Goal: Task Accomplishment & Management: Use online tool/utility

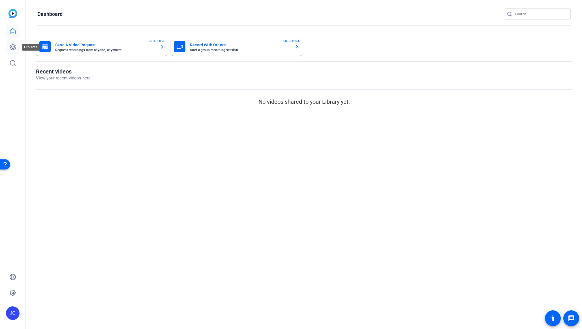
click at [15, 46] on icon at bounding box center [13, 47] width 6 height 6
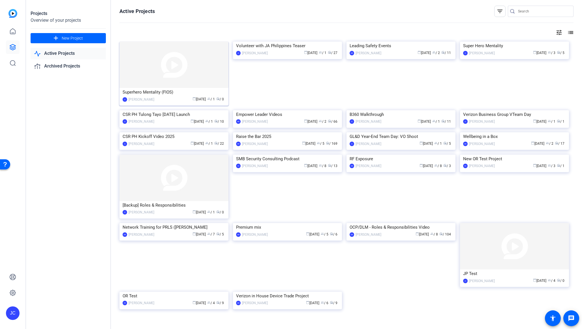
click at [175, 59] on img at bounding box center [173, 65] width 109 height 46
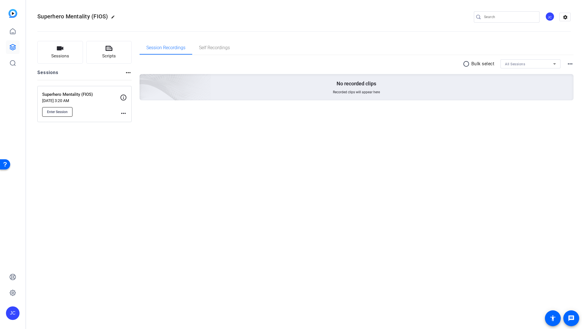
click at [65, 111] on span "Enter Session" at bounding box center [57, 112] width 21 height 5
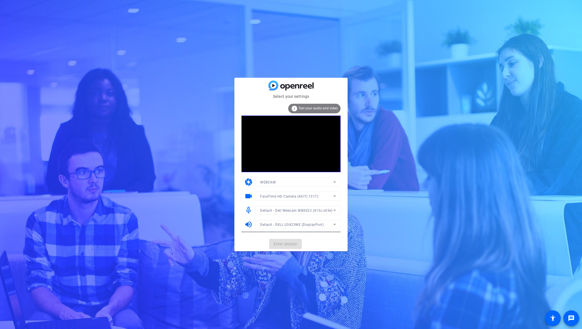
click at [282, 179] on mat-form-field "WEBCAM" at bounding box center [297, 182] width 85 height 9
click at [307, 223] on div "Default - DELL U3423WE (DisplayPort)" at bounding box center [296, 224] width 73 height 7
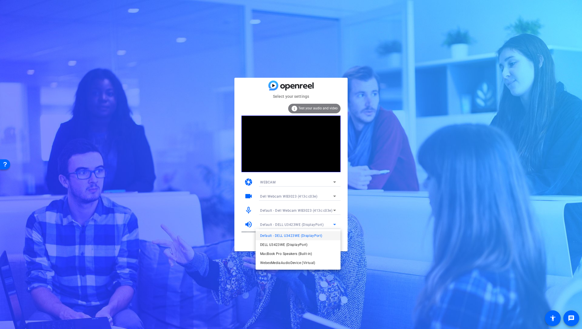
click at [374, 231] on div at bounding box center [291, 164] width 582 height 329
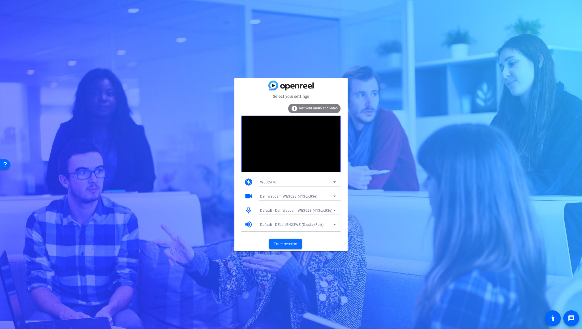
click at [295, 243] on span "Enter session" at bounding box center [285, 244] width 23 height 6
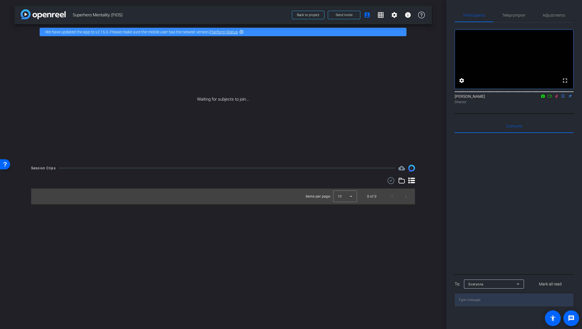
click at [557, 98] on icon at bounding box center [556, 96] width 5 height 4
click at [511, 23] on div "fullscreen settings JP Chua flip Director" at bounding box center [513, 64] width 119 height 84
click at [515, 15] on span "Teleprompter" at bounding box center [513, 15] width 23 height 4
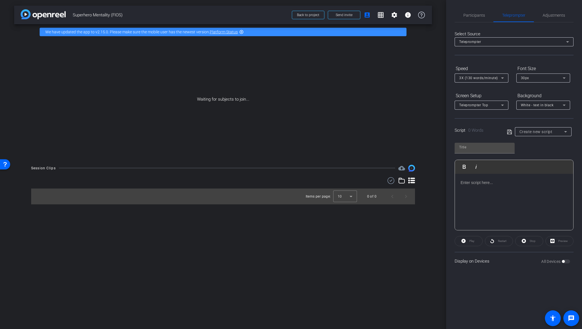
click at [521, 40] on div "Teleprompter" at bounding box center [512, 41] width 107 height 7
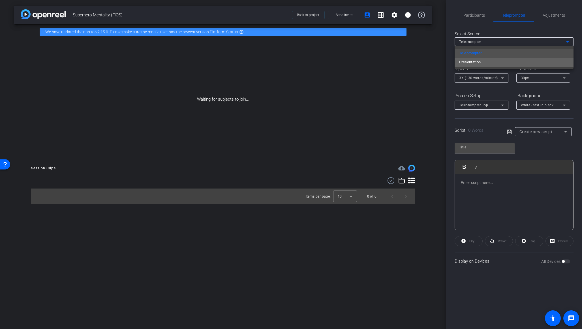
click at [517, 61] on mat-option "Presentation" at bounding box center [513, 62] width 119 height 9
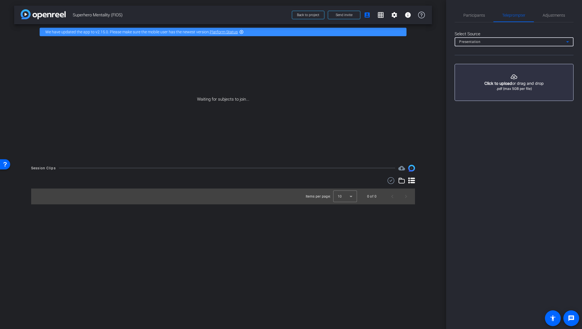
click at [513, 42] on div "Presentation" at bounding box center [512, 41] width 107 height 7
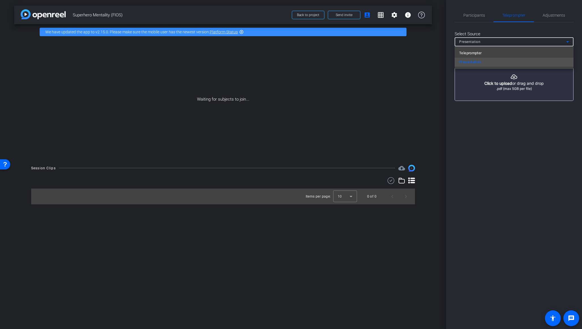
click at [519, 126] on div at bounding box center [291, 164] width 582 height 329
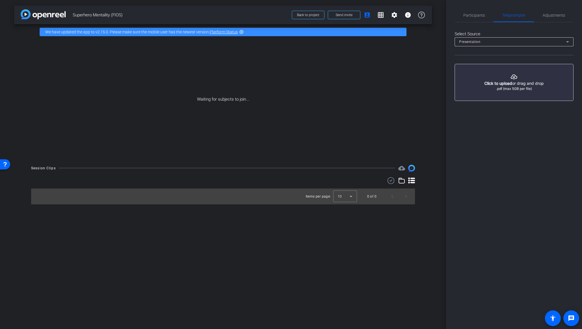
click at [499, 45] on div "Presentation" at bounding box center [512, 41] width 107 height 7
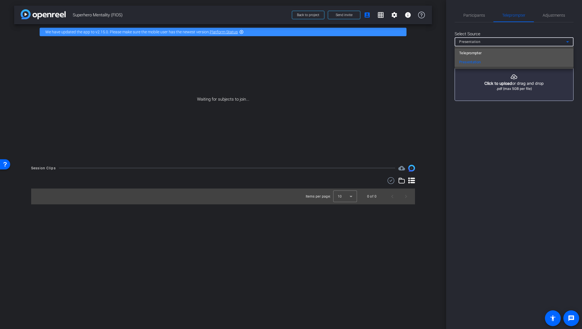
click at [497, 53] on mat-option "Teleprompter" at bounding box center [513, 53] width 119 height 9
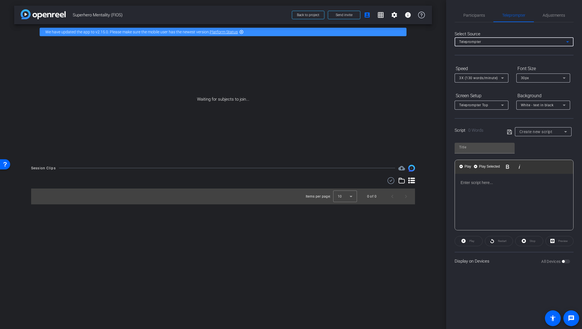
click at [533, 79] on div "30px" at bounding box center [542, 77] width 42 height 7
click at [536, 141] on div "Play Play from this location Play Selected Play and display the selected text o…" at bounding box center [513, 185] width 119 height 92
click at [540, 133] on span "Create new script" at bounding box center [535, 132] width 33 height 5
click at [538, 150] on mat-option "Superhero" at bounding box center [543, 152] width 57 height 9
type input "Superhero"
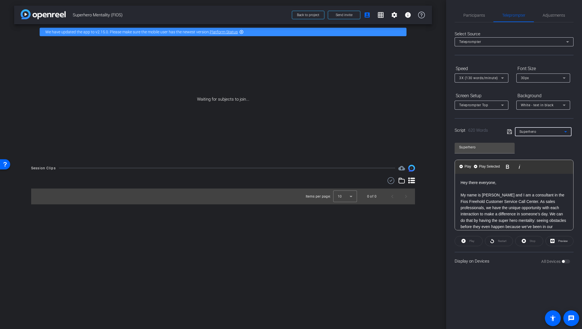
click at [535, 75] on div "30px" at bounding box center [542, 77] width 42 height 7
click at [500, 91] on div at bounding box center [291, 164] width 582 height 329
click at [502, 76] on icon at bounding box center [502, 78] width 7 height 7
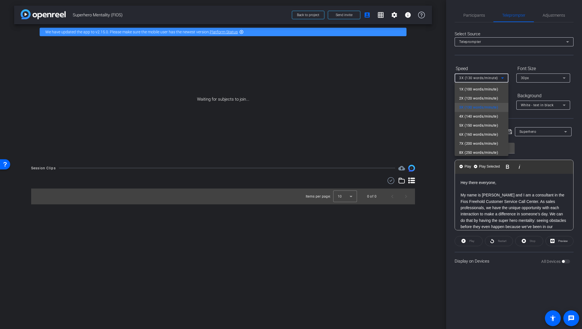
click at [533, 86] on div at bounding box center [291, 164] width 582 height 329
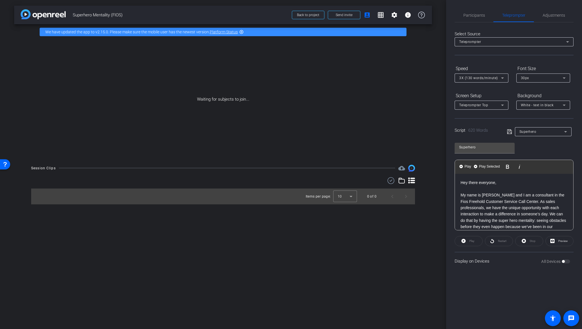
click at [466, 194] on p "My name is Jeremy Acevedo and I am a consultant in the Fios Freehold Customer S…" at bounding box center [513, 214] width 107 height 44
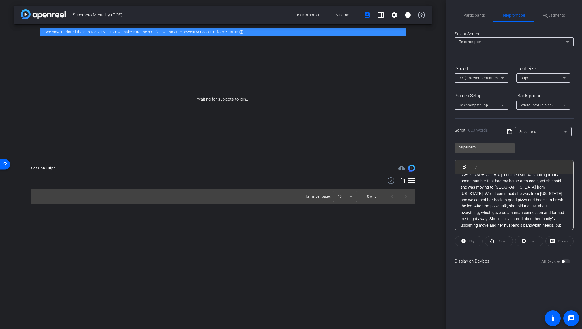
scroll to position [118, 0]
click at [487, 192] on p "This particular customer was brand new to us. I noticed she was calling from a …" at bounding box center [513, 213] width 107 height 89
click at [516, 205] on p "Well, I confirmed she was from New Jersey and welcomed her back to good pizza a…" at bounding box center [513, 215] width 107 height 63
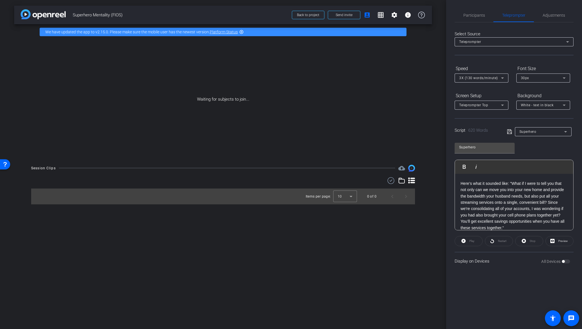
click at [516, 205] on p "Here’s what it sounded like: "What if I were to tell you that not only can we m…" at bounding box center [513, 205] width 107 height 51
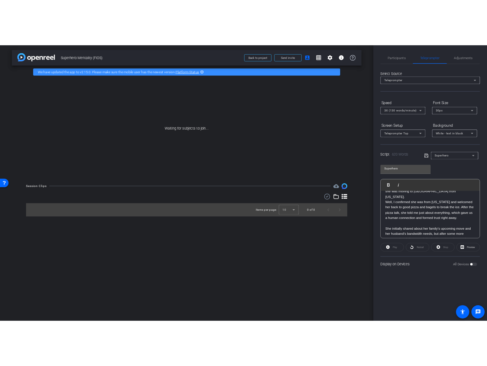
scroll to position [0, 0]
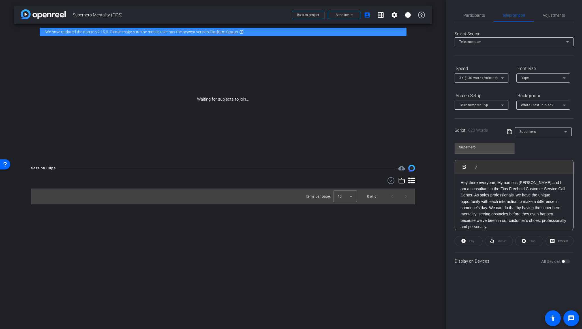
click at [485, 197] on p "Hey there everyone, My name is Jeremy Acevedo and I am a consultant in the Fios…" at bounding box center [513, 205] width 107 height 51
click at [508, 135] on icon at bounding box center [509, 131] width 5 height 7
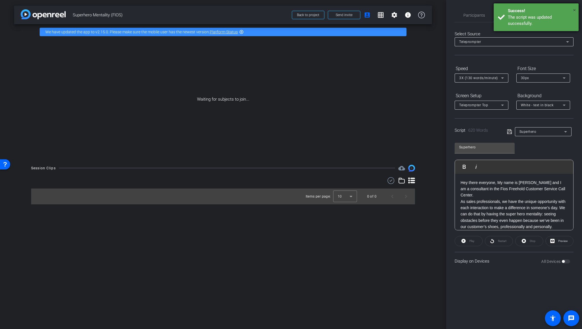
click at [573, 8] on span "×" at bounding box center [574, 10] width 3 height 7
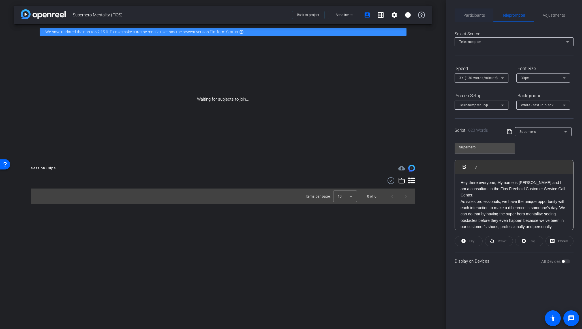
click at [478, 18] on span "Participants" at bounding box center [473, 15] width 21 height 14
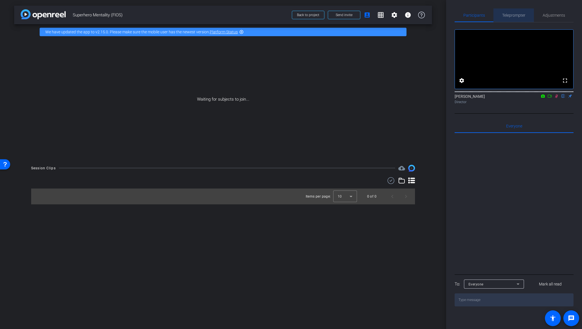
click at [500, 17] on div "Teleprompter" at bounding box center [513, 15] width 40 height 14
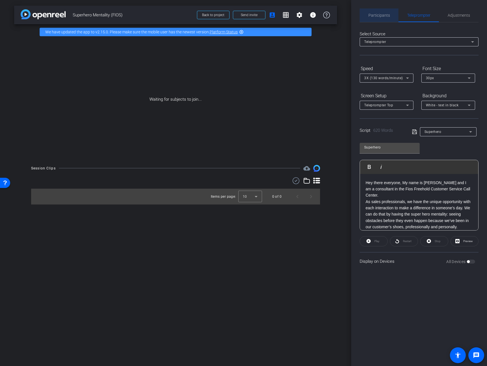
click at [382, 12] on span "Participants" at bounding box center [378, 15] width 21 height 14
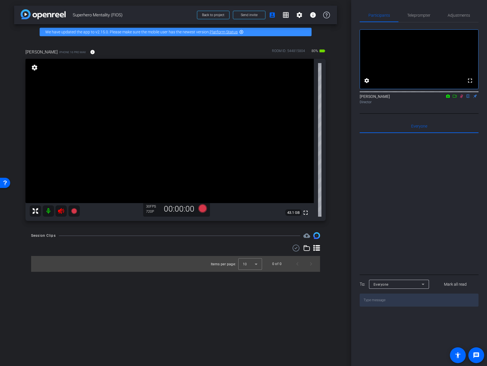
click at [61, 208] on icon at bounding box center [61, 211] width 7 height 7
click at [462, 201] on div at bounding box center [419, 203] width 119 height 140
click at [472, 16] on div "Adjustments" at bounding box center [459, 15] width 40 height 14
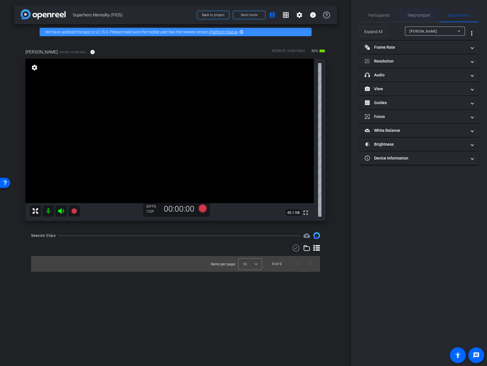
click at [413, 14] on span "Teleprompter" at bounding box center [418, 15] width 23 height 4
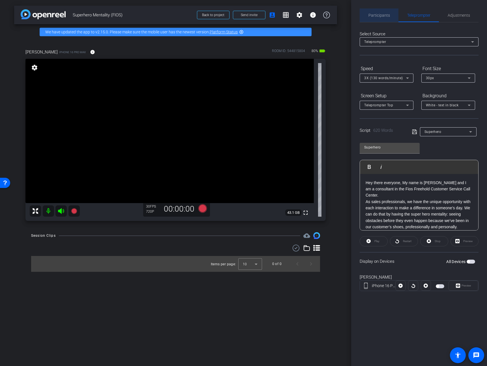
click at [384, 16] on span "Participants" at bounding box center [378, 15] width 21 height 4
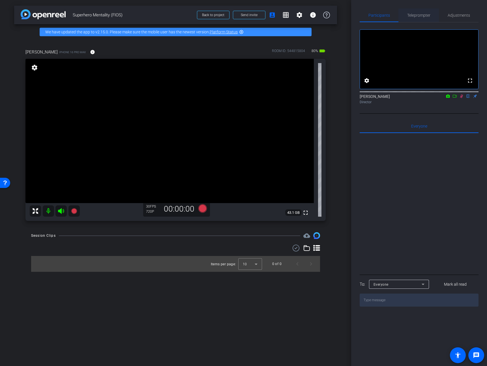
click at [427, 18] on span "Teleprompter" at bounding box center [418, 15] width 23 height 14
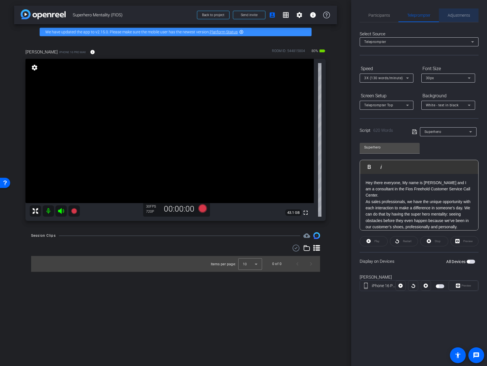
click at [453, 16] on span "Adjustments" at bounding box center [459, 15] width 22 height 4
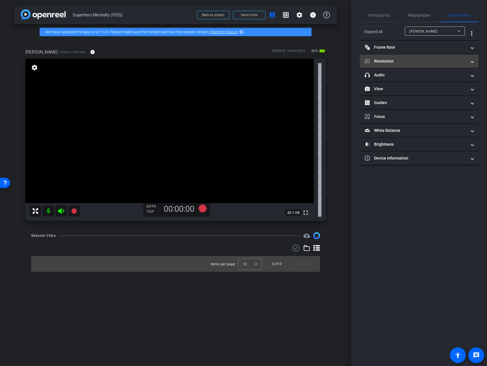
click at [416, 59] on mat-panel-title "Resolution" at bounding box center [416, 61] width 102 height 6
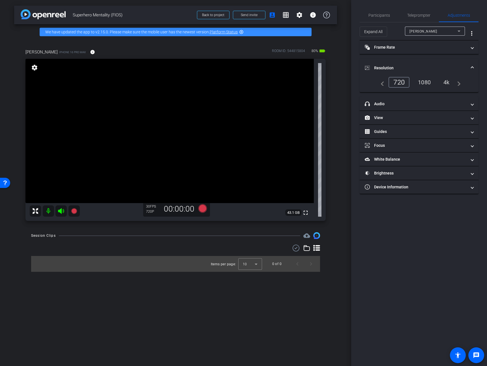
click at [419, 82] on div "1080" at bounding box center [424, 83] width 21 height 10
click at [447, 80] on div "4k" at bounding box center [446, 83] width 15 height 10
click at [400, 47] on mat-panel-title "Frame Rate Frame Rate" at bounding box center [416, 47] width 102 height 6
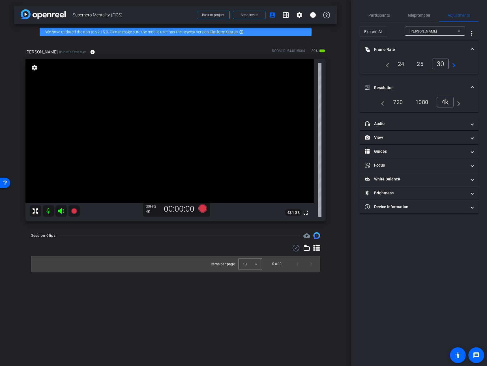
click at [402, 65] on div "24" at bounding box center [401, 64] width 15 height 10
click at [445, 58] on mat-expansion-panel-header "Frame Rate Frame Rate" at bounding box center [419, 49] width 119 height 18
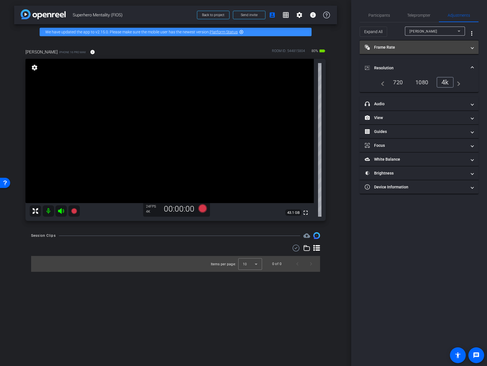
click at [407, 50] on mat-expansion-panel-header "Frame Rate Frame Rate" at bounding box center [419, 47] width 119 height 14
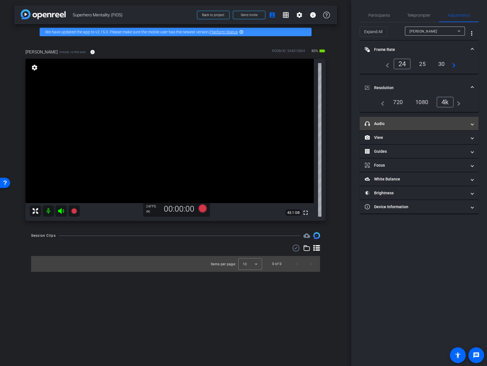
click at [422, 121] on mat-panel-title "headphone icon Audio" at bounding box center [416, 124] width 102 height 6
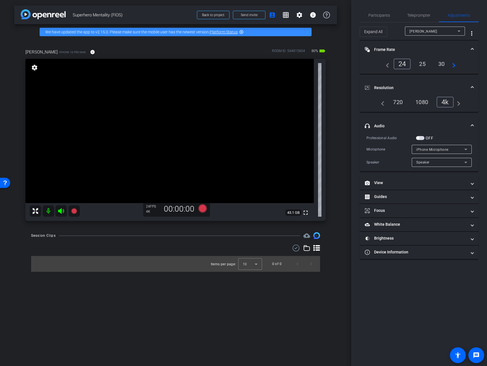
click at [437, 164] on div "Speaker" at bounding box center [440, 162] width 48 height 7
click at [447, 129] on div at bounding box center [243, 183] width 487 height 366
click at [402, 181] on mat-panel-title "View" at bounding box center [416, 183] width 102 height 6
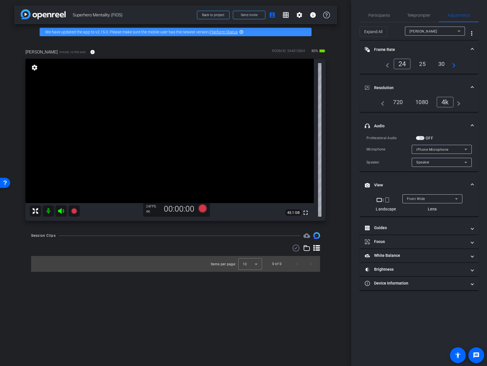
click at [426, 198] on div "Front Wide" at bounding box center [431, 198] width 48 height 7
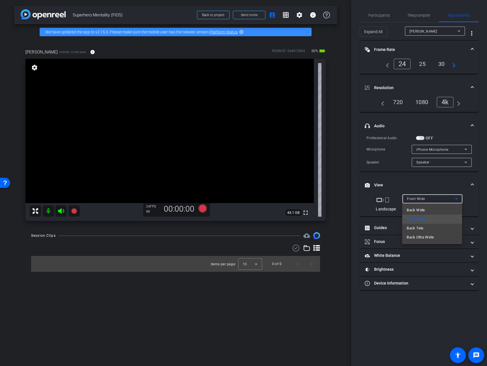
click at [447, 309] on div at bounding box center [243, 183] width 487 height 366
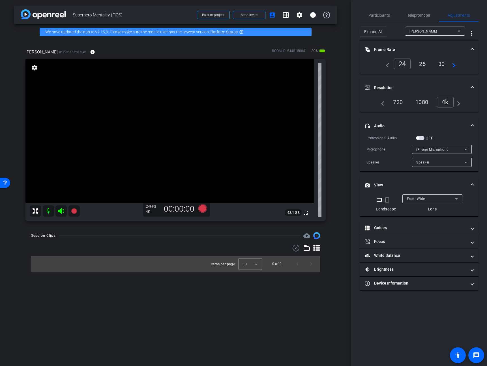
click at [366, 197] on div "crop_landscape | crop_portrait Landscape Front Wide Lens" at bounding box center [418, 203] width 105 height 18
click at [369, 12] on span "Participants" at bounding box center [378, 15] width 21 height 14
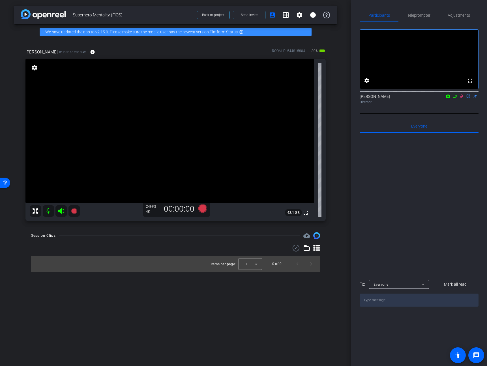
click at [461, 98] on icon at bounding box center [461, 96] width 3 height 4
click at [458, 10] on span "Adjustments" at bounding box center [459, 15] width 22 height 14
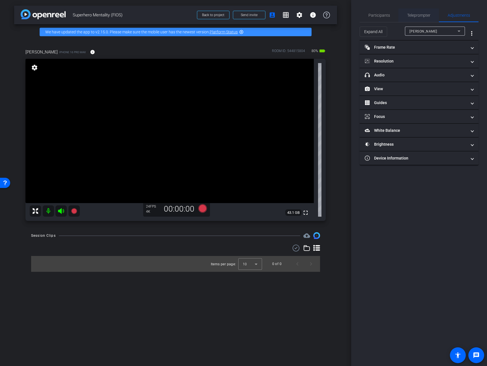
click at [412, 10] on span "Teleprompter" at bounding box center [418, 15] width 23 height 14
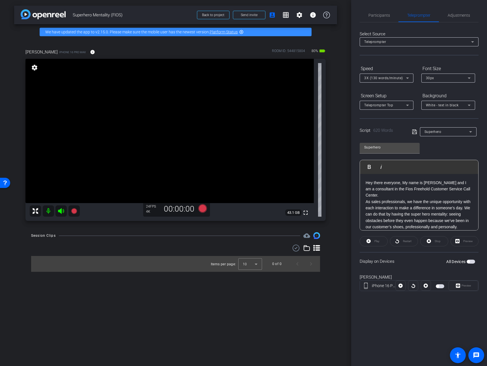
click at [471, 262] on span "button" at bounding box center [470, 262] width 8 height 4
click at [375, 16] on span "Participants" at bounding box center [378, 15] width 21 height 4
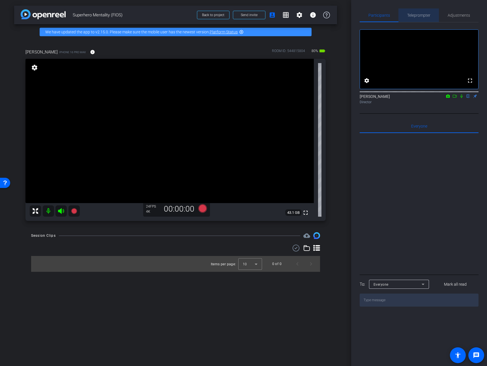
click at [418, 21] on span "Teleprompter" at bounding box center [418, 15] width 23 height 14
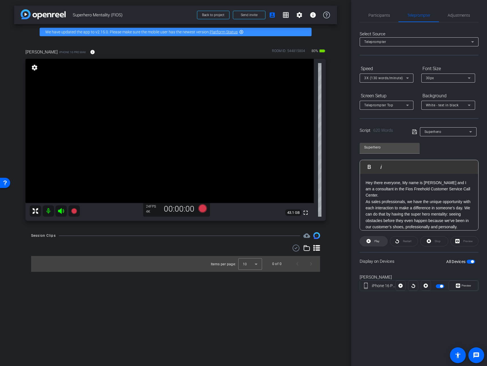
click at [379, 242] on span "Play" at bounding box center [376, 241] width 5 height 3
click at [463, 288] on span "Preview" at bounding box center [465, 286] width 11 height 8
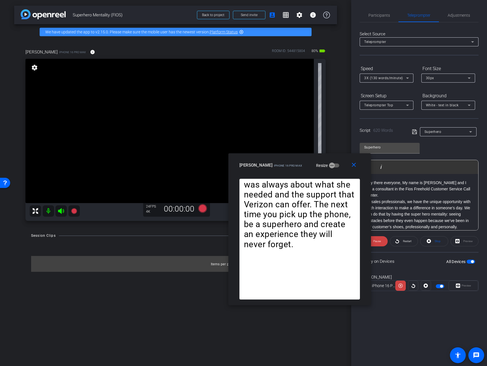
drag, startPoint x: 272, startPoint y: 114, endPoint x: 329, endPoint y: 162, distance: 73.9
click at [329, 162] on div "Jeremy iPhone 16 Pro Max Resize" at bounding box center [301, 165] width 125 height 10
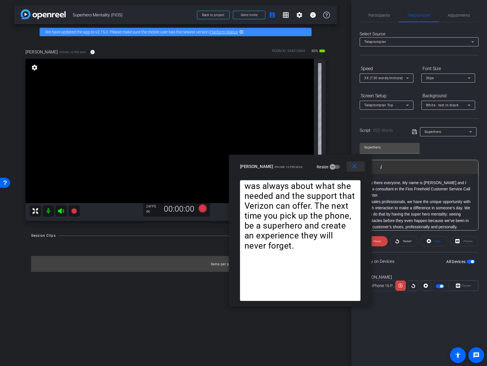
click at [354, 169] on mat-icon "close" at bounding box center [354, 166] width 7 height 7
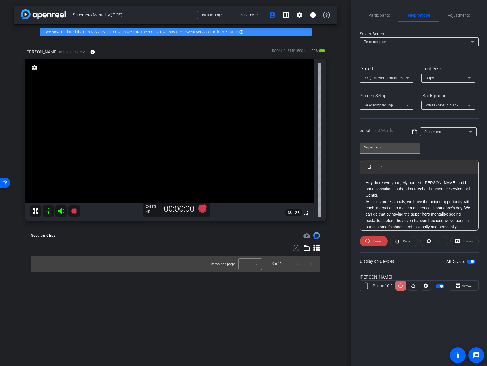
click at [402, 286] on icon at bounding box center [400, 285] width 4 height 8
click at [470, 261] on span "button" at bounding box center [470, 262] width 8 height 4
click at [379, 17] on span "Participants" at bounding box center [378, 15] width 21 height 4
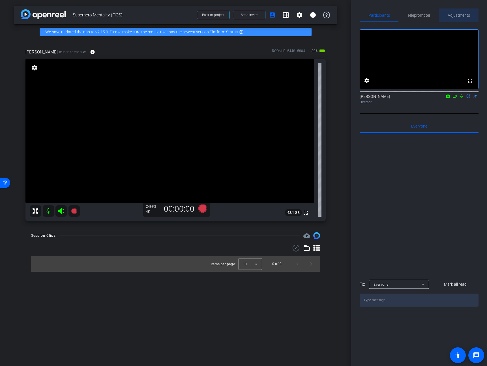
click at [458, 16] on span "Adjustments" at bounding box center [459, 15] width 22 height 4
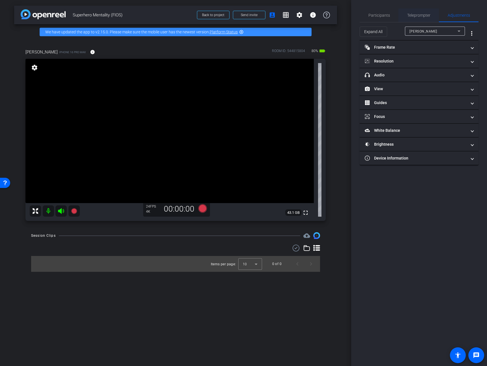
click at [422, 14] on span "Teleprompter" at bounding box center [418, 15] width 23 height 4
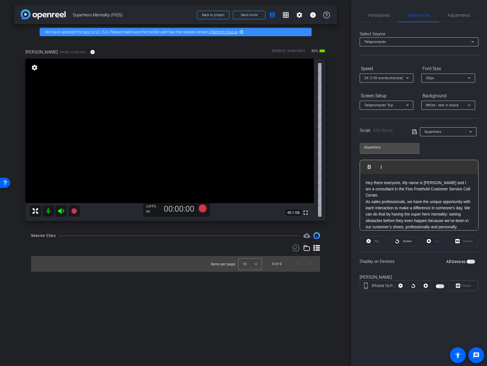
click at [371, 23] on div "Select Source Teleprompter Speed 3X (130 words/minute) Font Size 30px Screen Se…" at bounding box center [419, 161] width 119 height 278
click at [380, 18] on span "Participants" at bounding box center [378, 15] width 21 height 14
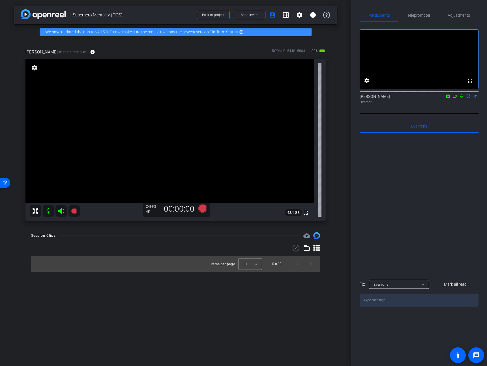
click at [421, 23] on div "fullscreen settings JP Chua flip Director" at bounding box center [419, 64] width 119 height 84
click at [420, 18] on span "Teleprompter" at bounding box center [418, 15] width 23 height 14
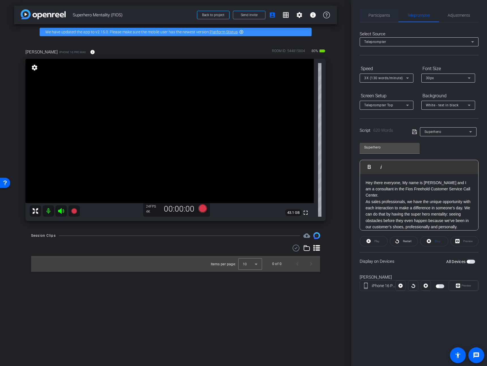
click at [377, 17] on span "Participants" at bounding box center [378, 15] width 21 height 14
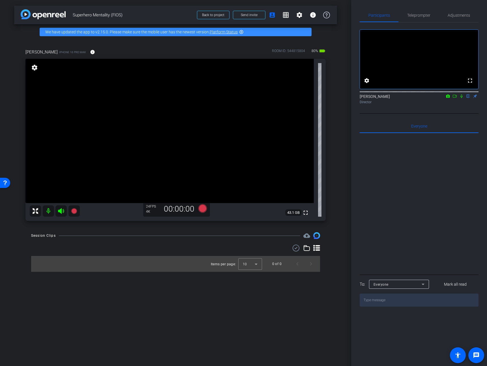
click at [454, 98] on icon at bounding box center [454, 96] width 5 height 4
click at [416, 10] on span "Teleprompter" at bounding box center [418, 15] width 23 height 14
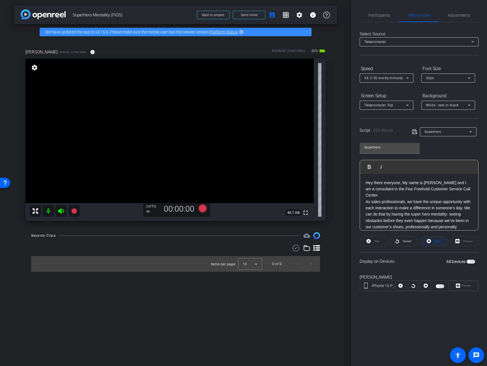
click at [433, 241] on span "Stop" at bounding box center [436, 241] width 7 height 8
click at [74, 209] on icon at bounding box center [74, 211] width 6 height 6
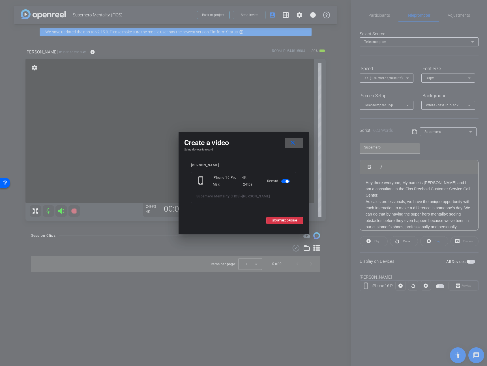
click at [294, 144] on mat-icon "close" at bounding box center [292, 142] width 7 height 7
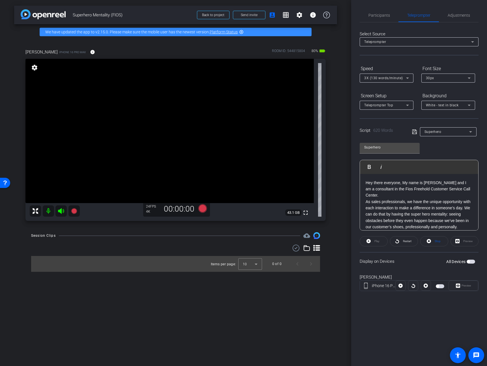
click at [472, 263] on span "button" at bounding box center [470, 262] width 8 height 4
click at [73, 210] on icon at bounding box center [74, 211] width 6 height 6
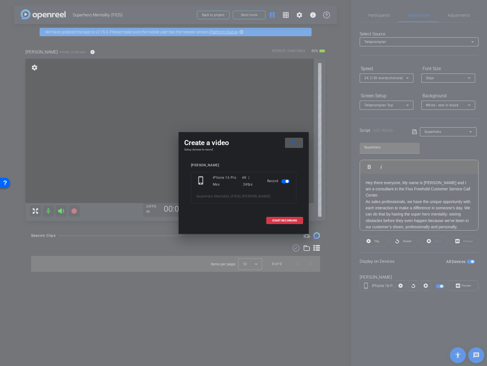
click at [295, 141] on mat-icon "close" at bounding box center [292, 142] width 7 height 7
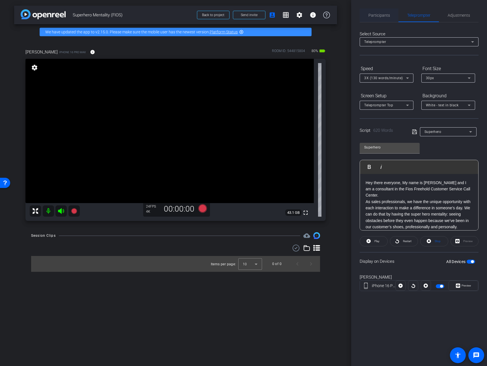
click at [377, 21] on span "Participants" at bounding box center [378, 15] width 21 height 14
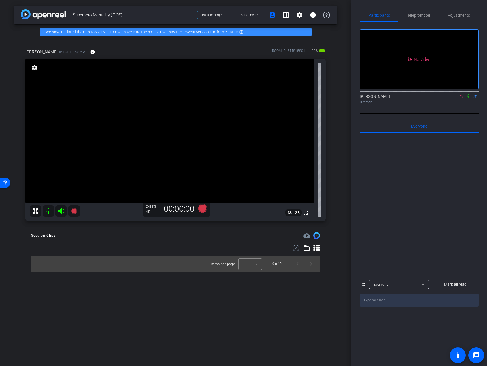
click at [459, 94] on icon at bounding box center [461, 96] width 5 height 4
click at [455, 98] on icon at bounding box center [455, 96] width 4 height 3
click at [420, 16] on span "Teleprompter" at bounding box center [418, 15] width 23 height 4
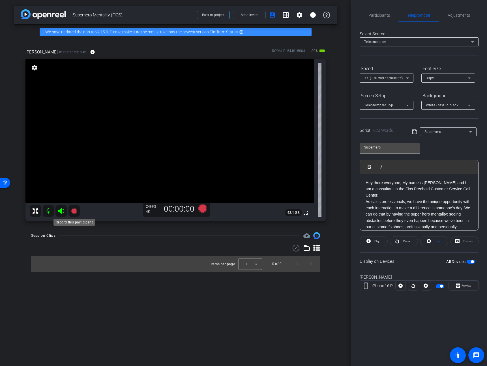
click at [76, 211] on icon at bounding box center [74, 211] width 6 height 6
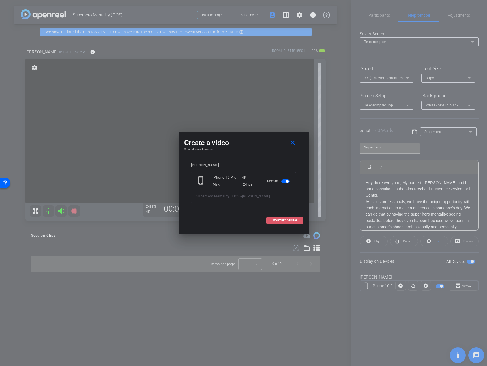
click at [276, 220] on span "START RECORDING" at bounding box center [284, 220] width 25 height 3
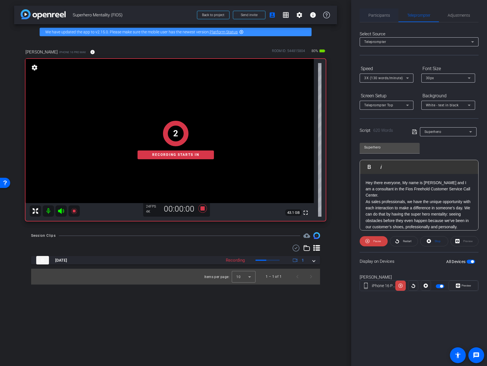
click at [372, 15] on span "Participants" at bounding box center [378, 15] width 21 height 4
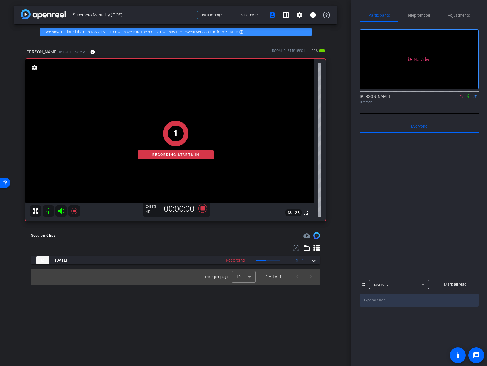
click at [468, 94] on icon at bounding box center [468, 96] width 5 height 4
click at [416, 14] on span "Teleprompter" at bounding box center [418, 15] width 23 height 4
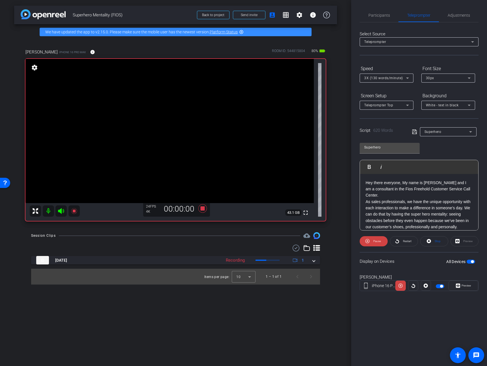
click at [399, 78] on span "3X (130 words/minute)" at bounding box center [383, 78] width 39 height 4
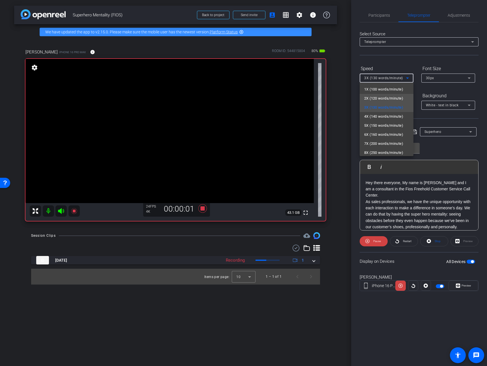
click at [386, 100] on span "2X (120 words/minute)" at bounding box center [383, 98] width 39 height 7
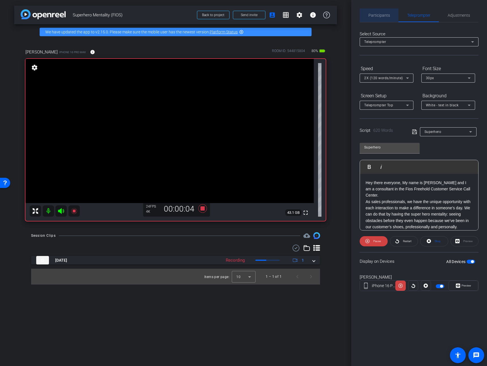
click at [379, 22] on span "Participants" at bounding box center [378, 15] width 21 height 14
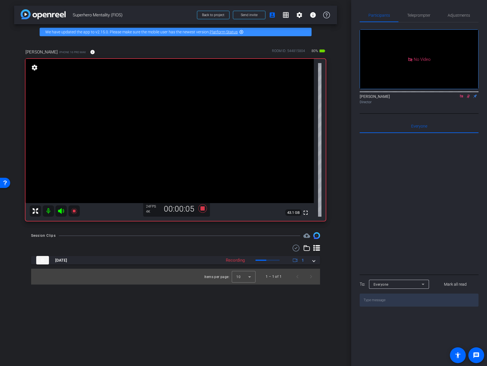
click at [468, 94] on icon at bounding box center [468, 96] width 5 height 4
click at [461, 94] on icon at bounding box center [461, 96] width 5 height 4
click at [418, 20] on span "Teleprompter" at bounding box center [418, 15] width 23 height 14
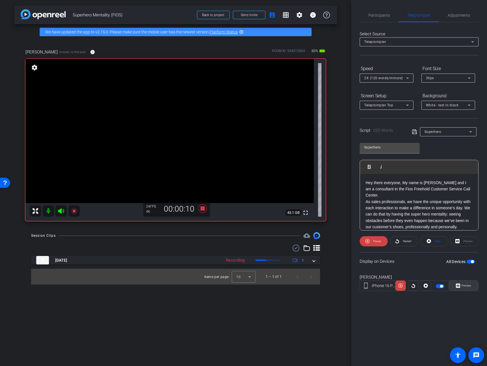
click at [472, 286] on span at bounding box center [463, 286] width 29 height 14
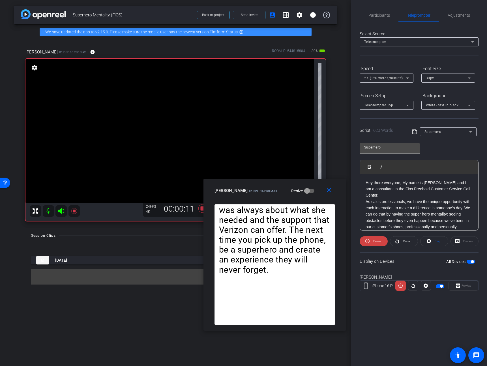
drag, startPoint x: 275, startPoint y: 119, endPoint x: 339, endPoint y: 213, distance: 113.7
click at [306, 191] on div "Jeremy iPhone 16 Pro Max Resize" at bounding box center [276, 191] width 125 height 10
click at [405, 241] on span "Restart" at bounding box center [407, 241] width 8 height 3
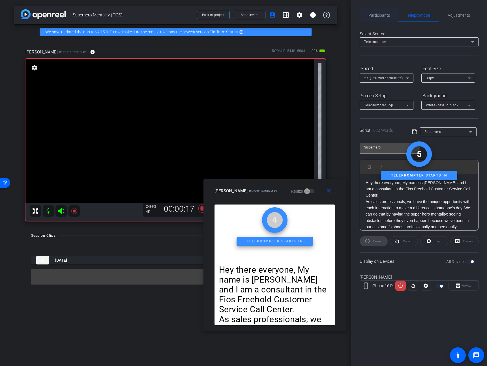
click at [377, 15] on span "Participants" at bounding box center [378, 15] width 21 height 4
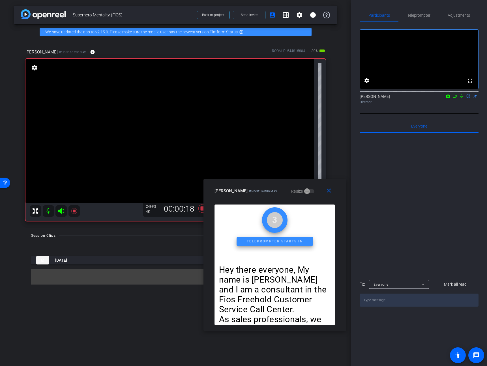
click at [455, 98] on icon at bounding box center [454, 96] width 5 height 4
click at [466, 98] on icon at bounding box center [468, 96] width 5 height 4
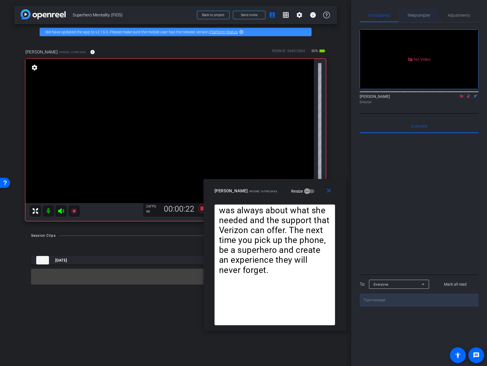
click at [424, 16] on span "Teleprompter" at bounding box center [418, 15] width 23 height 4
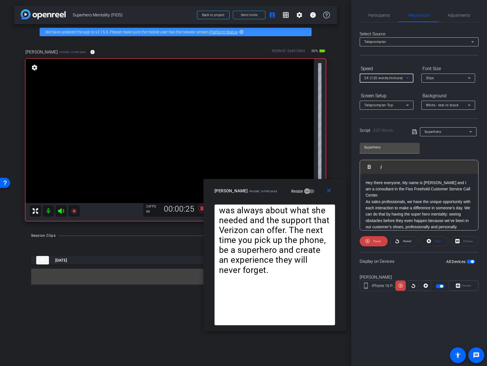
click at [395, 79] on span "2X (120 words/minute)" at bounding box center [383, 78] width 39 height 4
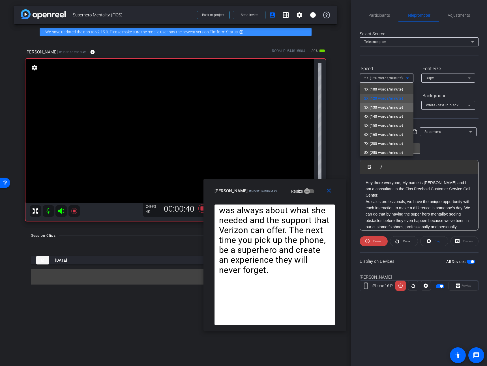
click at [393, 107] on span "3X (130 words/minute)" at bounding box center [383, 107] width 39 height 7
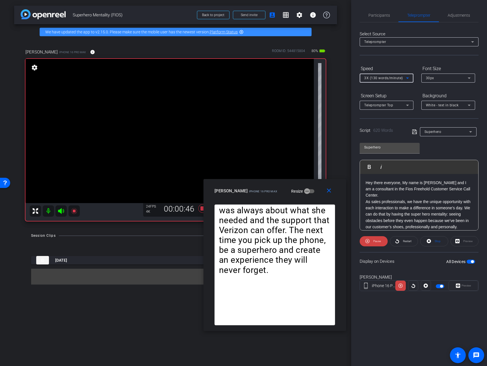
click at [395, 76] on span "3X (130 words/minute)" at bounding box center [383, 78] width 39 height 4
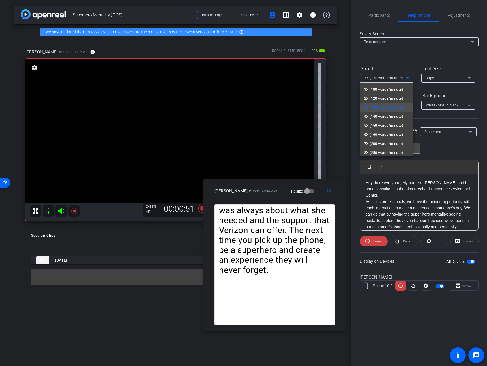
click at [395, 53] on div at bounding box center [243, 183] width 487 height 366
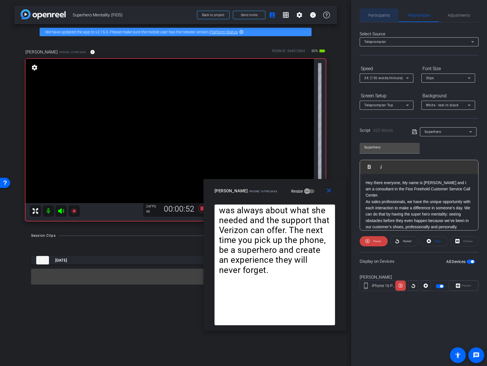
click at [376, 16] on span "Participants" at bounding box center [378, 15] width 21 height 4
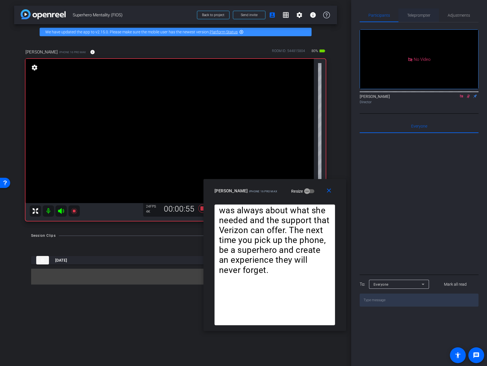
click at [411, 13] on span "Teleprompter" at bounding box center [418, 15] width 23 height 4
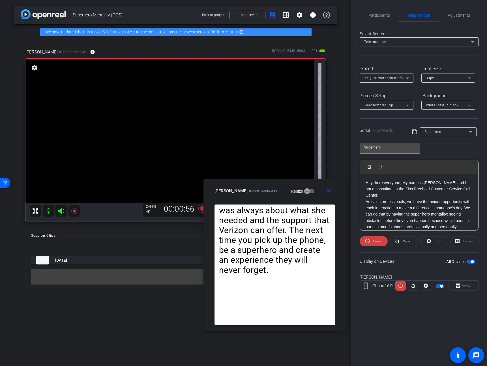
click at [402, 77] on div "3X (130 words/minute)" at bounding box center [385, 77] width 42 height 7
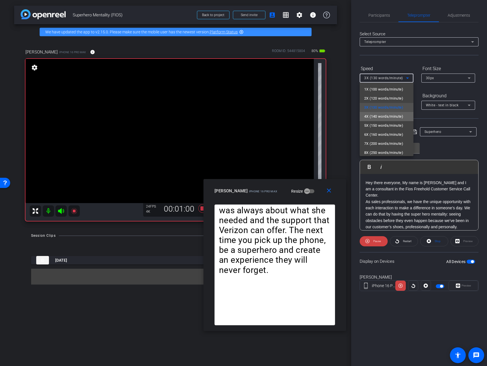
click at [389, 118] on span "4X (140 words/minute)" at bounding box center [383, 116] width 39 height 7
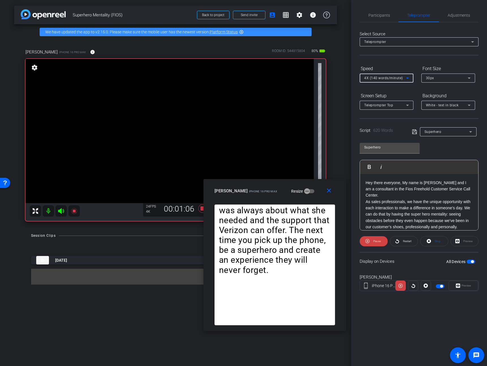
click at [391, 79] on span "4X (140 words/minute)" at bounding box center [383, 78] width 39 height 4
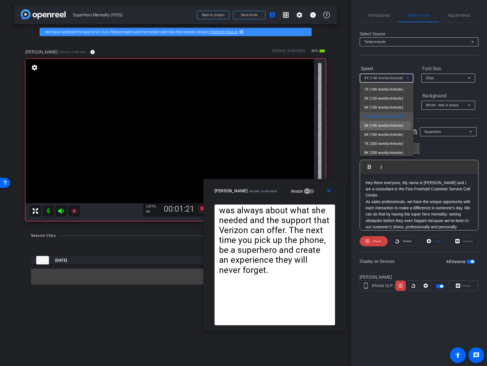
click at [383, 127] on span "5X (150 words/minute)" at bounding box center [383, 125] width 39 height 7
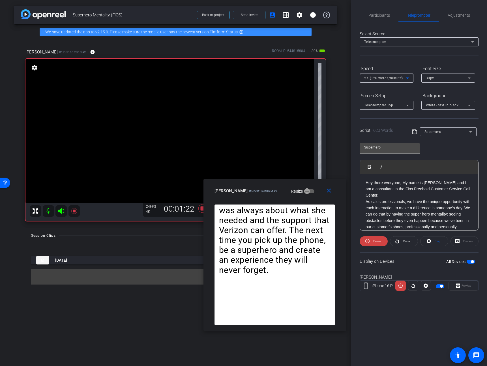
click at [386, 79] on span "5X (150 words/minute)" at bounding box center [383, 78] width 39 height 4
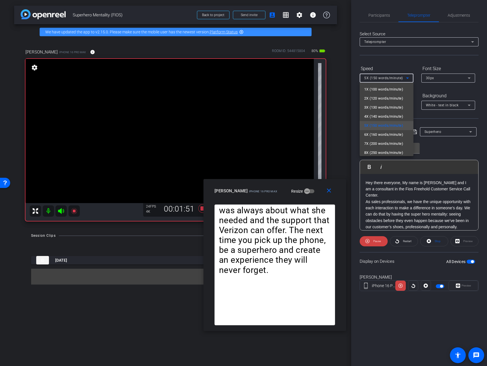
drag, startPoint x: 308, startPoint y: 191, endPoint x: 279, endPoint y: 190, distance: 29.2
click at [272, 193] on div at bounding box center [243, 183] width 487 height 366
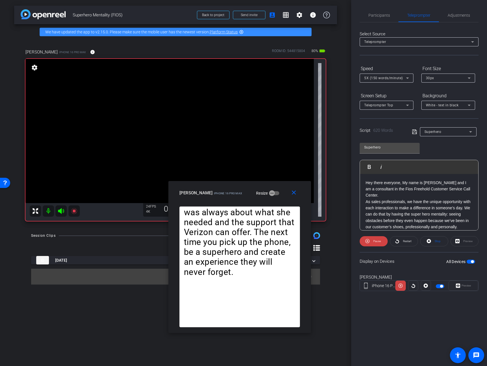
drag, startPoint x: 258, startPoint y: 188, endPoint x: 223, endPoint y: 190, distance: 35.1
click at [223, 190] on div "Jeremy iPhone 16 Pro Max" at bounding box center [210, 192] width 63 height 7
click at [402, 78] on span "5X (150 words/minute)" at bounding box center [383, 78] width 39 height 4
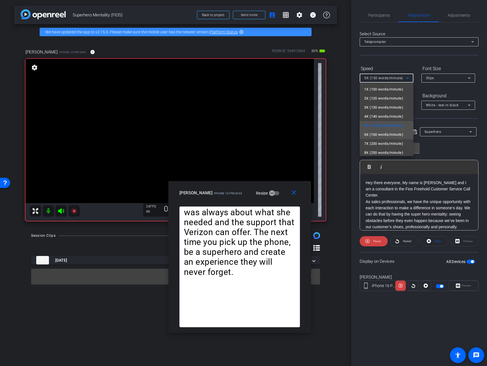
click at [386, 136] on span "6X (160 words/minute)" at bounding box center [383, 134] width 39 height 7
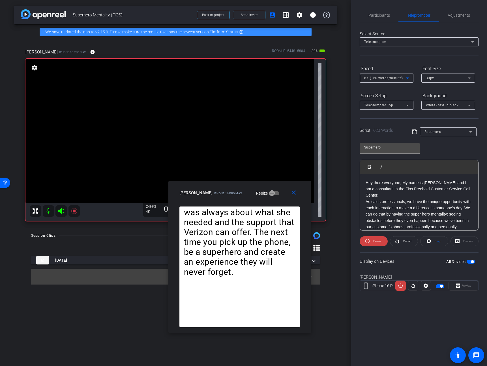
click at [378, 78] on span "6X (160 words/minute)" at bounding box center [383, 78] width 39 height 4
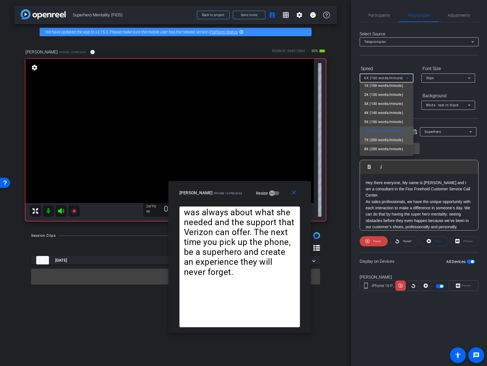
scroll to position [7, 0]
click at [380, 116] on span "5X (150 words/minute)" at bounding box center [383, 118] width 39 height 7
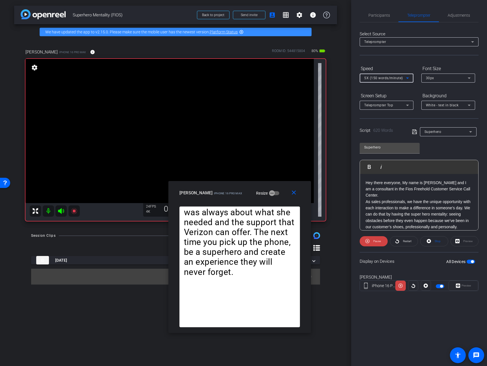
click at [393, 80] on div "5X (150 words/minute)" at bounding box center [385, 77] width 42 height 7
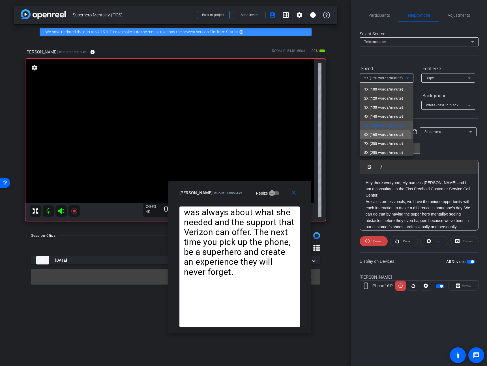
click at [379, 136] on span "6X (160 words/minute)" at bounding box center [383, 134] width 39 height 7
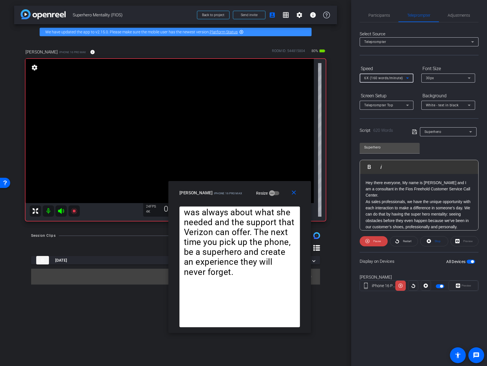
click at [394, 79] on span "6X (160 words/minute)" at bounding box center [383, 78] width 39 height 4
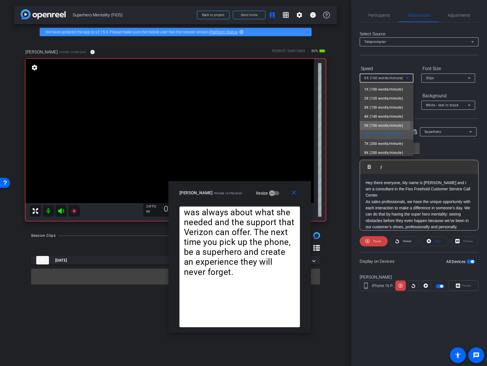
click at [384, 125] on span "5X (150 words/minute)" at bounding box center [383, 125] width 39 height 7
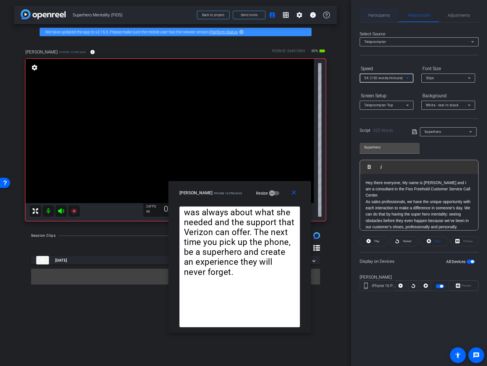
click at [376, 18] on span "Participants" at bounding box center [378, 15] width 21 height 14
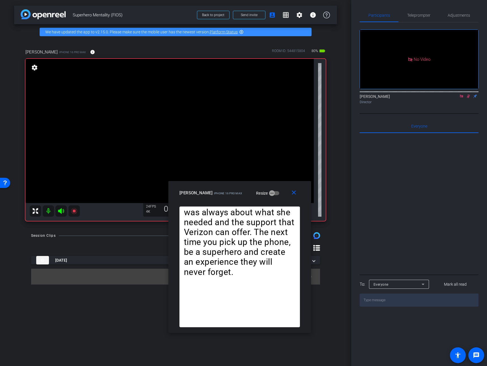
click at [468, 94] on mat-icon at bounding box center [468, 96] width 7 height 5
click at [292, 191] on mat-icon "close" at bounding box center [293, 192] width 7 height 7
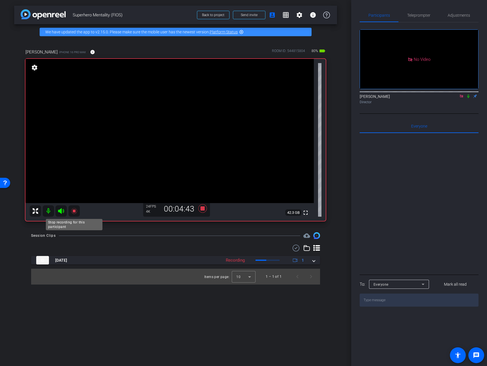
click at [76, 211] on icon at bounding box center [74, 211] width 7 height 7
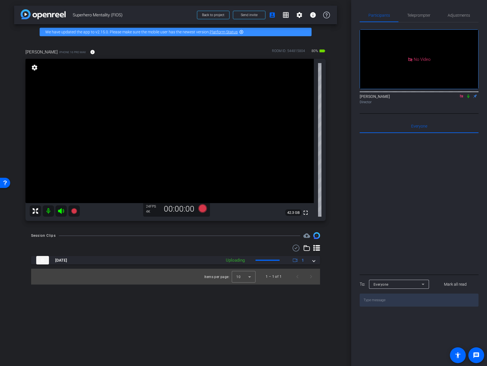
click at [461, 94] on icon at bounding box center [461, 96] width 5 height 4
click at [418, 15] on span "Teleprompter" at bounding box center [418, 15] width 23 height 4
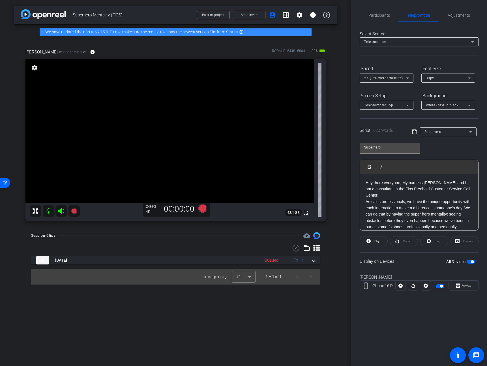
click at [416, 204] on p "As sales professionals, we have the unique opportunity with each interaction to…" at bounding box center [418, 215] width 107 height 32
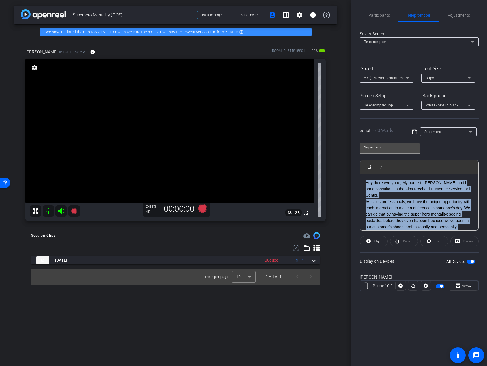
copy div "Hey there everyone, My name is Jeremy Acevedo and I am a consultant in the Fios…"
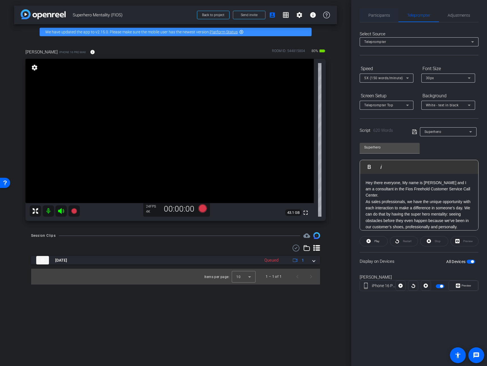
click at [391, 16] on div "Participants" at bounding box center [379, 15] width 39 height 14
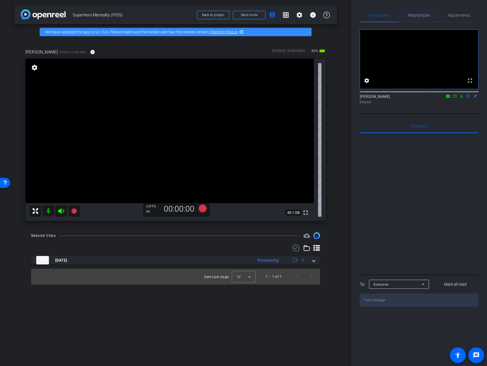
click at [418, 19] on span "Teleprompter" at bounding box center [418, 15] width 23 height 14
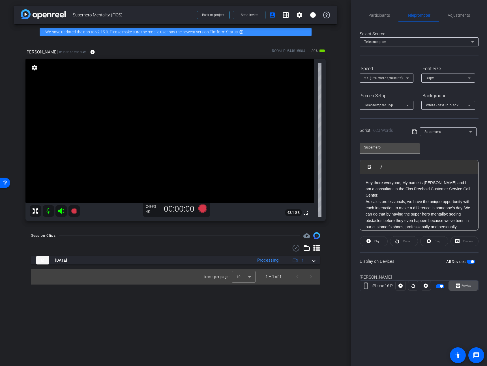
click at [464, 289] on span "Preview" at bounding box center [465, 286] width 11 height 8
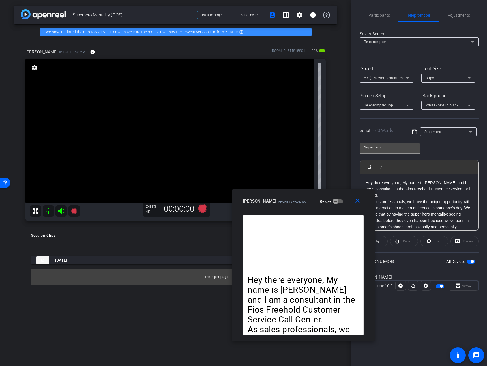
drag, startPoint x: 274, startPoint y: 119, endPoint x: 341, endPoint y: 192, distance: 99.9
click at [341, 196] on div "Jeremy iPhone 16 Pro Max Resize" at bounding box center [305, 201] width 125 height 10
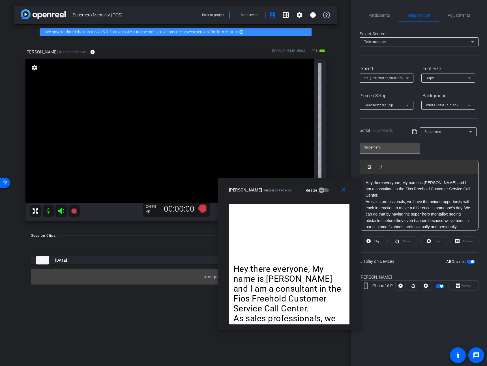
drag, startPoint x: 337, startPoint y: 193, endPoint x: 316, endPoint y: 191, distance: 21.9
click at [316, 191] on div "Jeremy iPhone 16 Pro Max Resize" at bounding box center [291, 190] width 125 height 10
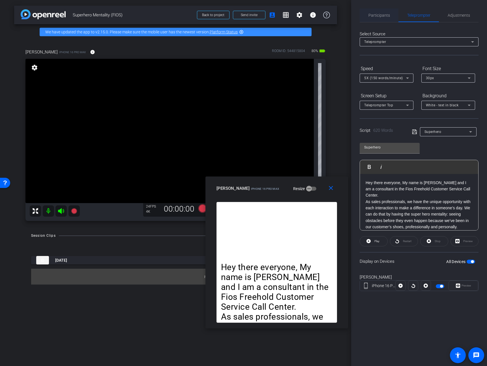
click at [387, 16] on span "Participants" at bounding box center [378, 15] width 21 height 4
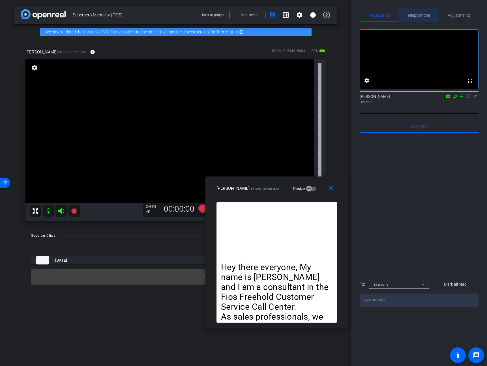
click at [417, 18] on span "Teleprompter" at bounding box center [418, 15] width 23 height 14
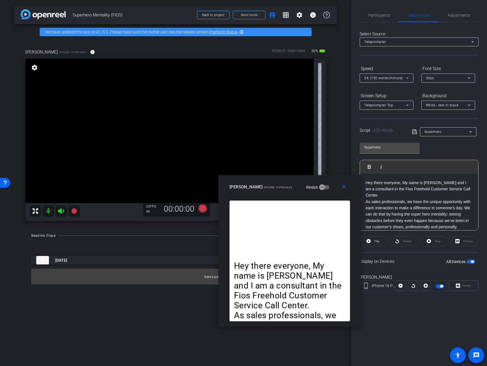
drag, startPoint x: 302, startPoint y: 189, endPoint x: 315, endPoint y: 188, distance: 13.1
click at [315, 188] on div "Jeremy iPhone 16 Pro Max Resize" at bounding box center [291, 187] width 125 height 10
click at [387, 14] on span "Participants" at bounding box center [378, 15] width 21 height 4
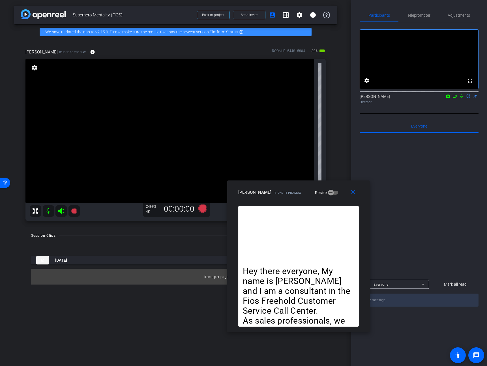
drag, startPoint x: 325, startPoint y: 188, endPoint x: 334, endPoint y: 194, distance: 10.3
click at [334, 194] on div "Jeremy iPhone 16 Pro Max Resize" at bounding box center [300, 192] width 125 height 10
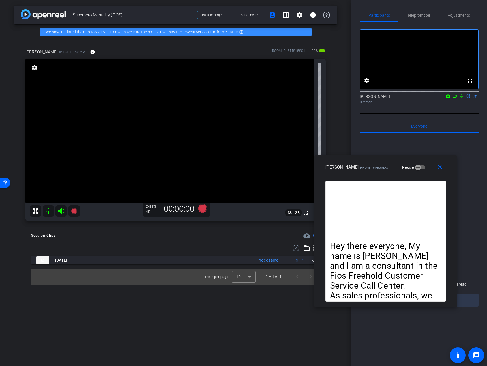
drag, startPoint x: 331, startPoint y: 195, endPoint x: 418, endPoint y: 170, distance: 90.7
click at [418, 170] on div "Jeremy iPhone 16 Pro Max Resize" at bounding box center [387, 167] width 125 height 10
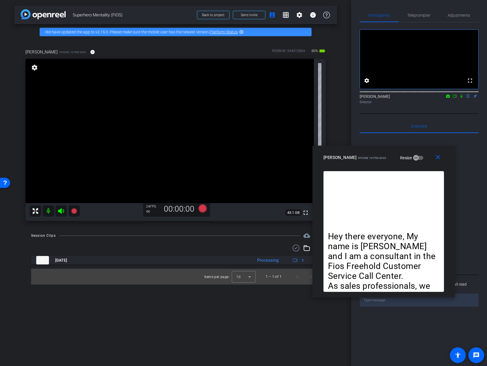
drag, startPoint x: 425, startPoint y: 167, endPoint x: 423, endPoint y: 158, distance: 9.8
click at [423, 158] on div "Jeremy iPhone 16 Pro Max Resize" at bounding box center [385, 157] width 125 height 10
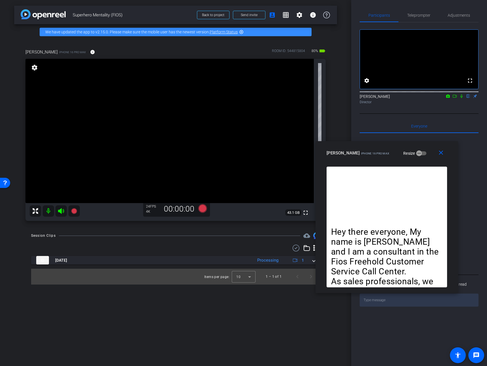
drag, startPoint x: 418, startPoint y: 158, endPoint x: 421, endPoint y: 153, distance: 5.5
click at [421, 153] on div "Jeremy iPhone 16 Pro Max Resize" at bounding box center [388, 153] width 125 height 10
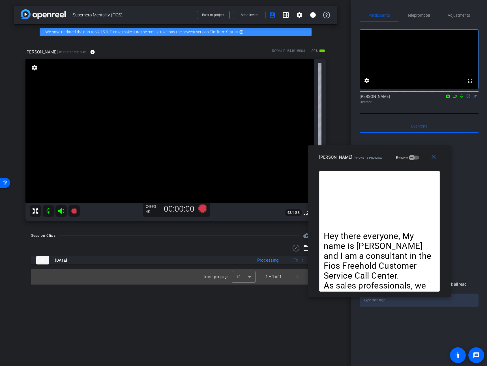
drag, startPoint x: 421, startPoint y: 157, endPoint x: 412, endPoint y: 164, distance: 11.0
click at [412, 162] on div "Jeremy iPhone 16 Pro Max Resize" at bounding box center [381, 157] width 125 height 10
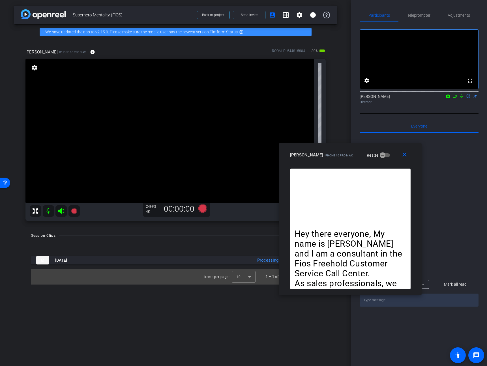
drag, startPoint x: 416, startPoint y: 163, endPoint x: 391, endPoint y: 159, distance: 24.9
click at [391, 159] on div "Jeremy iPhone 16 Pro Max Resize" at bounding box center [352, 155] width 125 height 10
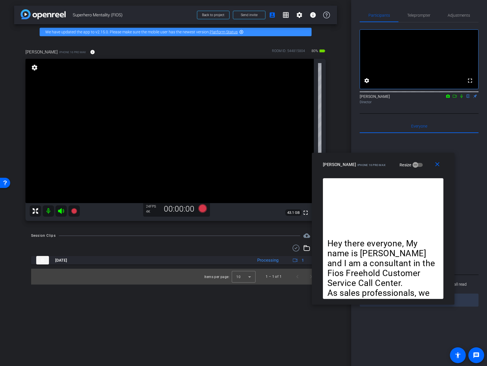
drag, startPoint x: 386, startPoint y: 157, endPoint x: 420, endPoint y: 167, distance: 35.6
click at [420, 167] on div "Jeremy iPhone 16 Pro Max Resize" at bounding box center [385, 165] width 125 height 10
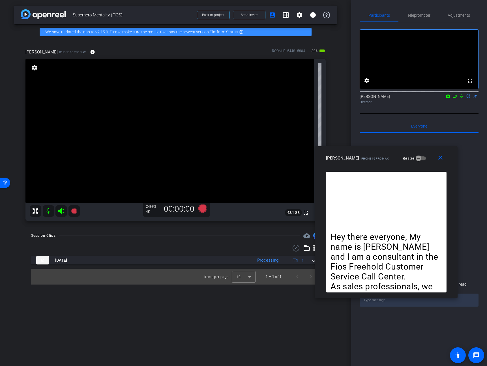
drag, startPoint x: 424, startPoint y: 163, endPoint x: 423, endPoint y: 156, distance: 7.2
click at [423, 156] on div "Jeremy iPhone 16 Pro Max Resize" at bounding box center [388, 158] width 125 height 10
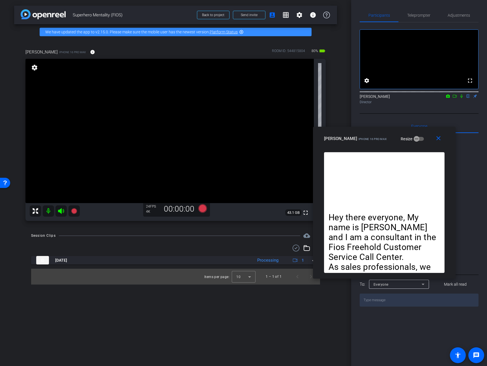
drag, startPoint x: 425, startPoint y: 159, endPoint x: 424, endPoint y: 140, distance: 19.0
click at [422, 140] on div "Jeremy iPhone 16 Pro Max Resize" at bounding box center [386, 139] width 125 height 10
drag, startPoint x: 422, startPoint y: 138, endPoint x: 426, endPoint y: 133, distance: 6.7
click at [426, 134] on div "Jeremy iPhone 16 Pro Max Resize" at bounding box center [386, 139] width 125 height 10
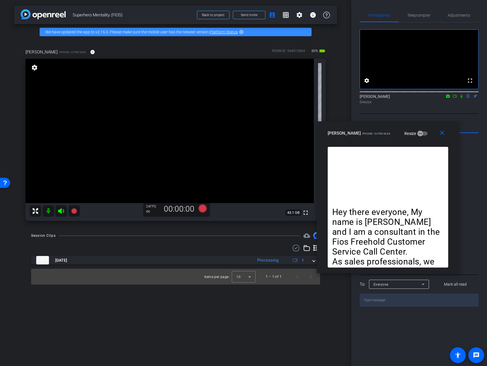
click at [454, 98] on icon at bounding box center [454, 96] width 5 height 4
click at [414, 16] on span "Teleprompter" at bounding box center [418, 15] width 23 height 4
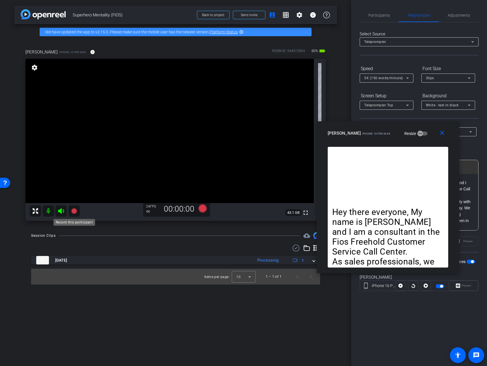
click at [72, 208] on icon at bounding box center [74, 211] width 7 height 7
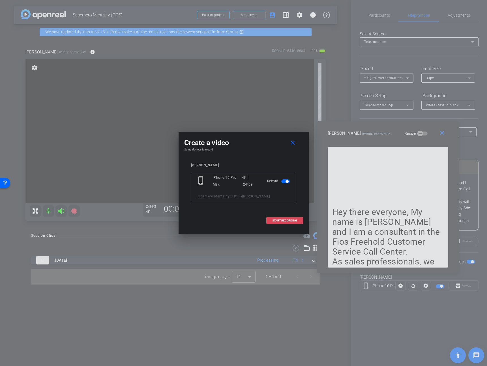
click at [288, 229] on div "Create a video close Setup devices to record Jeremy phone_iphone iPhone 16 Pro …" at bounding box center [244, 181] width 130 height 98
click at [285, 219] on span "START RECORDING" at bounding box center [284, 220] width 25 height 3
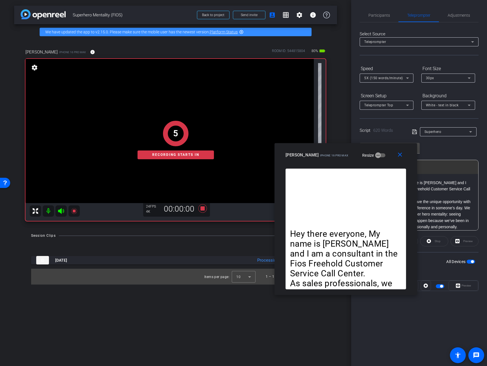
drag, startPoint x: 427, startPoint y: 134, endPoint x: 385, endPoint y: 156, distance: 47.7
click at [385, 156] on div "Jeremy iPhone 16 Pro Max Resize" at bounding box center [347, 155] width 125 height 10
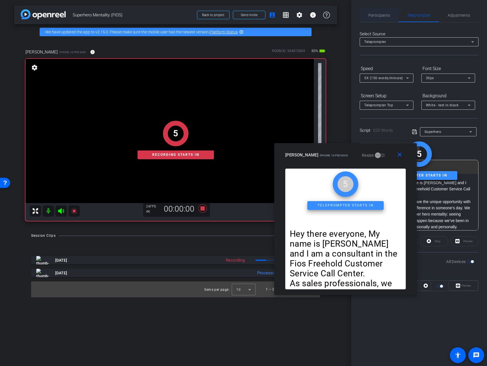
click at [373, 16] on span "Participants" at bounding box center [378, 15] width 21 height 4
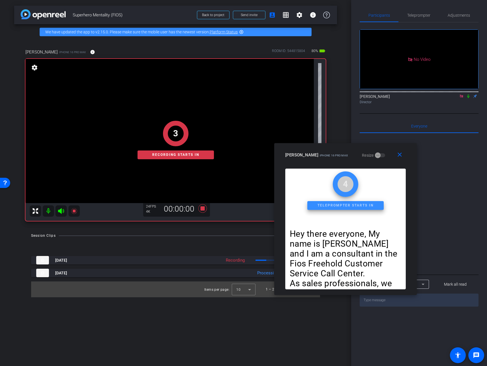
click at [467, 94] on icon at bounding box center [468, 96] width 5 height 4
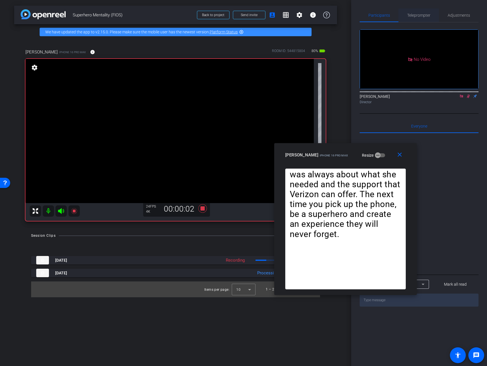
click at [417, 14] on span "Teleprompter" at bounding box center [418, 15] width 23 height 4
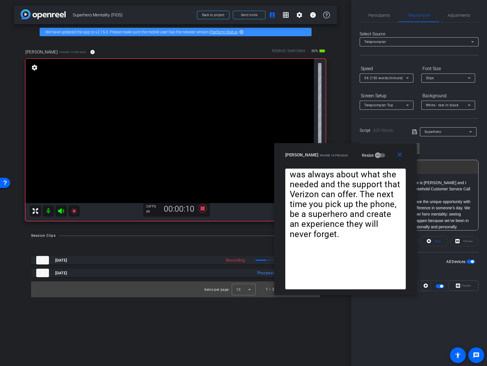
click at [389, 75] on div "5X (150 words/minute)" at bounding box center [385, 77] width 42 height 7
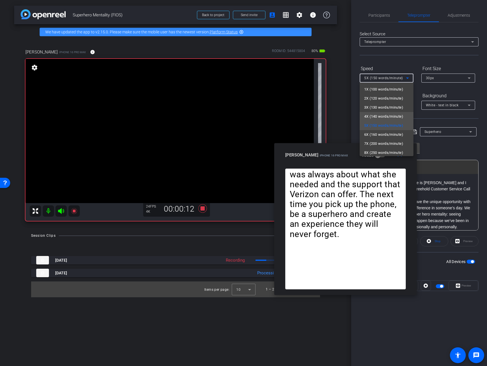
click at [386, 117] on span "4X (140 words/minute)" at bounding box center [383, 116] width 39 height 7
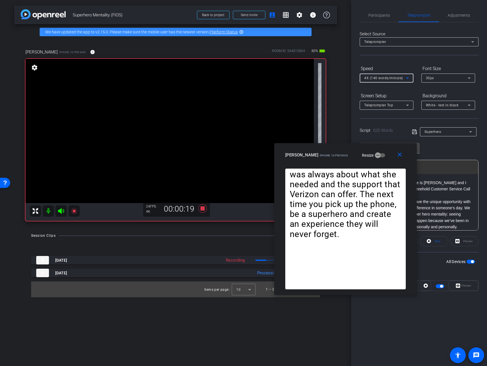
click at [398, 81] on div "4X (140 words/minute)" at bounding box center [385, 77] width 42 height 7
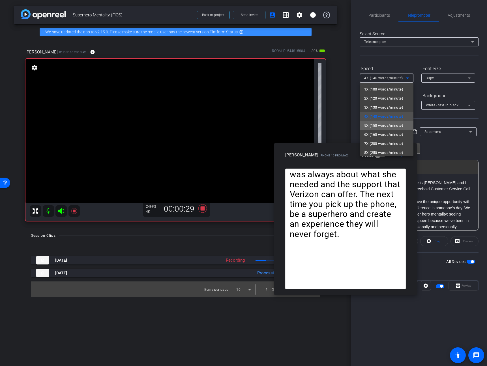
click at [389, 127] on span "5X (150 words/minute)" at bounding box center [383, 125] width 39 height 7
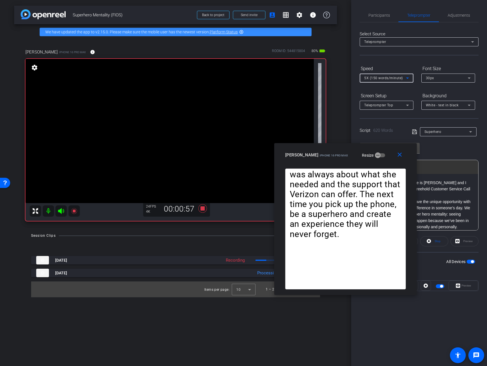
click at [397, 78] on span "5X (150 words/minute)" at bounding box center [383, 78] width 39 height 4
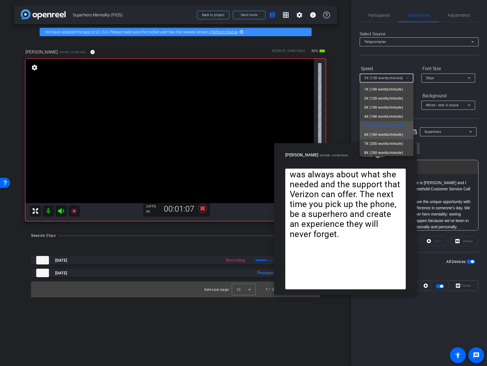
click at [386, 137] on span "6X (160 words/minute)" at bounding box center [383, 134] width 39 height 7
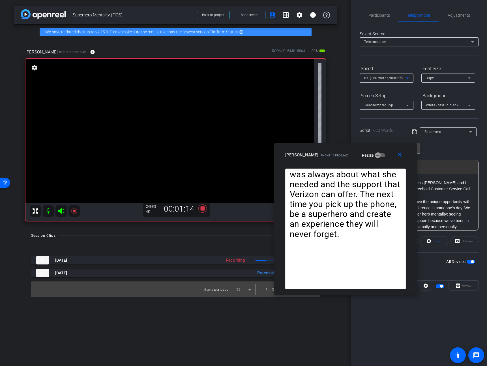
click at [392, 78] on span "6X (160 words/minute)" at bounding box center [383, 78] width 39 height 4
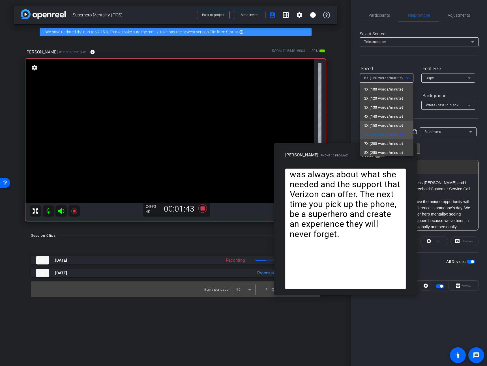
click at [385, 126] on span "5X (150 words/minute)" at bounding box center [383, 125] width 39 height 7
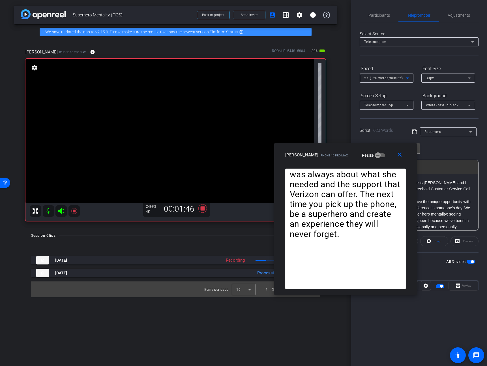
click at [404, 75] on div "5X (150 words/minute)" at bounding box center [385, 77] width 42 height 7
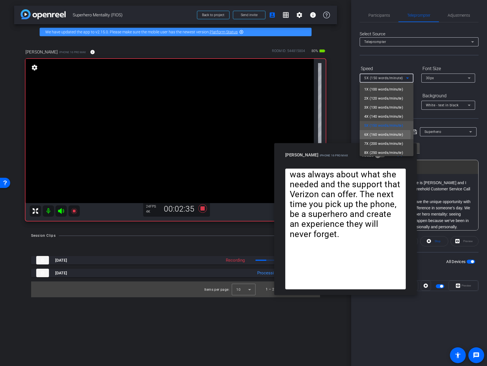
click at [379, 135] on span "6X (160 words/minute)" at bounding box center [383, 134] width 39 height 7
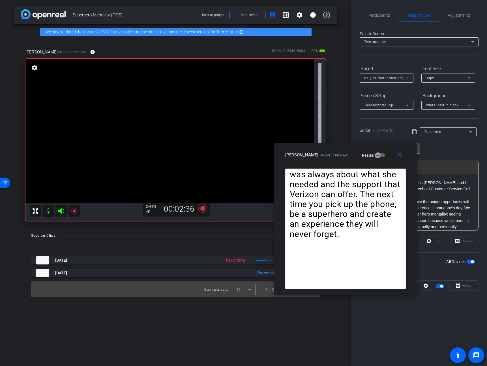
click at [393, 75] on div "6X (160 words/minute)" at bounding box center [385, 77] width 42 height 7
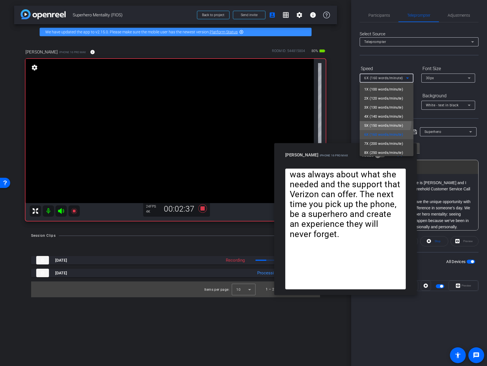
click at [379, 121] on mat-option "5X (150 words/minute)" at bounding box center [387, 125] width 54 height 9
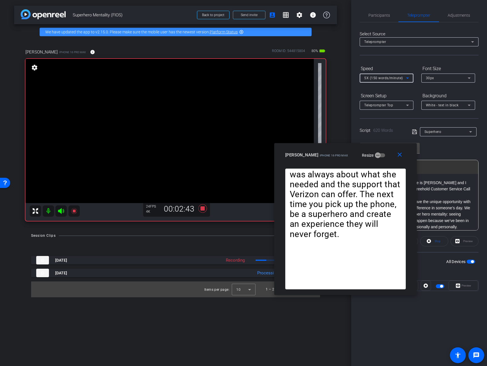
click at [402, 76] on div "5X (150 words/minute)" at bounding box center [385, 77] width 42 height 7
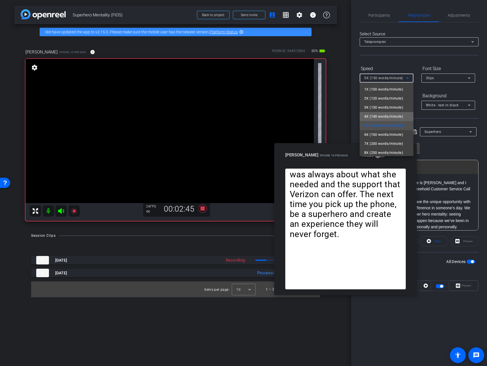
click at [387, 115] on span "4X (140 words/minute)" at bounding box center [383, 116] width 39 height 7
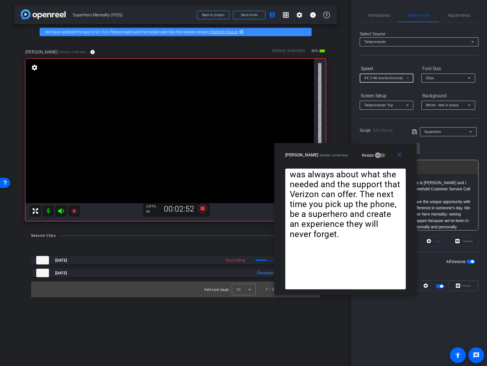
click at [392, 78] on span "4X (140 words/minute)" at bounding box center [383, 78] width 39 height 4
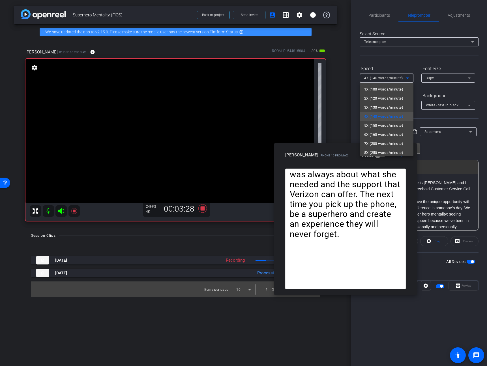
click at [448, 144] on div at bounding box center [243, 183] width 487 height 366
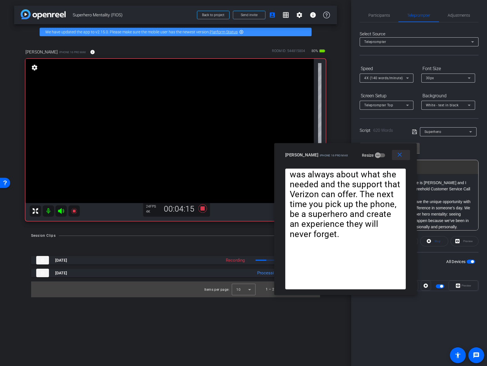
click at [399, 157] on mat-icon "close" at bounding box center [399, 154] width 7 height 7
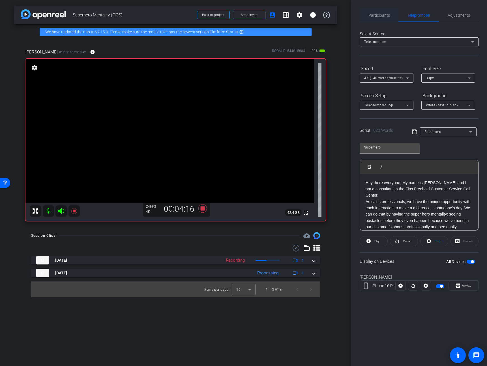
click at [373, 15] on span "Participants" at bounding box center [378, 15] width 21 height 4
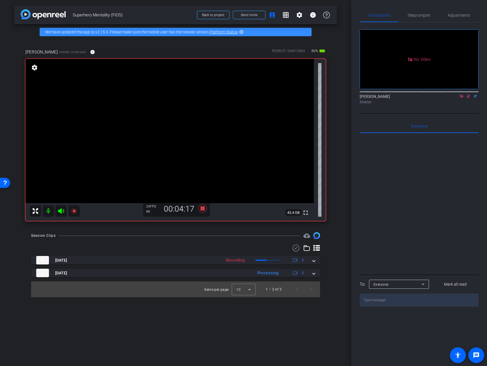
click at [468, 94] on icon at bounding box center [468, 96] width 3 height 4
click at [204, 210] on icon at bounding box center [202, 208] width 8 height 8
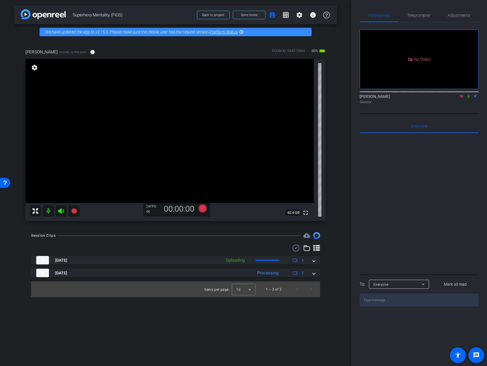
click at [461, 94] on icon at bounding box center [461, 95] width 3 height 3
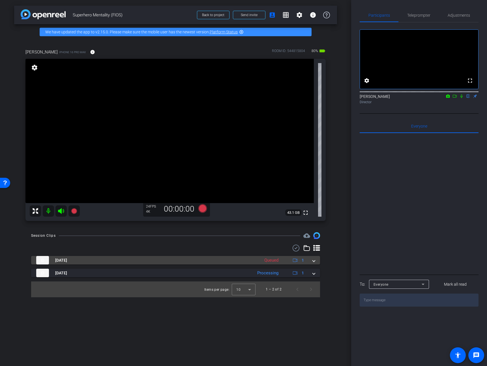
click at [315, 263] on span at bounding box center [314, 260] width 2 height 6
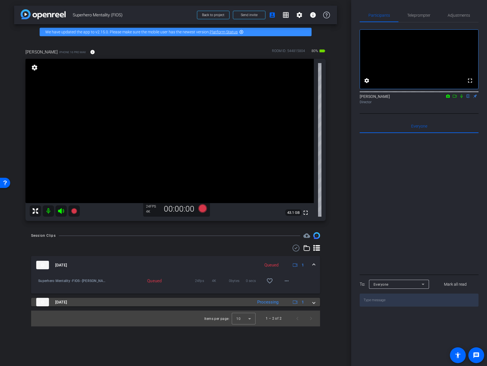
click at [311, 305] on div "Aug 20, 2025 Processing 1" at bounding box center [174, 302] width 276 height 8
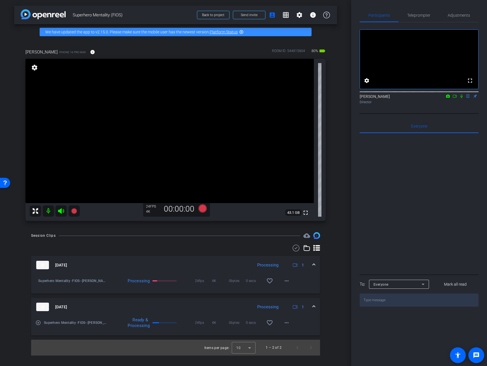
click at [313, 307] on span at bounding box center [314, 307] width 2 height 6
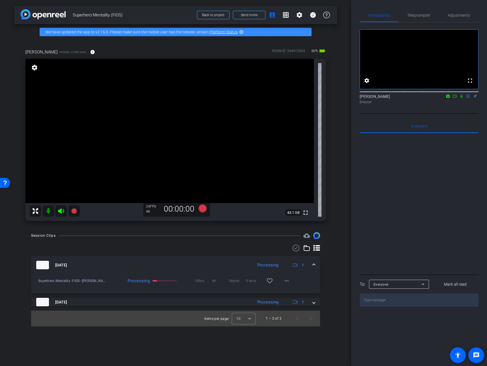
click at [314, 266] on span at bounding box center [314, 265] width 2 height 6
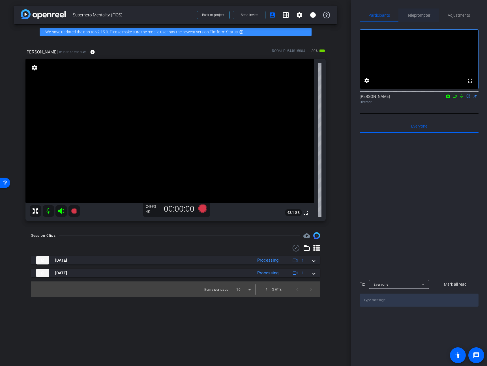
click at [425, 15] on span "Teleprompter" at bounding box center [418, 15] width 23 height 4
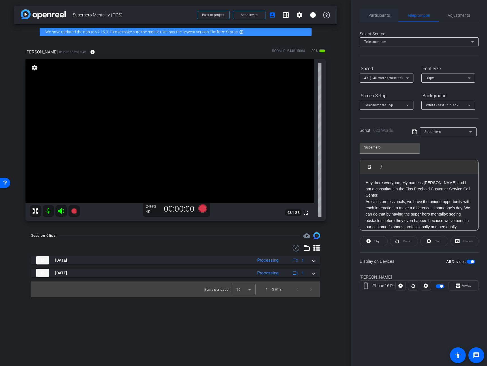
click at [379, 21] on span "Participants" at bounding box center [378, 15] width 21 height 14
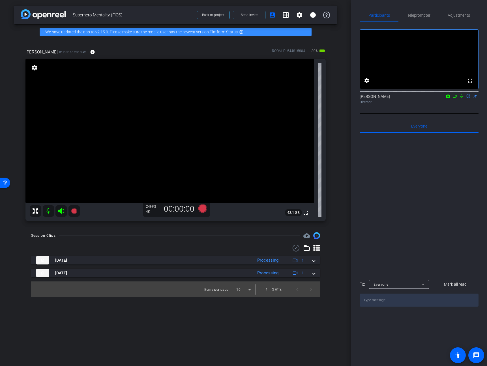
click at [422, 194] on div at bounding box center [419, 203] width 119 height 140
click at [425, 17] on span "Teleprompter" at bounding box center [418, 15] width 23 height 4
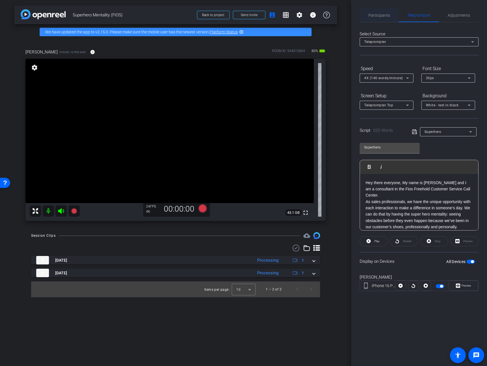
click at [376, 15] on span "Participants" at bounding box center [378, 15] width 21 height 4
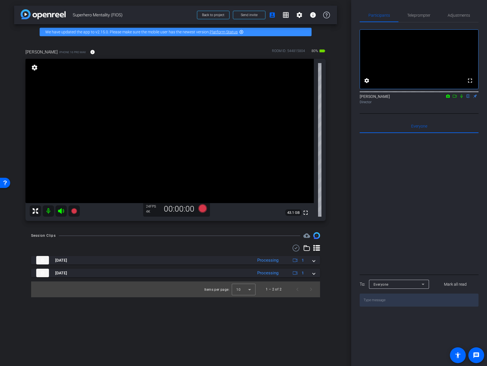
click at [443, 211] on div at bounding box center [419, 203] width 119 height 140
click at [419, 16] on span "Teleprompter" at bounding box center [418, 15] width 23 height 4
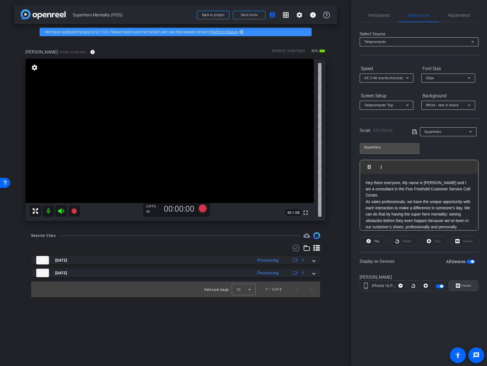
click at [469, 281] on span at bounding box center [463, 286] width 29 height 14
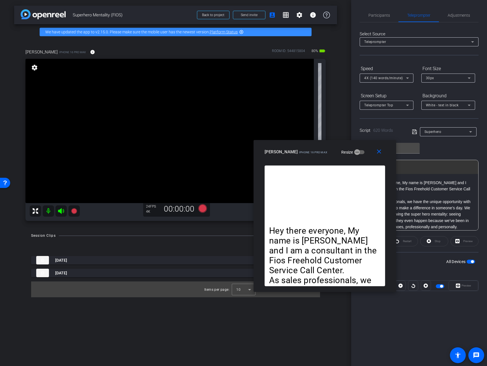
drag, startPoint x: 272, startPoint y: 122, endPoint x: 338, endPoint y: 155, distance: 74.1
click at [338, 155] on div "Jeremy iPhone 16 Pro Max Resize" at bounding box center [327, 152] width 125 height 10
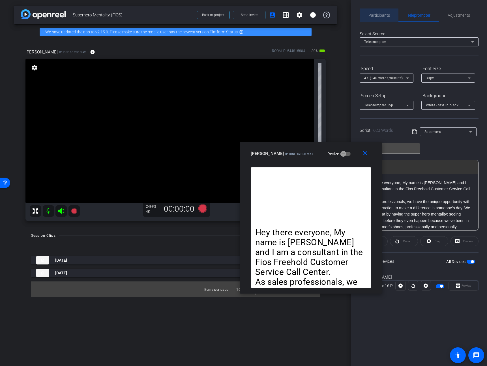
click at [379, 20] on span "Participants" at bounding box center [378, 15] width 21 height 14
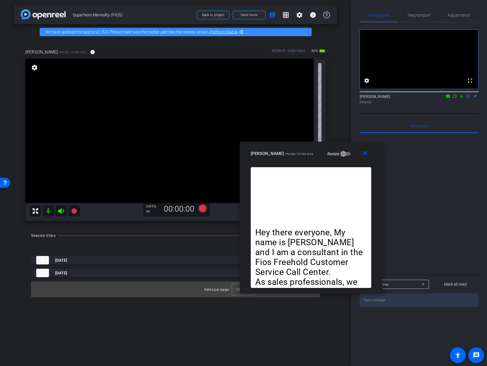
click at [456, 98] on icon at bounding box center [454, 96] width 5 height 4
click at [199, 208] on icon at bounding box center [202, 208] width 8 height 8
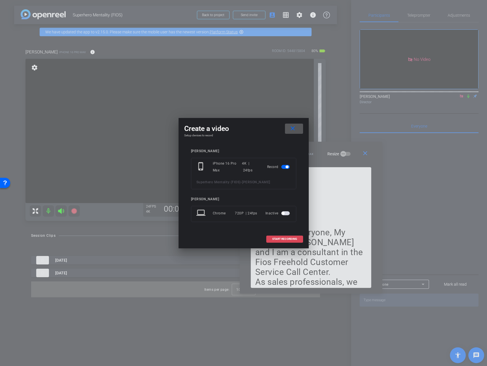
click at [293, 238] on span "START RECORDING" at bounding box center [284, 239] width 25 height 3
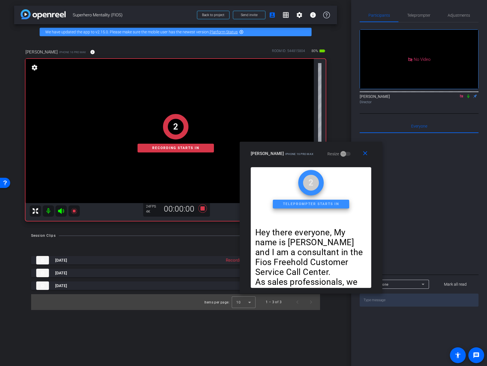
click at [468, 99] on mat-icon at bounding box center [468, 96] width 7 height 5
click at [412, 16] on span "Teleprompter" at bounding box center [418, 15] width 23 height 4
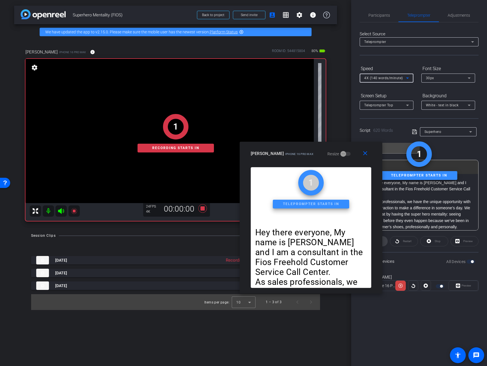
click at [386, 78] on span "4X (140 words/minute)" at bounding box center [383, 78] width 39 height 4
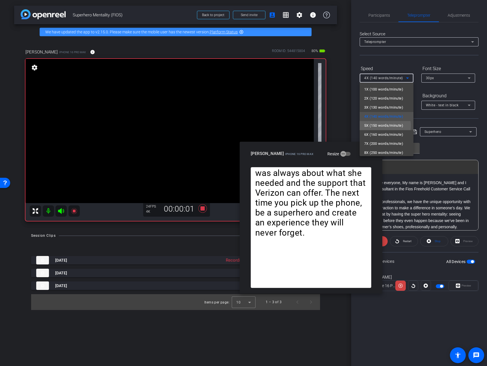
click at [383, 126] on span "5X (150 words/minute)" at bounding box center [383, 125] width 39 height 7
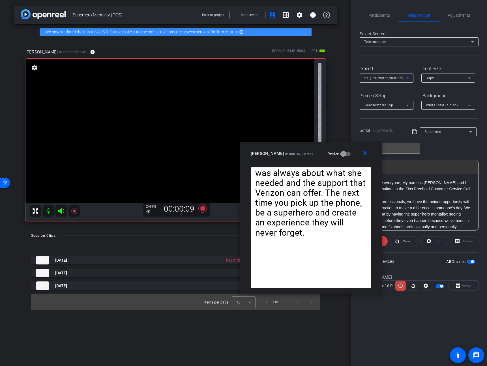
click at [398, 76] on div "5X (150 words/minute)" at bounding box center [385, 77] width 42 height 7
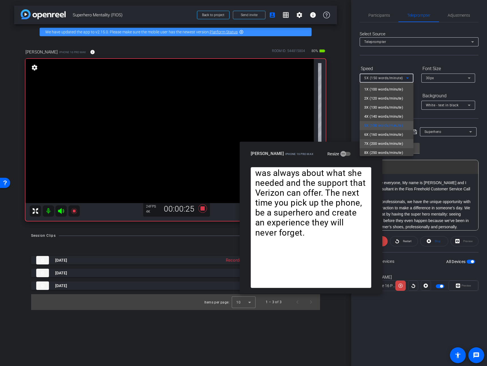
click at [386, 144] on span "7X (200 words/minute)" at bounding box center [383, 143] width 39 height 7
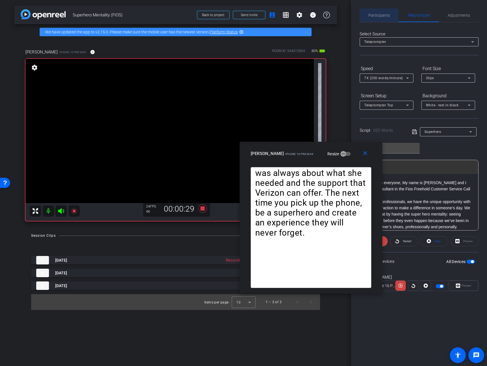
click at [373, 12] on span "Participants" at bounding box center [378, 15] width 21 height 14
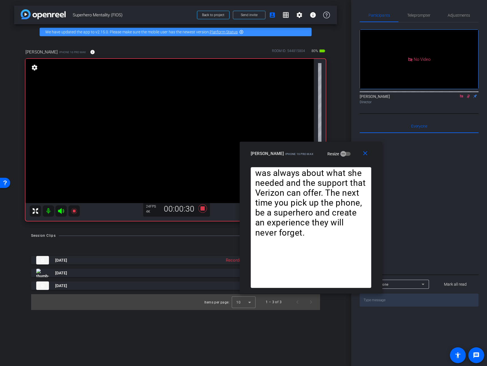
click at [469, 94] on icon at bounding box center [468, 96] width 5 height 4
click at [462, 94] on icon at bounding box center [461, 95] width 3 height 3
click at [369, 152] on span at bounding box center [366, 154] width 18 height 14
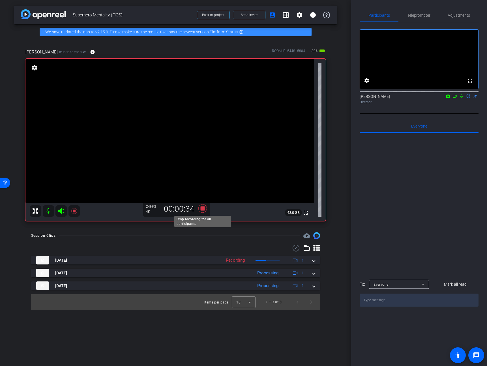
click at [204, 208] on icon at bounding box center [202, 208] width 8 height 8
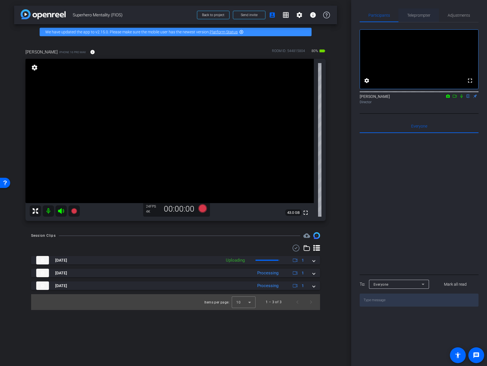
click at [424, 12] on span "Teleprompter" at bounding box center [418, 15] width 23 height 14
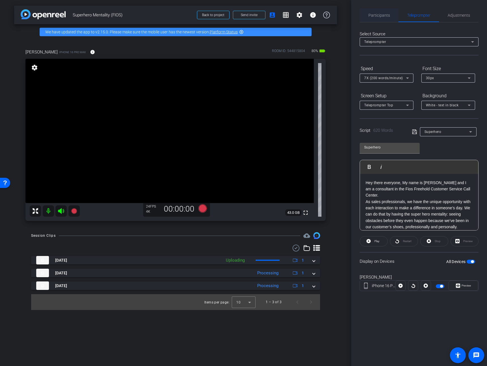
click at [369, 16] on span "Participants" at bounding box center [378, 15] width 21 height 4
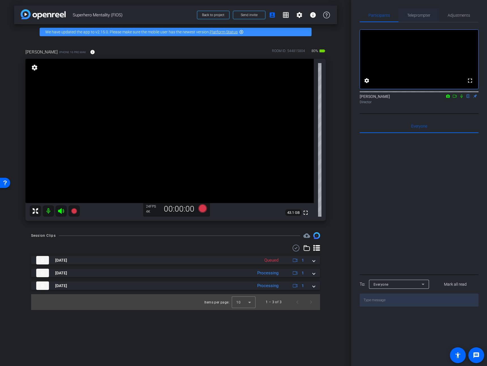
click at [424, 20] on span "Teleprompter" at bounding box center [418, 15] width 23 height 14
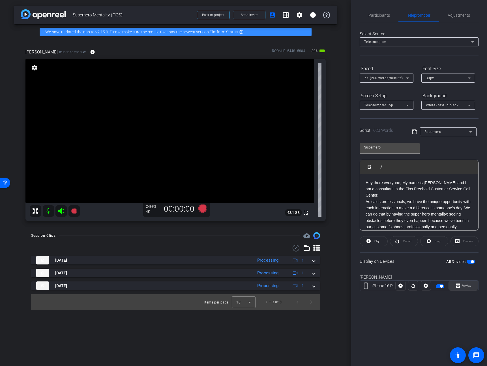
click at [466, 285] on span "Preview" at bounding box center [466, 285] width 10 height 3
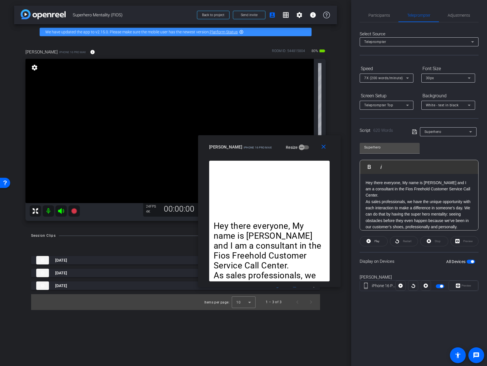
drag, startPoint x: 280, startPoint y: 115, endPoint x: 306, endPoint y: 144, distance: 38.4
click at [306, 144] on div "Jeremy iPhone 16 Pro Max Resize" at bounding box center [271, 147] width 125 height 10
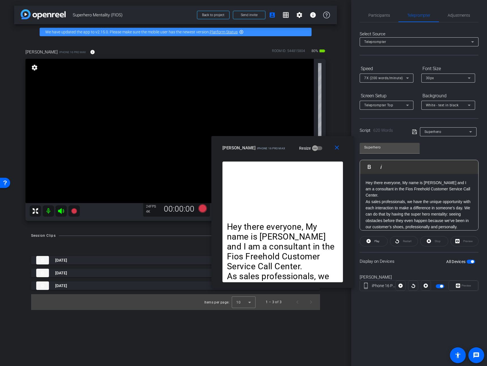
drag, startPoint x: 304, startPoint y: 151, endPoint x: 318, endPoint y: 152, distance: 13.6
click at [318, 152] on div "Jeremy iPhone 16 Pro Max Resize" at bounding box center [284, 148] width 125 height 10
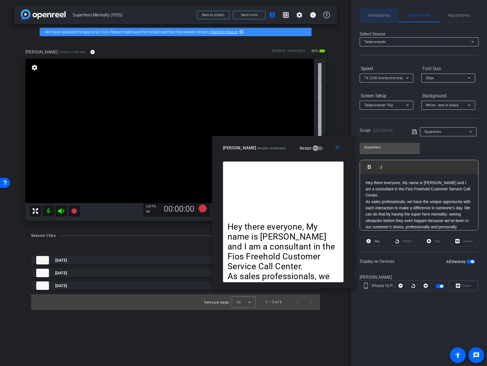
click at [389, 17] on span "Participants" at bounding box center [378, 15] width 21 height 4
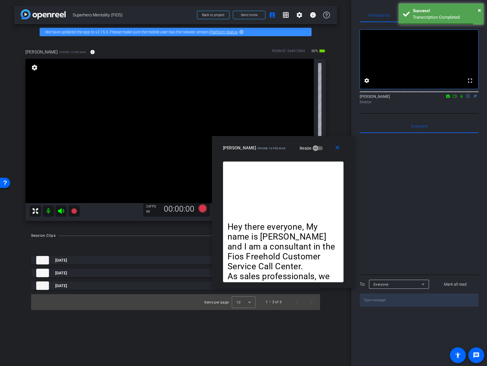
click at [455, 99] on mat-icon at bounding box center [454, 96] width 7 height 5
click at [76, 211] on icon at bounding box center [74, 211] width 6 height 6
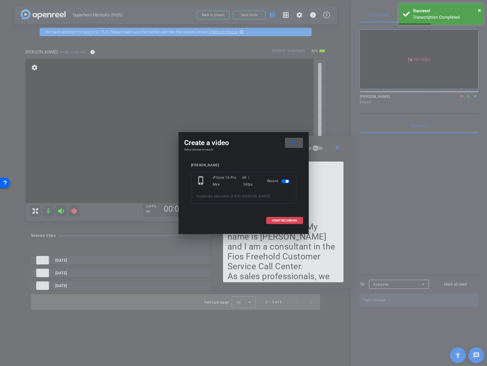
click at [287, 219] on span "START RECORDING" at bounding box center [284, 220] width 25 height 3
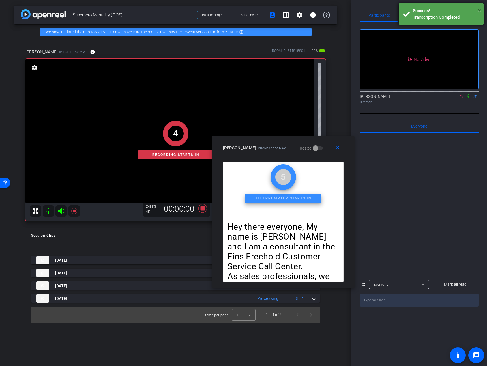
click at [480, 11] on span "×" at bounding box center [479, 10] width 3 height 7
click at [430, 18] on div "Teleprompter" at bounding box center [418, 15] width 40 height 14
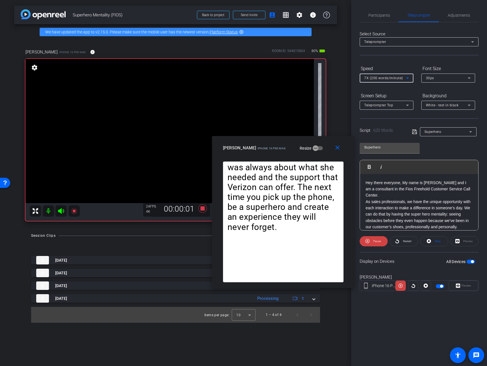
click at [404, 80] on icon at bounding box center [407, 78] width 7 height 7
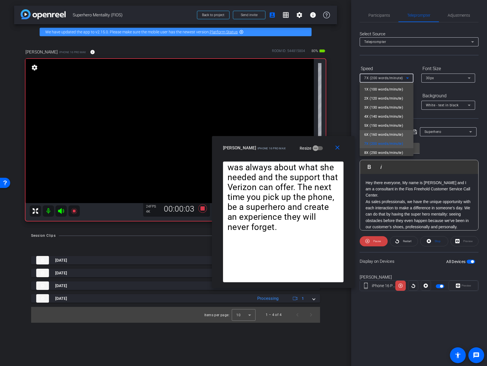
click at [383, 132] on span "6X (160 words/minute)" at bounding box center [383, 134] width 39 height 7
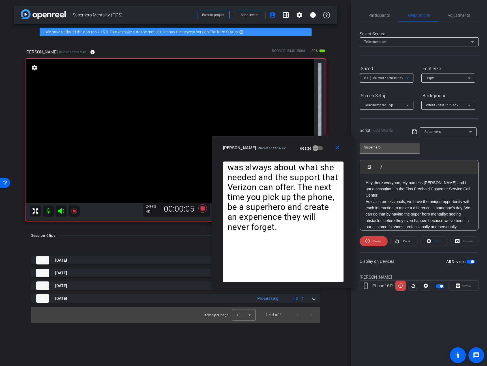
click at [389, 79] on span "6X (160 words/minute)" at bounding box center [383, 78] width 39 height 4
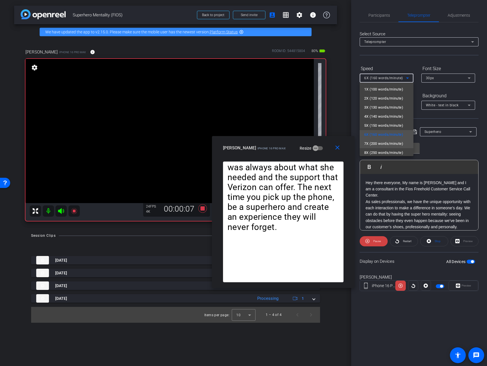
click at [388, 144] on span "7X (200 words/minute)" at bounding box center [383, 143] width 39 height 7
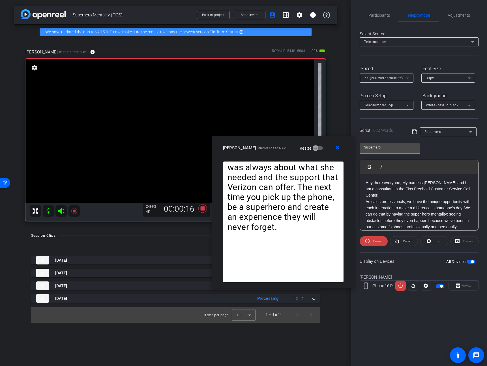
click at [396, 78] on span "7X (200 words/minute)" at bounding box center [383, 78] width 39 height 4
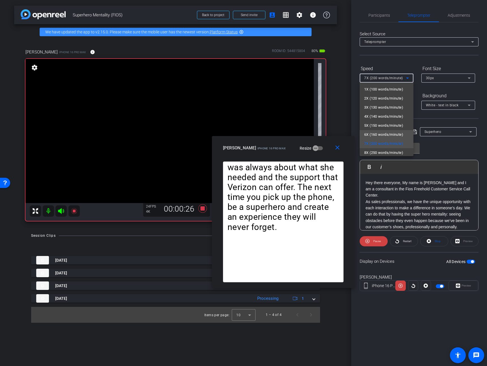
click at [389, 135] on span "6X (160 words/minute)" at bounding box center [383, 134] width 39 height 7
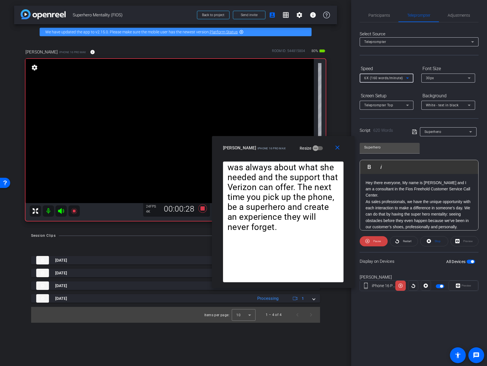
click at [389, 76] on span "6X (160 words/minute)" at bounding box center [383, 78] width 39 height 4
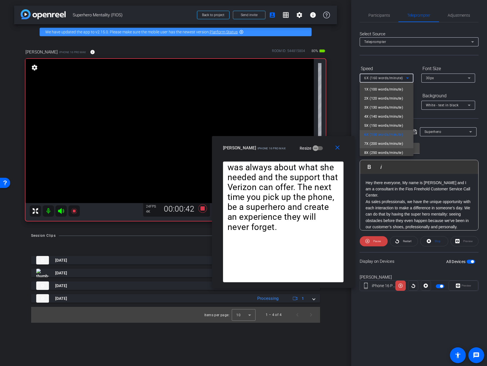
click at [390, 143] on span "7X (200 words/minute)" at bounding box center [383, 143] width 39 height 7
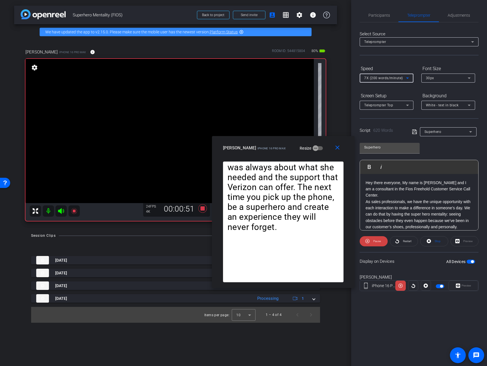
click at [399, 76] on span "7X (200 words/minute)" at bounding box center [383, 78] width 39 height 4
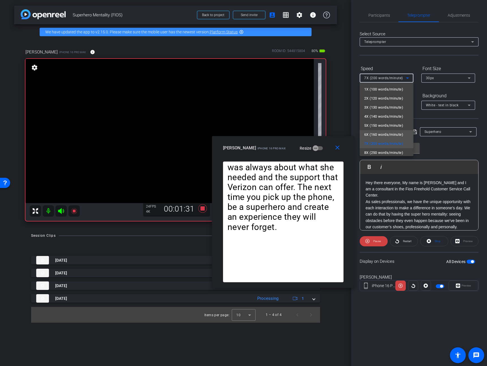
click at [391, 131] on span "6X (160 words/minute)" at bounding box center [383, 134] width 39 height 7
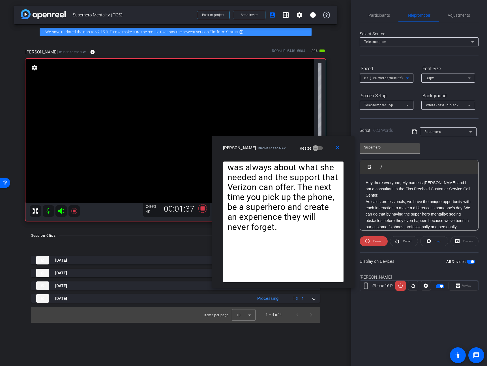
click at [398, 80] on div "6X (160 words/minute)" at bounding box center [385, 77] width 42 height 7
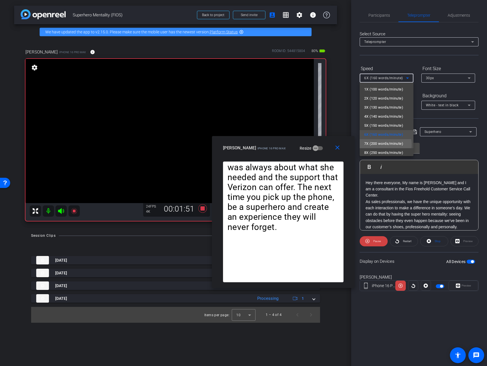
click at [385, 145] on span "7X (200 words/minute)" at bounding box center [383, 143] width 39 height 7
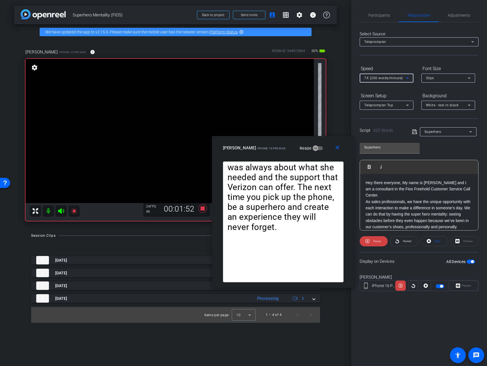
click at [384, 75] on div "7X (200 words/minute)" at bounding box center [385, 77] width 42 height 7
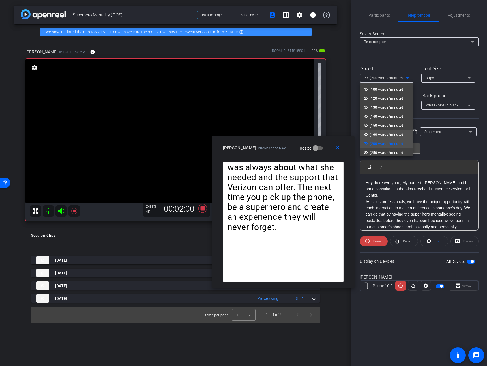
click at [385, 132] on span "6X (160 words/minute)" at bounding box center [383, 134] width 39 height 7
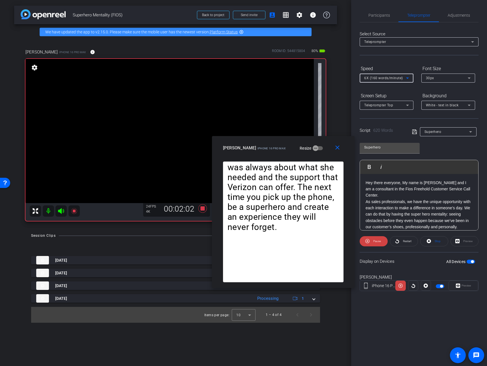
click at [394, 76] on div "6X (160 words/minute)" at bounding box center [385, 77] width 42 height 7
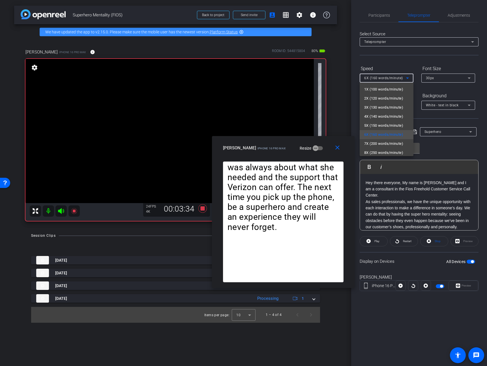
click at [333, 147] on div at bounding box center [243, 183] width 487 height 366
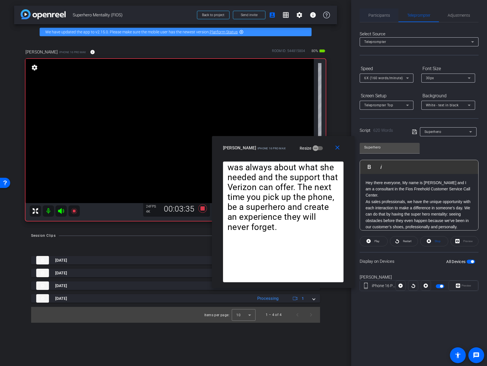
click at [389, 13] on span "Participants" at bounding box center [378, 15] width 21 height 4
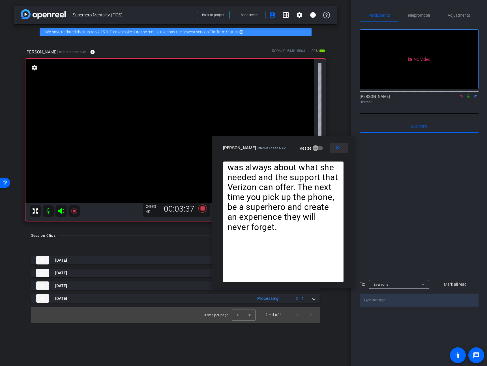
click at [339, 147] on mat-icon "close" at bounding box center [337, 147] width 7 height 7
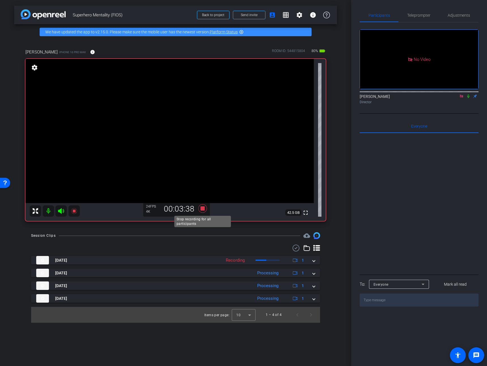
click at [204, 207] on icon at bounding box center [202, 208] width 8 height 8
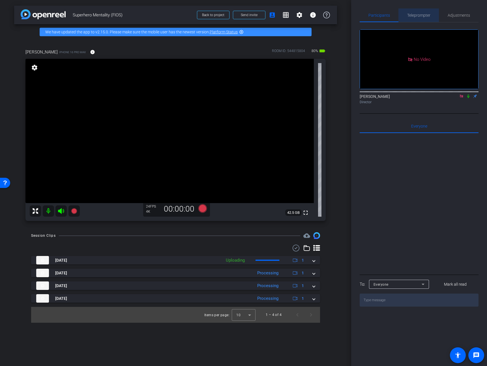
click at [419, 16] on span "Teleprompter" at bounding box center [418, 15] width 23 height 4
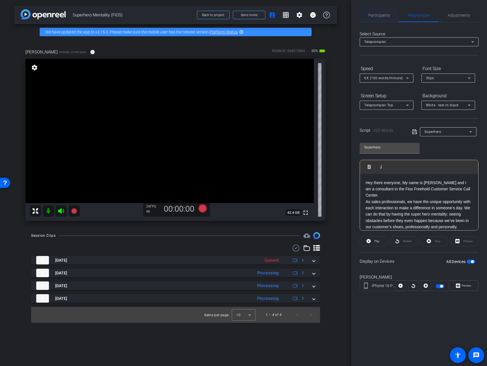
click at [377, 18] on span "Participants" at bounding box center [378, 15] width 21 height 14
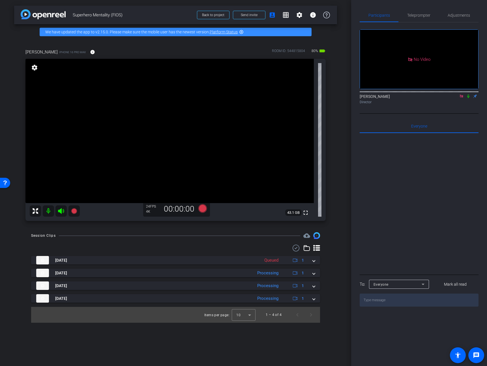
click at [461, 94] on icon at bounding box center [461, 96] width 5 height 4
click at [422, 18] on span "Teleprompter" at bounding box center [418, 15] width 23 height 14
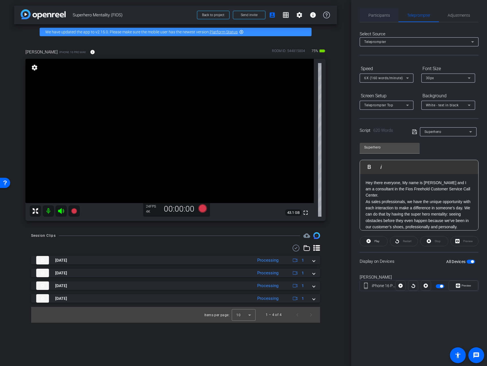
click at [385, 18] on span "Participants" at bounding box center [378, 15] width 21 height 14
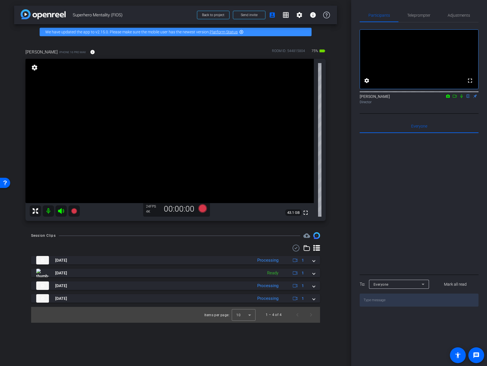
click at [455, 98] on icon at bounding box center [454, 96] width 5 height 4
click at [423, 22] on div "Participants Teleprompter Adjustments" at bounding box center [419, 15] width 119 height 14
click at [426, 20] on span "Teleprompter" at bounding box center [418, 15] width 23 height 14
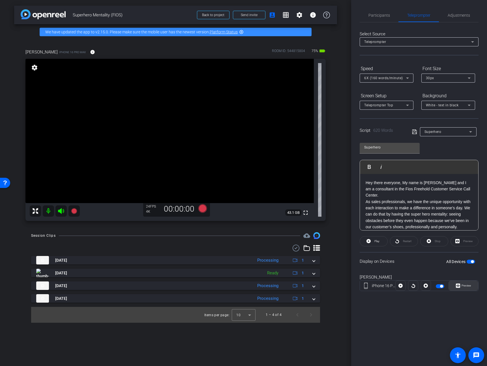
click at [462, 280] on span at bounding box center [463, 286] width 29 height 14
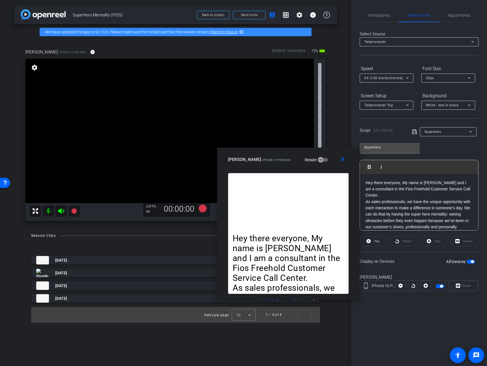
drag, startPoint x: 276, startPoint y: 121, endPoint x: 321, endPoint y: 162, distance: 60.3
click at [321, 162] on div "Jeremy iPhone 16 Pro Max Resize" at bounding box center [290, 159] width 125 height 10
click at [79, 212] on mat-icon at bounding box center [73, 210] width 11 height 11
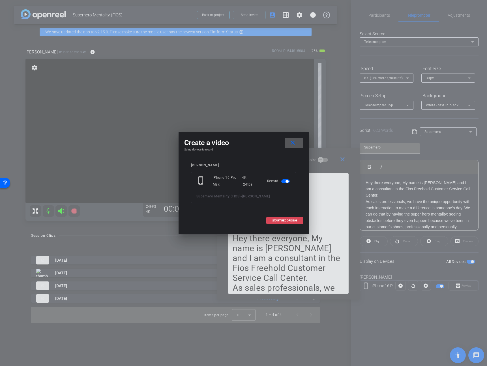
click at [283, 219] on span "START RECORDING" at bounding box center [284, 220] width 25 height 3
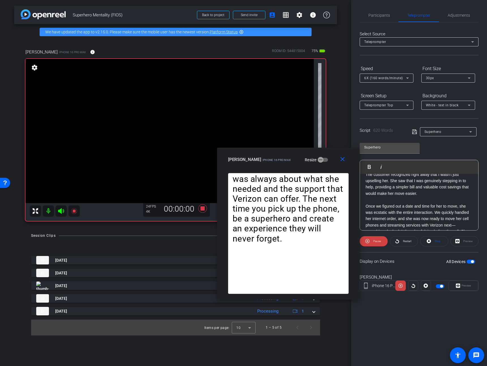
scroll to position [283, 0]
click at [374, 239] on span "Pause" at bounding box center [376, 241] width 9 height 8
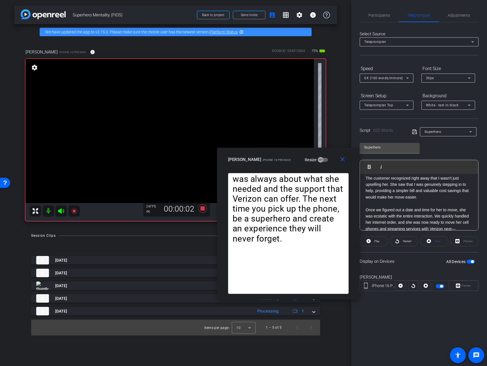
click at [436, 190] on p "The customer recognized right away that I wasn't just upselling her. She saw th…" at bounding box center [418, 187] width 107 height 25
click at [441, 192] on p "The customer recognized right away that I wasn't just upselling her. She saw th…" at bounding box center [418, 187] width 107 height 25
click at [367, 166] on img "button" at bounding box center [365, 166] width 3 height 3
click at [368, 166] on span "Play" at bounding box center [372, 166] width 9 height 5
click at [375, 239] on span "Pause" at bounding box center [376, 241] width 9 height 8
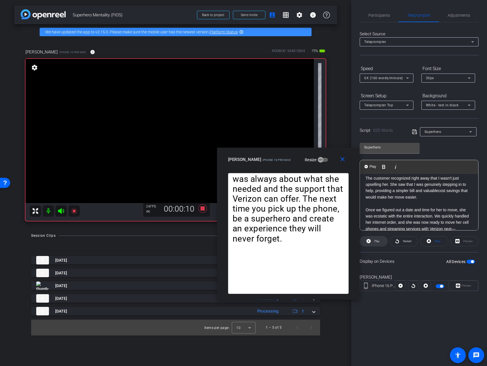
click at [375, 244] on span "Play" at bounding box center [376, 241] width 7 height 8
click at [378, 244] on span "Pause" at bounding box center [376, 241] width 9 height 8
click at [374, 15] on span "Participants" at bounding box center [378, 15] width 21 height 4
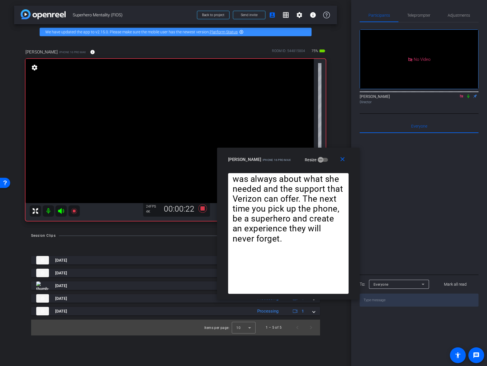
click at [467, 94] on icon at bounding box center [468, 96] width 2 height 4
click at [420, 16] on span "Teleprompter" at bounding box center [418, 15] width 23 height 4
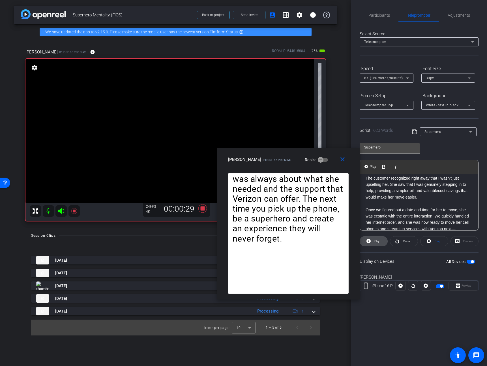
click at [371, 244] on span at bounding box center [373, 242] width 27 height 14
click at [383, 80] on div "6X (160 words/minute)" at bounding box center [385, 77] width 42 height 7
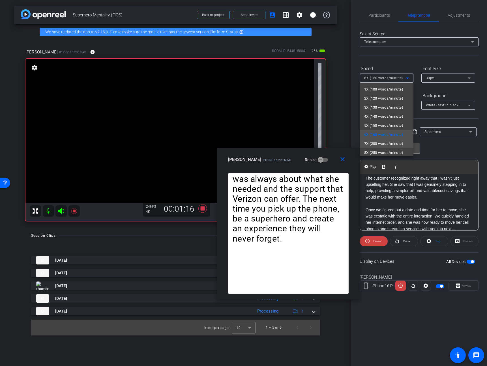
click at [392, 145] on span "7X (200 words/minute)" at bounding box center [383, 143] width 39 height 7
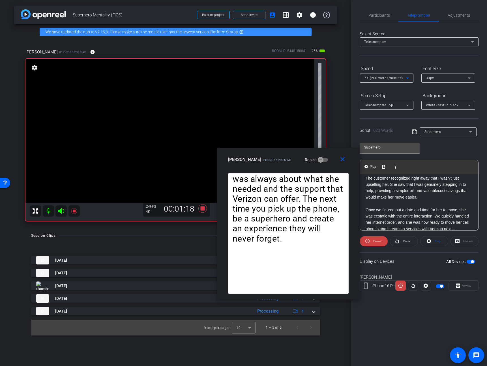
click at [386, 79] on span "7X (200 words/minute)" at bounding box center [383, 78] width 39 height 4
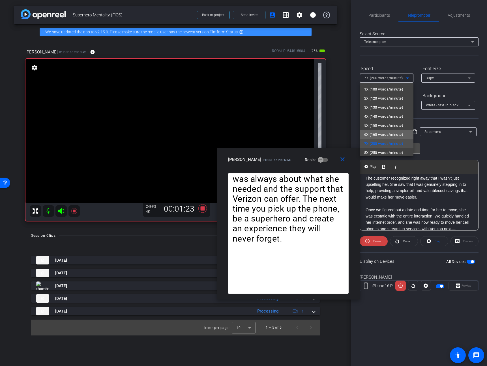
click at [390, 133] on span "6X (160 words/minute)" at bounding box center [383, 134] width 39 height 7
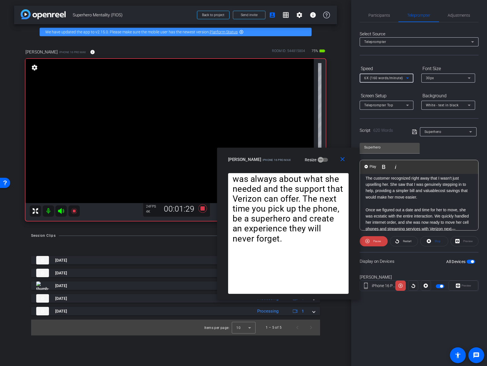
click at [389, 76] on div "6X (160 words/minute)" at bounding box center [385, 77] width 42 height 7
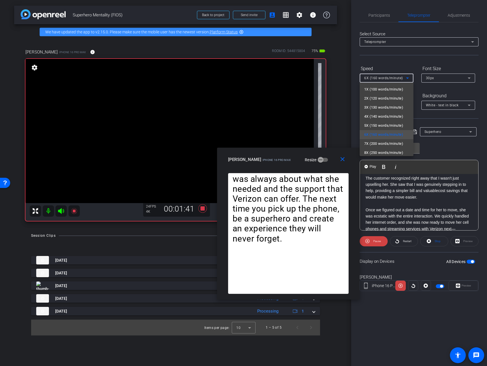
click at [434, 153] on div at bounding box center [243, 183] width 487 height 366
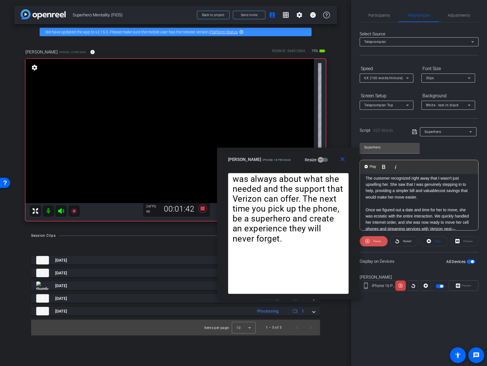
click at [376, 240] on span "Pause" at bounding box center [377, 241] width 8 height 3
click at [372, 13] on span "Participants" at bounding box center [378, 15] width 21 height 4
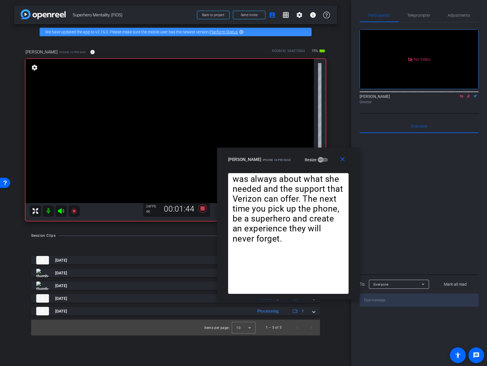
click at [469, 94] on icon at bounding box center [468, 96] width 5 height 4
click at [460, 94] on icon at bounding box center [461, 95] width 3 height 3
click at [344, 158] on mat-icon "close" at bounding box center [342, 159] width 7 height 7
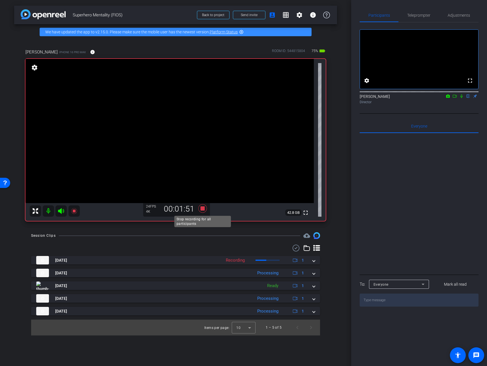
click at [198, 210] on icon at bounding box center [203, 208] width 14 height 10
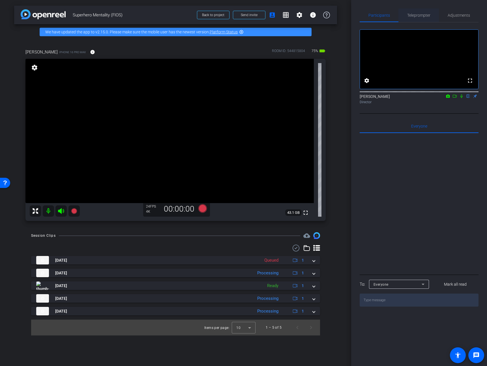
click at [421, 17] on span "Teleprompter" at bounding box center [418, 15] width 23 height 4
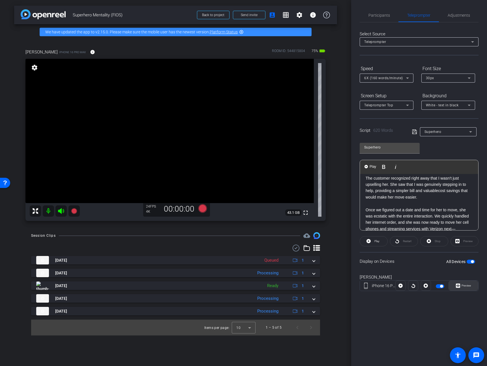
click at [464, 286] on span "Preview" at bounding box center [466, 285] width 10 height 3
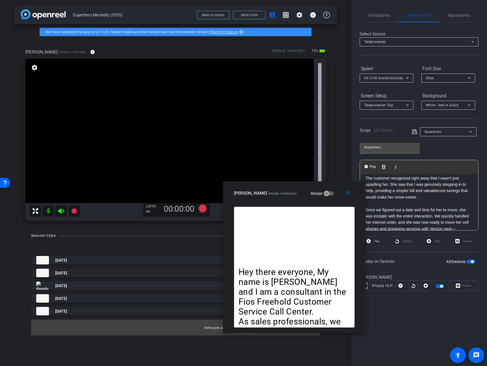
drag, startPoint x: 278, startPoint y: 119, endPoint x: 328, endPoint y: 193, distance: 89.8
click at [328, 193] on div "Jeremy iPhone 16 Pro Max Resize" at bounding box center [296, 193] width 125 height 10
click at [380, 16] on span "Participants" at bounding box center [378, 15] width 21 height 4
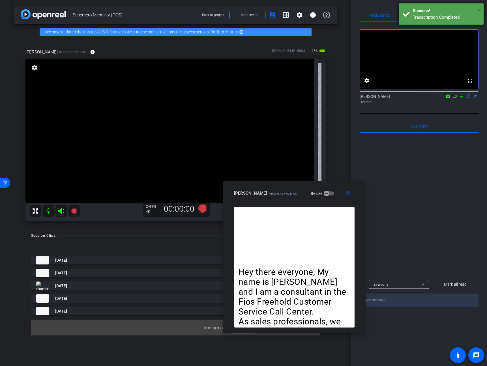
click at [480, 9] on span "×" at bounding box center [479, 10] width 3 height 7
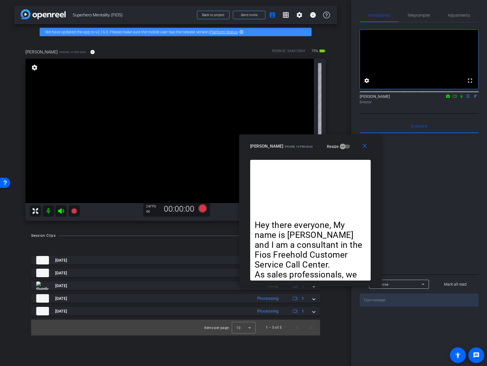
drag, startPoint x: 327, startPoint y: 190, endPoint x: 347, endPoint y: 149, distance: 45.8
click at [347, 149] on div "Jeremy iPhone 16 Pro Max Resize" at bounding box center [312, 146] width 125 height 10
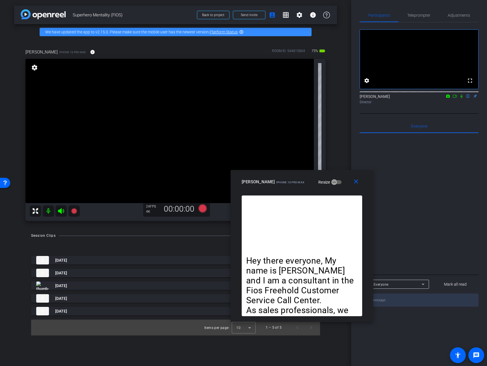
drag, startPoint x: 348, startPoint y: 151, endPoint x: 336, endPoint y: 181, distance: 32.4
click at [336, 181] on div "Jeremy iPhone 16 Pro Max Resize" at bounding box center [304, 182] width 125 height 10
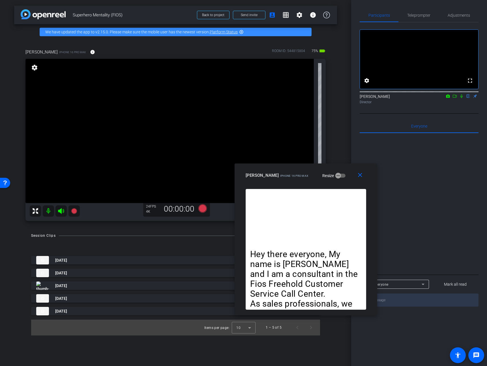
drag, startPoint x: 340, startPoint y: 181, endPoint x: 345, endPoint y: 174, distance: 8.9
click at [345, 174] on div "Jeremy iPhone 16 Pro Max Resize" at bounding box center [308, 175] width 125 height 10
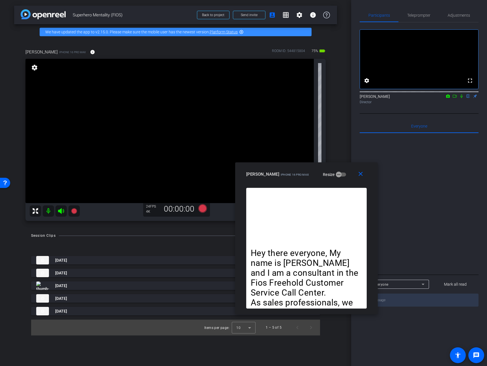
click at [437, 114] on div "fullscreen settings JP Chua flip Director" at bounding box center [419, 67] width 119 height 91
click at [427, 14] on span "Teleprompter" at bounding box center [418, 15] width 23 height 4
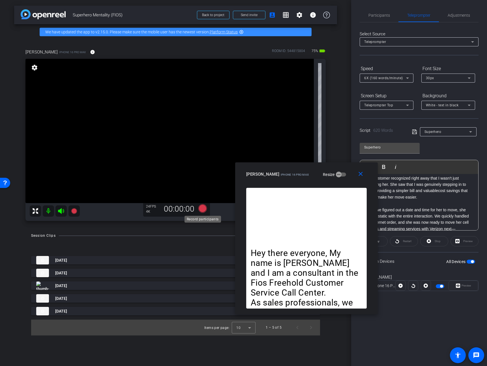
click at [205, 208] on icon at bounding box center [202, 208] width 8 height 8
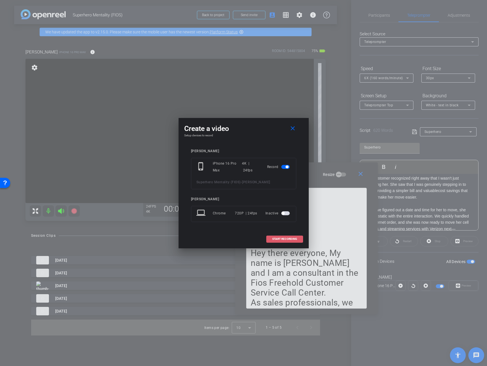
click at [298, 239] on span at bounding box center [284, 239] width 36 height 14
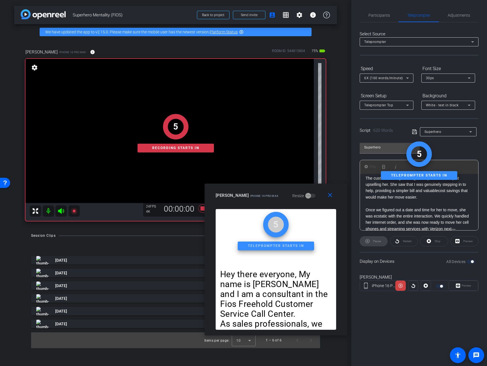
drag, startPoint x: 344, startPoint y: 175, endPoint x: 313, endPoint y: 196, distance: 37.2
click at [313, 196] on div "Jeremy iPhone 16 Pro Max Resize" at bounding box center [278, 195] width 125 height 10
click at [363, 210] on div "Hey there everyone, My name is Jeremy Acevedo and I am a consultant in the Fios…" at bounding box center [419, 147] width 118 height 512
click at [391, 14] on div "Participants" at bounding box center [379, 15] width 39 height 14
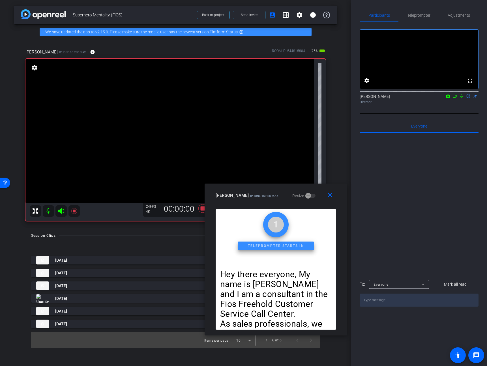
click at [455, 98] on icon at bounding box center [454, 96] width 5 height 4
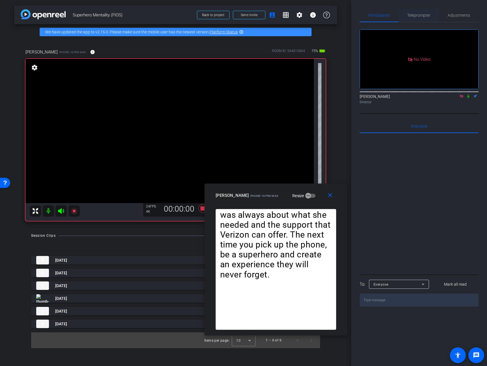
click at [428, 18] on span "Teleprompter" at bounding box center [418, 15] width 23 height 14
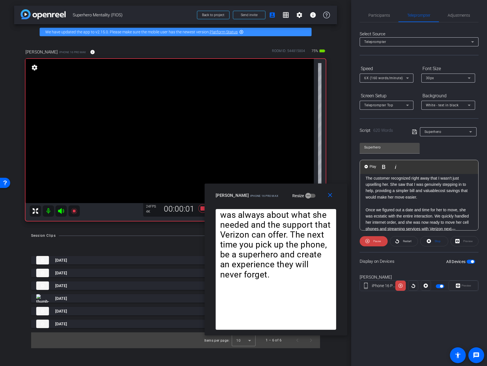
click at [364, 209] on div "Hey there everyone, My name is Jeremy Acevedo and I am a consultant in the Fios…" at bounding box center [419, 147] width 118 height 512
click at [375, 242] on span "Pause" at bounding box center [377, 241] width 8 height 3
click at [365, 210] on div "Hey there everyone, My name is Jeremy Acevedo and I am a consultant in the Fios…" at bounding box center [419, 147] width 118 height 512
click at [367, 164] on button "Play Play from this location" at bounding box center [370, 166] width 13 height 11
click at [372, 240] on span "Pause" at bounding box center [376, 241] width 9 height 8
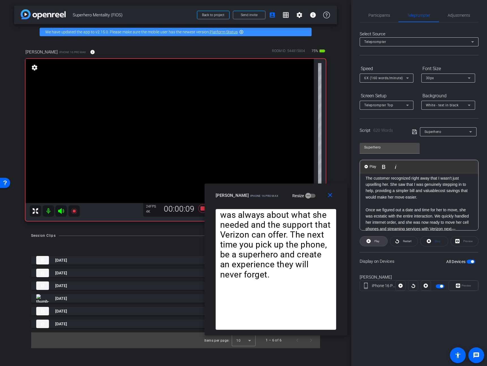
click at [372, 240] on span at bounding box center [373, 242] width 27 height 14
click at [328, 197] on mat-icon "close" at bounding box center [329, 195] width 7 height 7
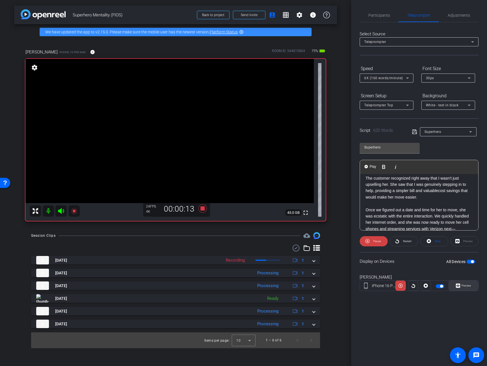
click at [470, 290] on span at bounding box center [463, 286] width 29 height 14
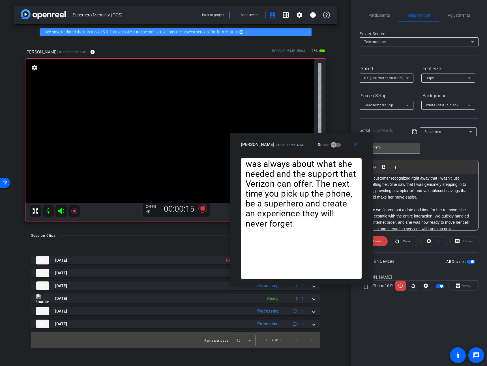
drag, startPoint x: 273, startPoint y: 122, endPoint x: 331, endPoint y: 147, distance: 63.1
click at [331, 147] on div "Jeremy iPhone 16 Pro Max Resize" at bounding box center [303, 144] width 125 height 10
click at [380, 19] on span "Participants" at bounding box center [378, 15] width 21 height 14
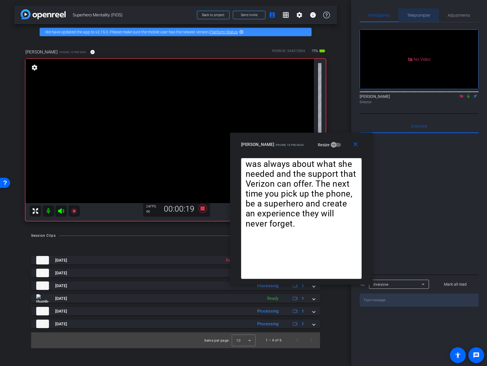
click at [410, 12] on span "Teleprompter" at bounding box center [418, 15] width 23 height 14
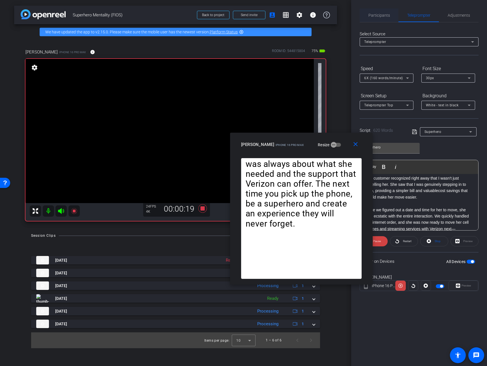
drag, startPoint x: 365, startPoint y: 13, endPoint x: 369, endPoint y: 20, distance: 8.0
click at [365, 13] on div "Participants" at bounding box center [379, 15] width 39 height 14
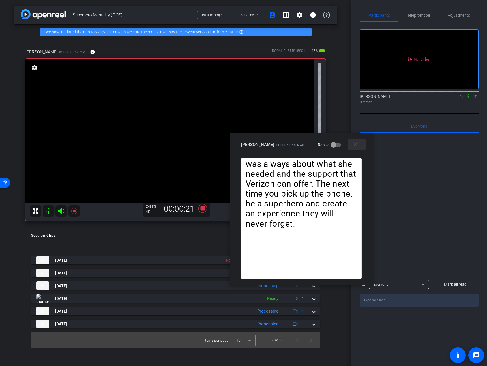
click at [354, 142] on mat-icon "close" at bounding box center [355, 144] width 7 height 7
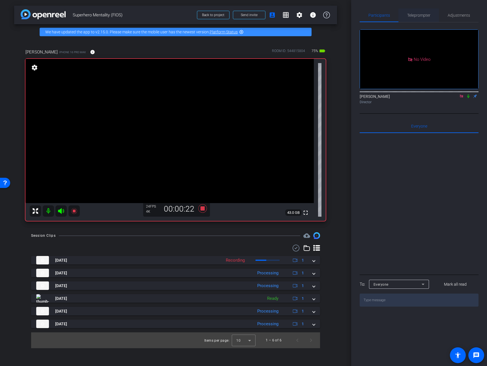
click at [414, 19] on span "Teleprompter" at bounding box center [418, 15] width 23 height 14
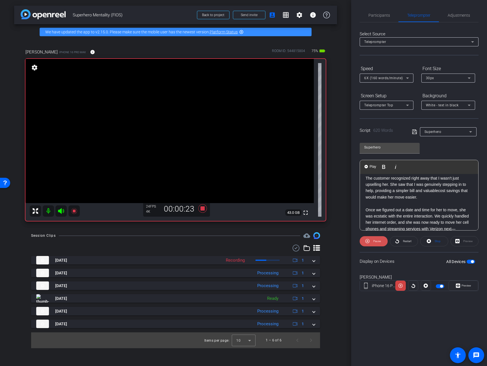
click at [376, 244] on span "Pause" at bounding box center [376, 241] width 9 height 8
click at [464, 283] on span "Preview" at bounding box center [465, 286] width 11 height 8
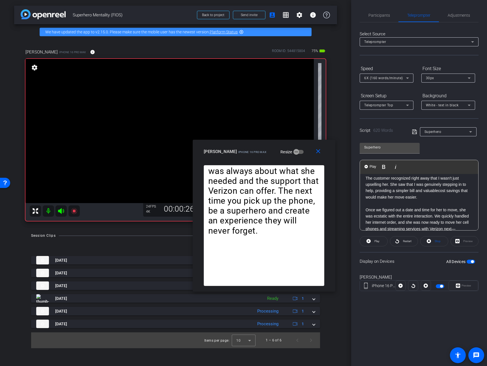
drag, startPoint x: 302, startPoint y: 150, endPoint x: 330, endPoint y: 182, distance: 42.9
click at [328, 157] on div "Jeremy iPhone 16 Pro Max Resize" at bounding box center [266, 152] width 125 height 10
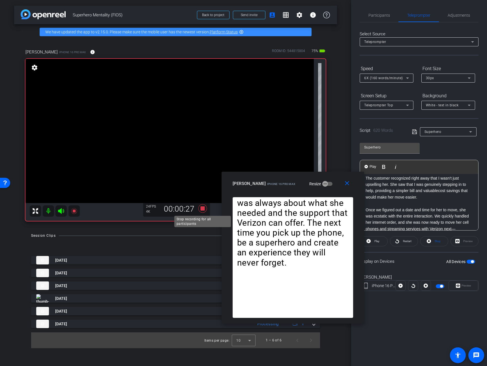
click at [201, 207] on icon at bounding box center [202, 208] width 8 height 8
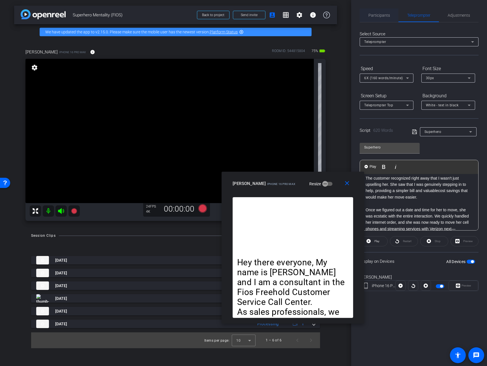
click at [390, 19] on div "Participants" at bounding box center [379, 15] width 39 height 14
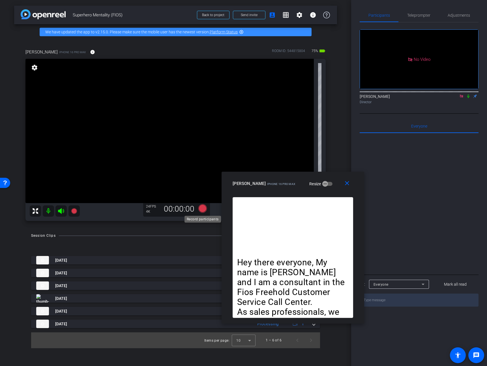
click at [202, 212] on icon at bounding box center [202, 208] width 8 height 8
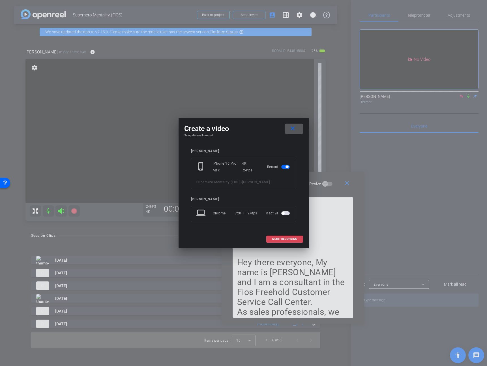
click at [282, 238] on span "START RECORDING" at bounding box center [284, 239] width 25 height 3
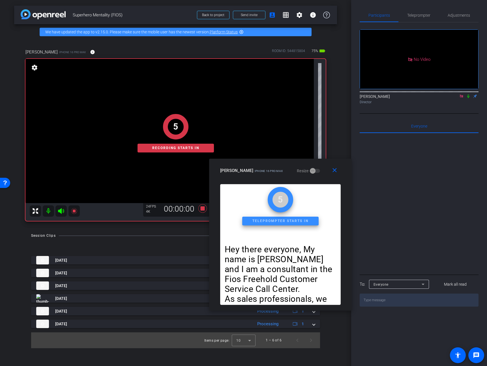
drag, startPoint x: 328, startPoint y: 186, endPoint x: 316, endPoint y: 173, distance: 18.0
click at [316, 173] on div "Jeremy iPhone 16 Pro Max Resize" at bounding box center [282, 170] width 125 height 10
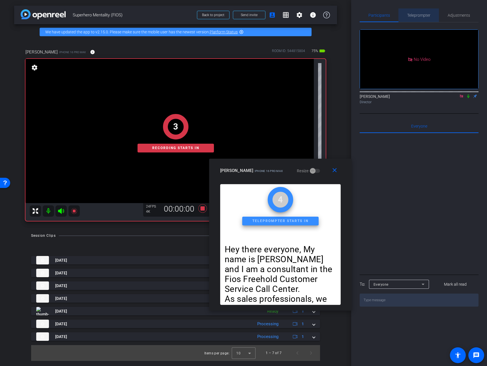
click at [410, 16] on span "Teleprompter" at bounding box center [418, 15] width 23 height 4
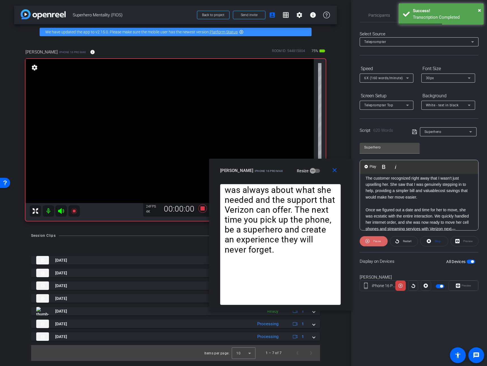
click at [375, 241] on span "Pause" at bounding box center [377, 241] width 8 height 3
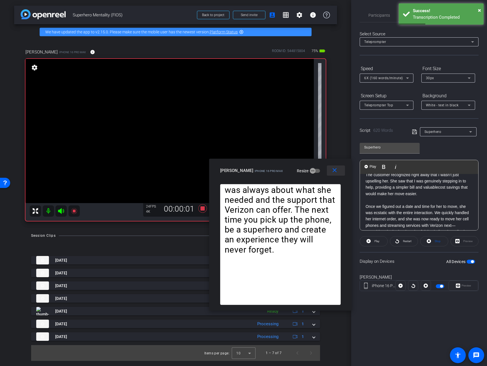
click at [333, 168] on mat-icon "close" at bounding box center [334, 170] width 7 height 7
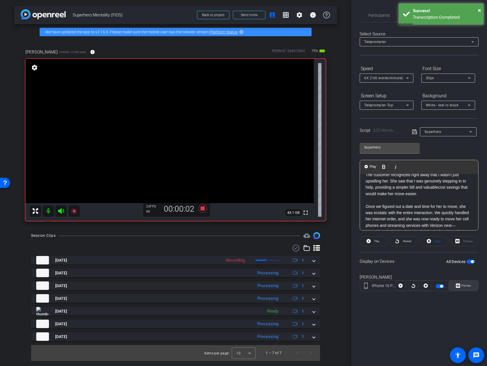
click at [463, 286] on span "Preview" at bounding box center [466, 285] width 10 height 3
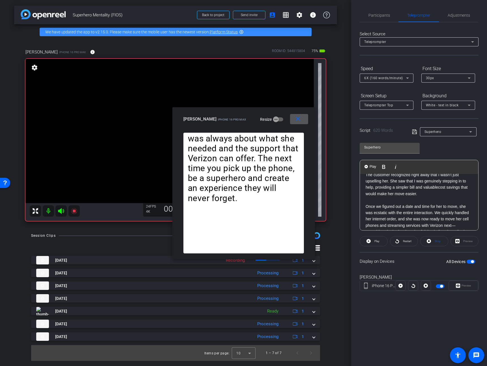
click at [365, 206] on p "Once we figured out a date and time for her to move, she was ecstatic with the …" at bounding box center [418, 225] width 107 height 44
click at [431, 195] on p "The customer recognized right away that I wasn't just upselling her. She saw th…" at bounding box center [418, 184] width 107 height 25
click at [371, 168] on span "Play" at bounding box center [372, 166] width 9 height 5
click at [293, 120] on span at bounding box center [299, 119] width 18 height 14
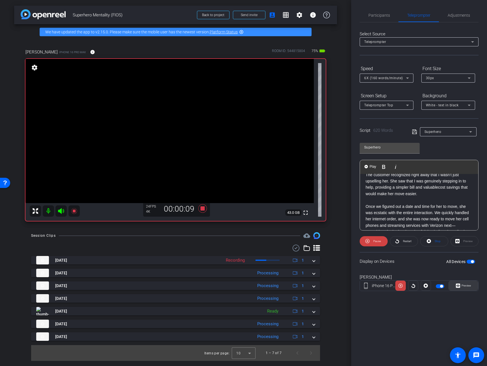
click at [461, 285] on span "Preview" at bounding box center [466, 285] width 10 height 3
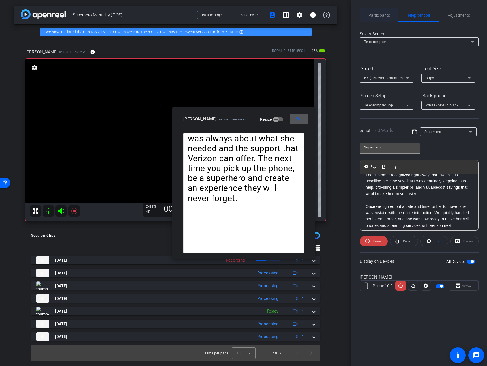
click at [375, 16] on span "Participants" at bounding box center [378, 15] width 21 height 4
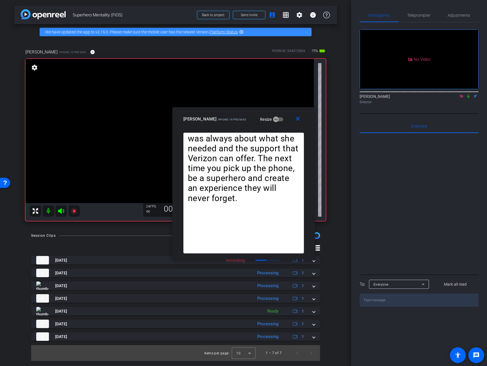
click at [467, 94] on icon at bounding box center [468, 96] width 5 height 4
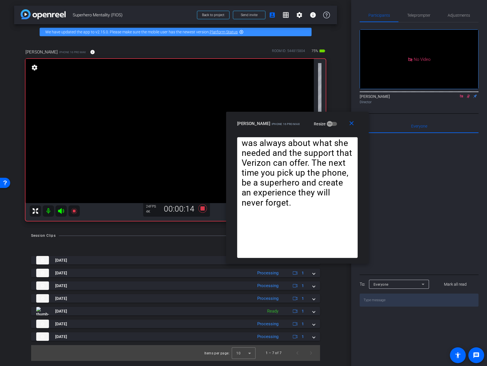
drag, startPoint x: 275, startPoint y: 118, endPoint x: 328, endPoint y: 122, distance: 53.9
click at [328, 122] on div "Jeremy iPhone 16 Pro Max Resize" at bounding box center [299, 124] width 125 height 10
click at [422, 16] on span "Teleprompter" at bounding box center [418, 15] width 23 height 4
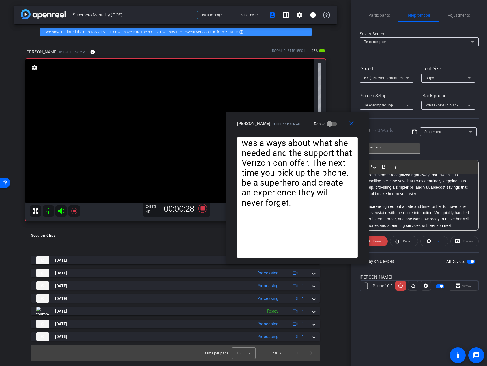
click at [383, 79] on span "6X (160 words/minute)" at bounding box center [383, 78] width 39 height 4
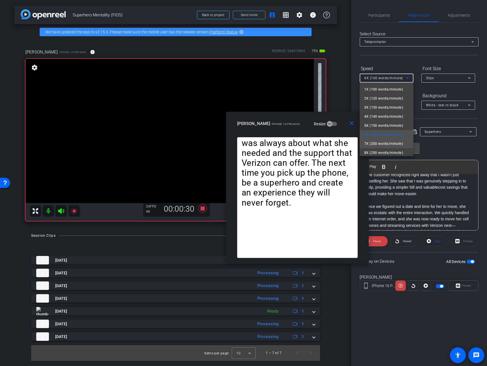
click at [383, 142] on span "7X (200 words/minute)" at bounding box center [383, 143] width 39 height 7
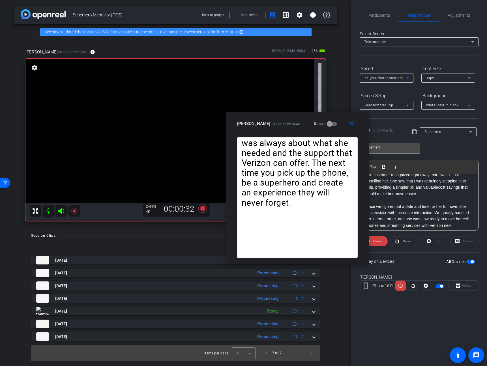
click at [394, 80] on span "7X (200 words/minute)" at bounding box center [383, 78] width 39 height 4
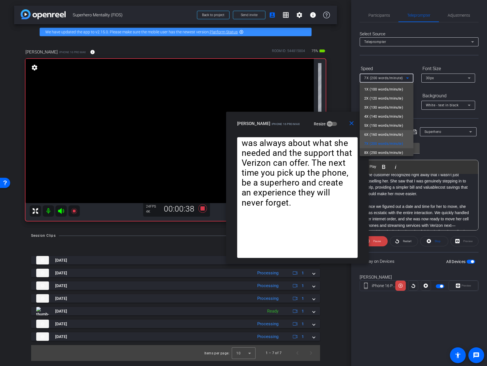
click at [388, 132] on span "6X (160 words/minute)" at bounding box center [383, 134] width 39 height 7
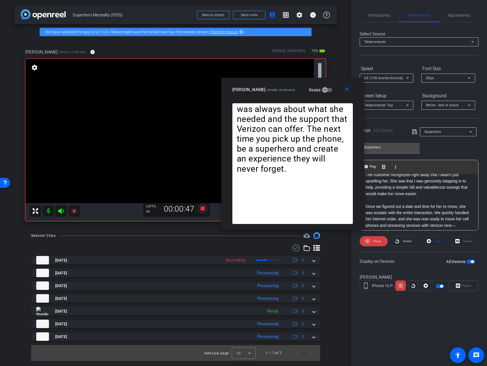
drag, startPoint x: 331, startPoint y: 128, endPoint x: 327, endPoint y: 81, distance: 47.2
click at [327, 85] on div "Jeremy iPhone 16 Pro Max Resize" at bounding box center [294, 90] width 125 height 10
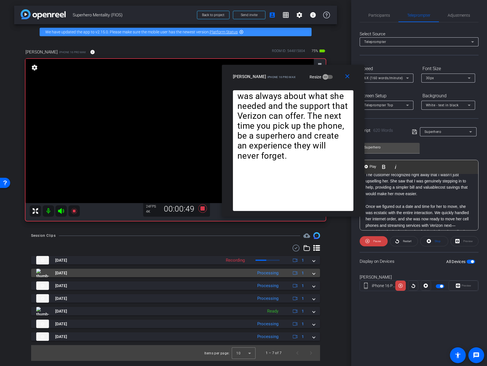
click at [314, 272] on span at bounding box center [314, 273] width 2 height 6
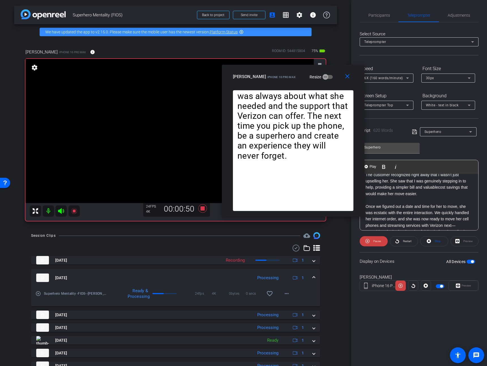
click at [312, 276] on mat-expansion-panel-header "Aug 20, 2025 Processing 1" at bounding box center [175, 278] width 289 height 18
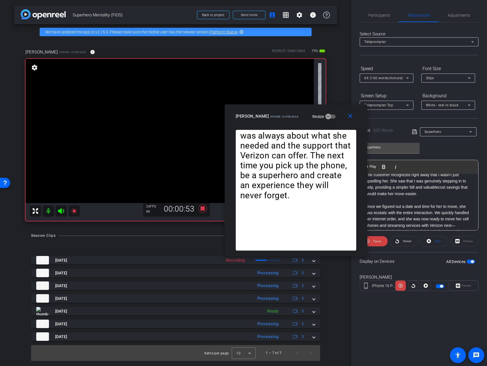
drag, startPoint x: 331, startPoint y: 78, endPoint x: 334, endPoint y: 126, distance: 47.4
click at [334, 121] on div "Jeremy iPhone 16 Pro Max Resize" at bounding box center [298, 116] width 125 height 10
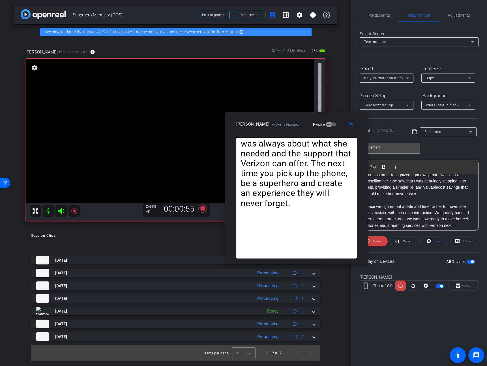
click at [390, 75] on div "6X (160 words/minute)" at bounding box center [385, 77] width 42 height 7
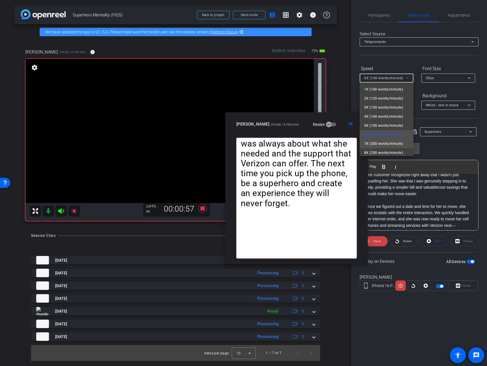
click at [385, 144] on span "7X (200 words/minute)" at bounding box center [383, 143] width 39 height 7
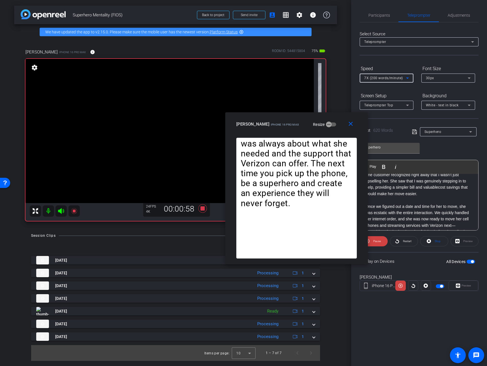
click at [392, 79] on span "7X (200 words/minute)" at bounding box center [383, 78] width 39 height 4
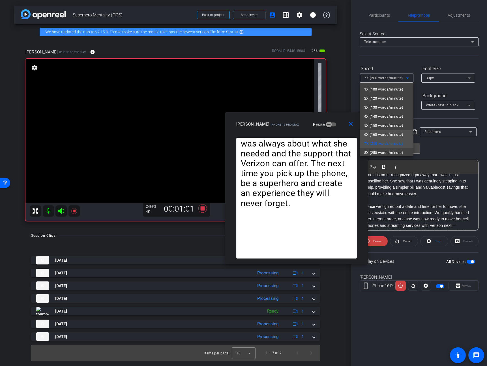
click at [384, 134] on span "6X (160 words/minute)" at bounding box center [383, 134] width 39 height 7
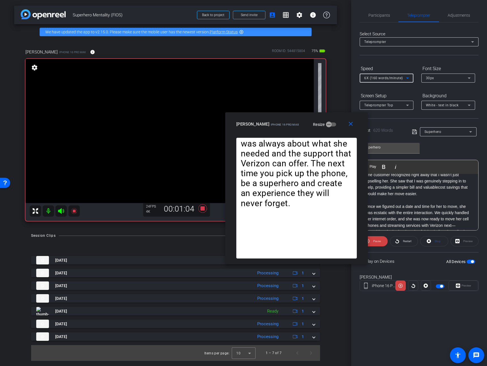
click at [386, 80] on span "6X (160 words/minute)" at bounding box center [383, 78] width 39 height 4
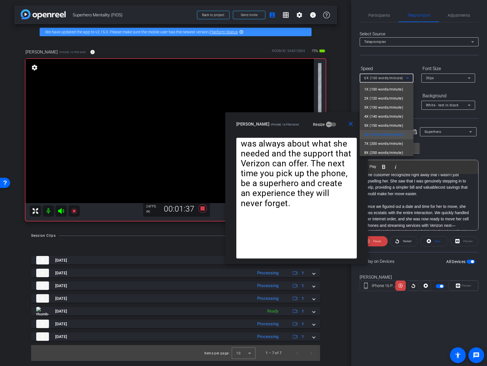
click at [448, 156] on div at bounding box center [243, 183] width 487 height 366
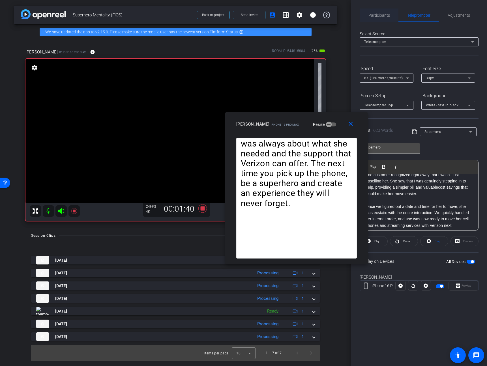
click at [375, 17] on span "Participants" at bounding box center [378, 15] width 21 height 4
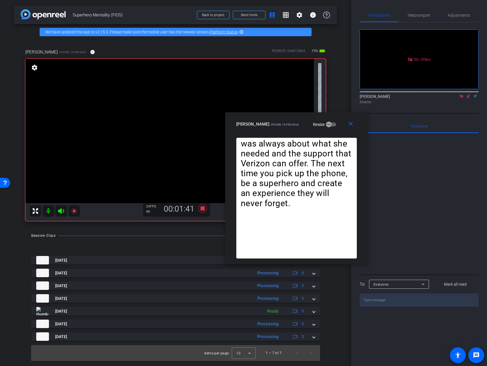
click at [469, 94] on icon at bounding box center [468, 96] width 3 height 4
click at [202, 207] on icon at bounding box center [202, 208] width 8 height 8
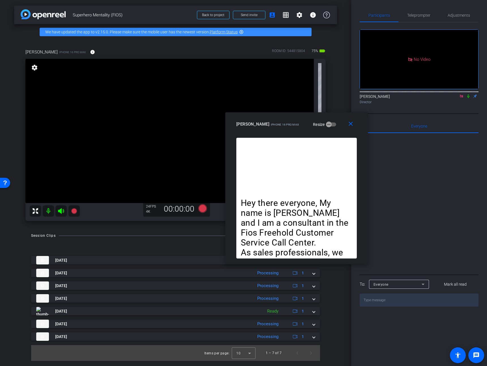
click at [461, 94] on icon at bounding box center [461, 96] width 5 height 4
click at [351, 123] on mat-icon "close" at bounding box center [350, 124] width 7 height 7
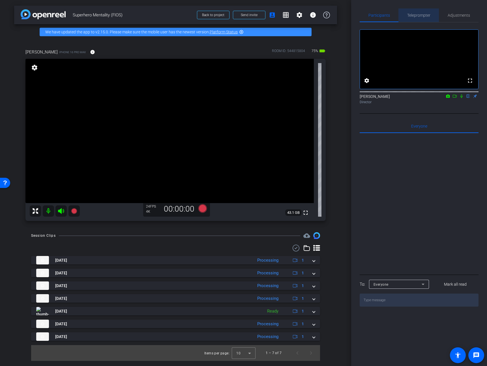
click at [425, 18] on span "Teleprompter" at bounding box center [418, 15] width 23 height 14
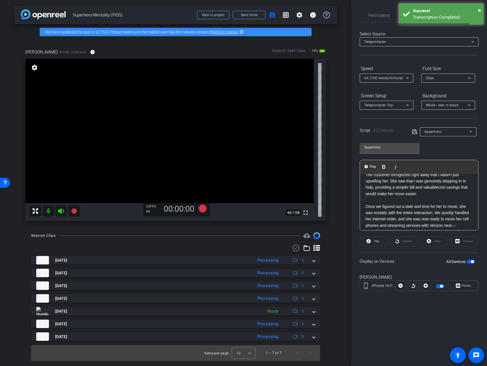
click at [379, 22] on div "Select Source Teleprompter Speed 6X (160 words/minute) Font Size 30px Screen Se…" at bounding box center [419, 161] width 119 height 278
click at [383, 15] on span "Participants" at bounding box center [378, 15] width 21 height 4
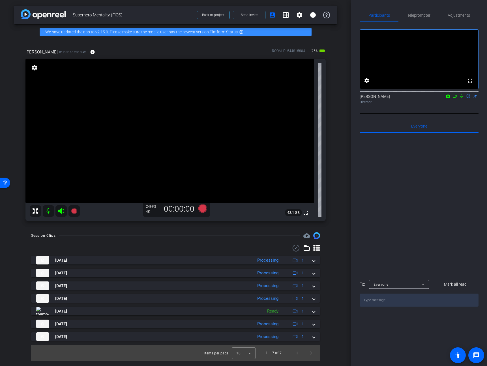
click at [453, 98] on icon at bounding box center [454, 96] width 5 height 4
click at [72, 211] on icon at bounding box center [74, 211] width 6 height 6
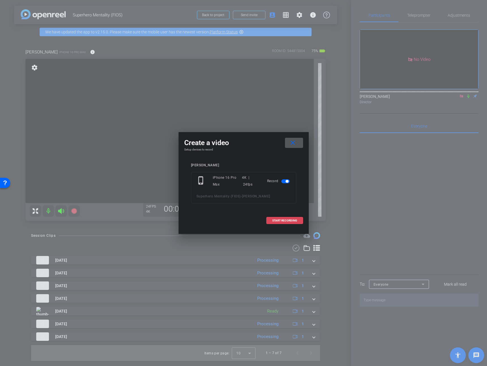
click at [296, 222] on span "START RECORDING" at bounding box center [284, 220] width 25 height 3
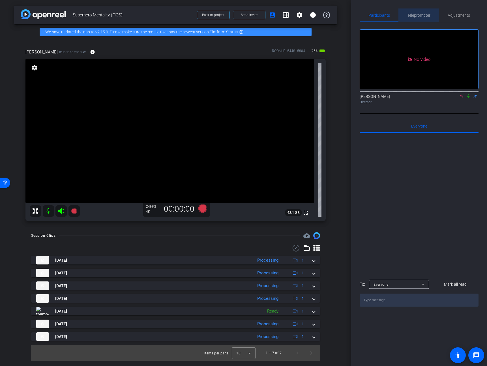
click at [415, 20] on span "Teleprompter" at bounding box center [418, 15] width 23 height 14
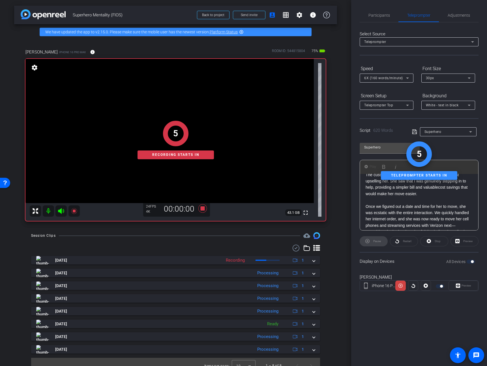
click at [470, 287] on div "Preview" at bounding box center [463, 286] width 30 height 10
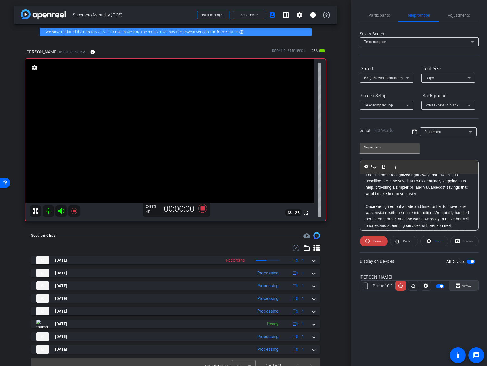
click at [463, 288] on span "Preview" at bounding box center [465, 286] width 11 height 8
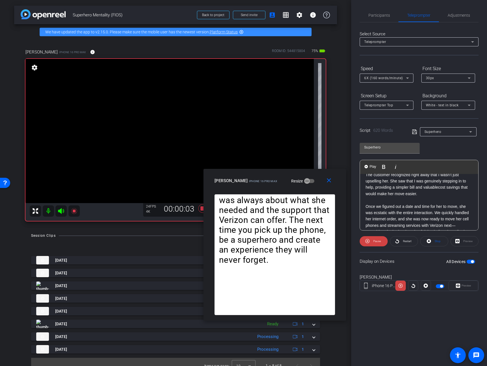
drag, startPoint x: 291, startPoint y: 155, endPoint x: 306, endPoint y: 181, distance: 30.0
click at [306, 181] on div "Jeremy iPhone 16 Pro Max Resize" at bounding box center [276, 181] width 125 height 10
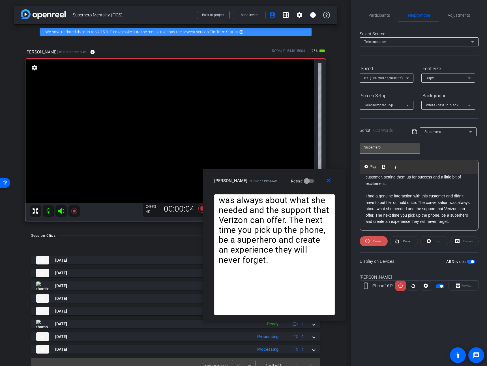
click at [371, 239] on span at bounding box center [374, 242] width 28 height 14
click at [428, 182] on p "We ELEVATE the customer experience by LEARNING about their immediate need, conn…" at bounding box center [418, 161] width 107 height 51
click at [371, 168] on span "Play" at bounding box center [372, 166] width 9 height 5
click at [332, 182] on mat-icon "close" at bounding box center [328, 180] width 7 height 7
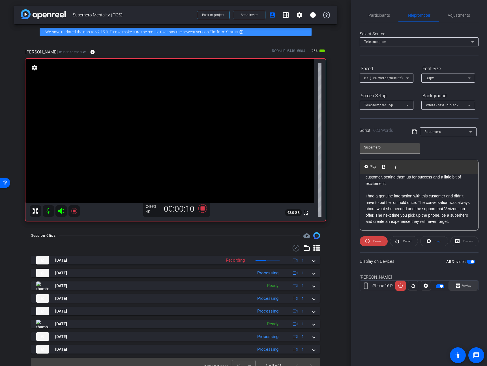
click at [458, 280] on span at bounding box center [463, 286] width 29 height 14
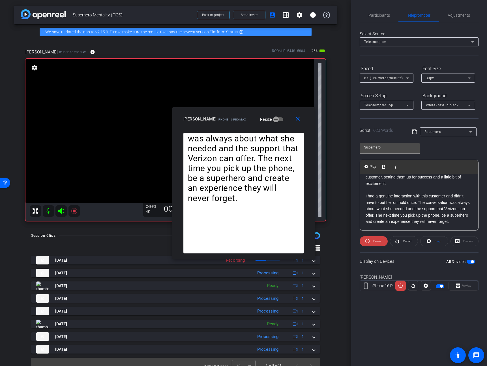
drag, startPoint x: 279, startPoint y: 118, endPoint x: 303, endPoint y: 127, distance: 25.8
click at [304, 124] on div "Jeremy iPhone 16 Pro Max Resize" at bounding box center [245, 119] width 125 height 10
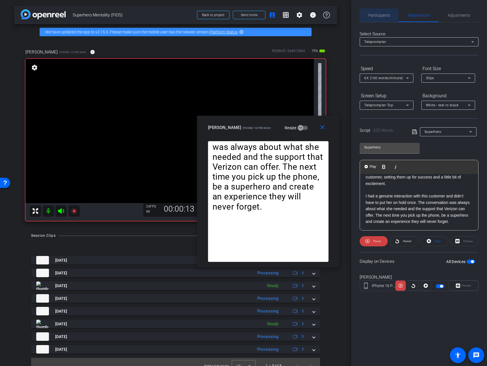
click at [376, 20] on span "Participants" at bounding box center [378, 15] width 21 height 14
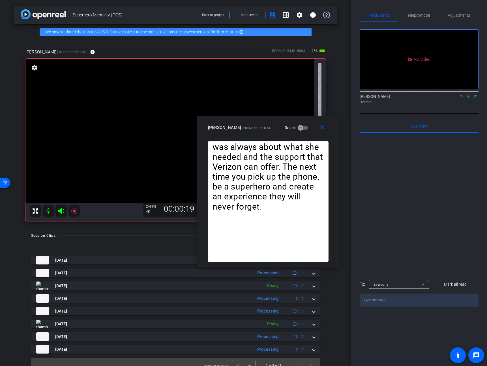
click at [467, 94] on icon at bounding box center [468, 96] width 5 height 4
click at [322, 129] on mat-icon "close" at bounding box center [322, 127] width 7 height 7
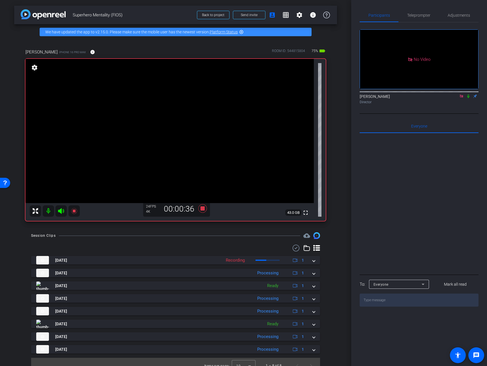
click at [460, 94] on icon at bounding box center [461, 96] width 5 height 4
click at [418, 17] on span "Teleprompter" at bounding box center [418, 15] width 23 height 4
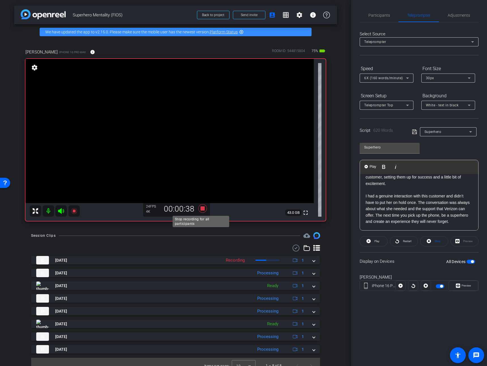
click at [201, 208] on icon at bounding box center [202, 208] width 8 height 8
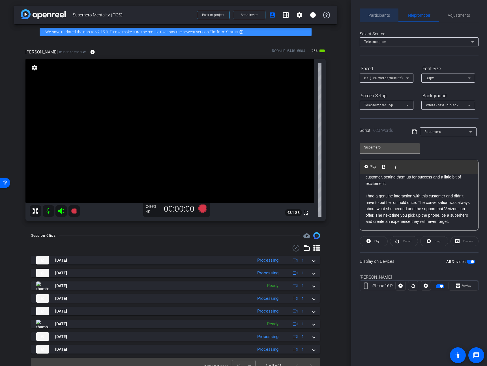
click at [376, 16] on span "Participants" at bounding box center [378, 15] width 21 height 4
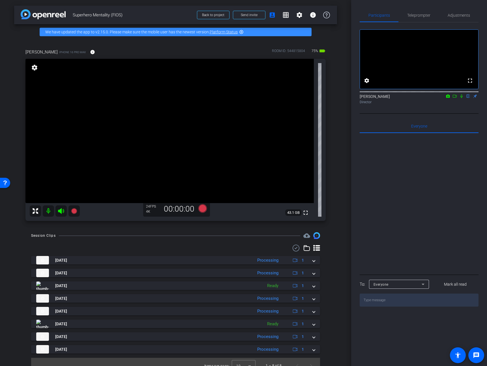
click at [455, 98] on icon at bounding box center [454, 96] width 5 height 4
click at [74, 207] on mat-icon at bounding box center [73, 210] width 11 height 11
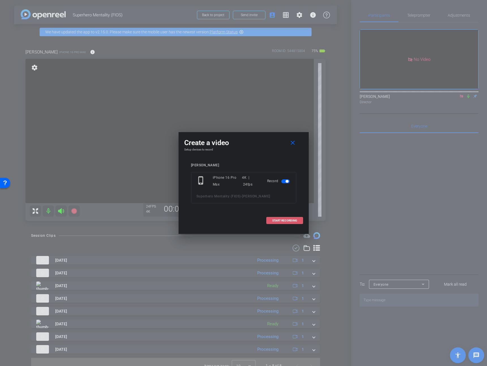
click at [287, 219] on span "START RECORDING" at bounding box center [284, 220] width 25 height 3
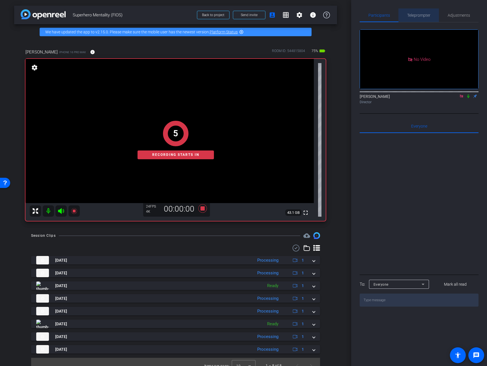
click at [419, 13] on span "Teleprompter" at bounding box center [418, 15] width 23 height 4
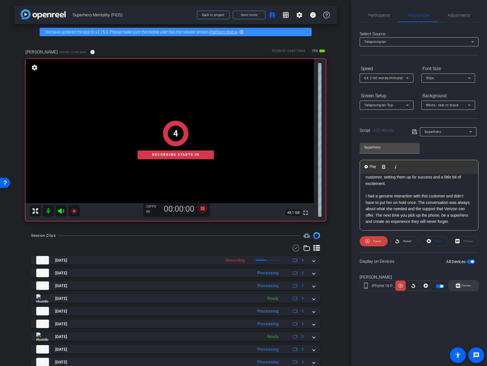
click at [465, 288] on span "Preview" at bounding box center [465, 286] width 11 height 8
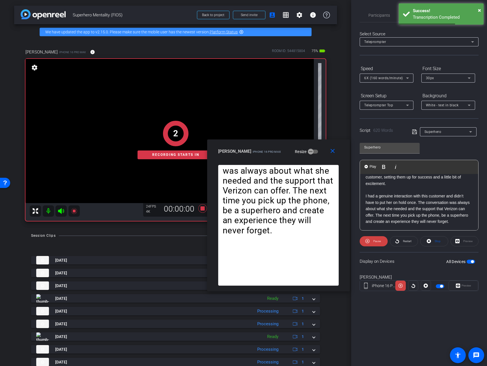
drag, startPoint x: 279, startPoint y: 121, endPoint x: 313, endPoint y: 153, distance: 47.4
click at [313, 153] on div "Jeremy iPhone 16 Pro Max Resize" at bounding box center [280, 151] width 125 height 10
click at [381, 241] on span at bounding box center [374, 242] width 28 height 14
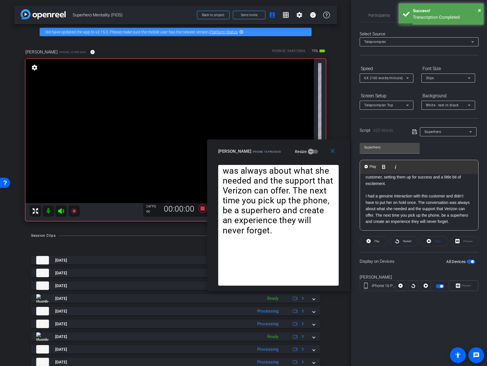
scroll to position [468, 0]
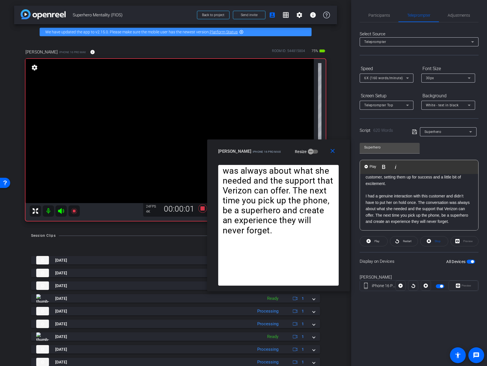
click at [387, 187] on p at bounding box center [418, 190] width 107 height 6
click at [372, 168] on span "Play" at bounding box center [372, 166] width 9 height 5
click at [330, 148] on mat-icon "close" at bounding box center [332, 151] width 7 height 7
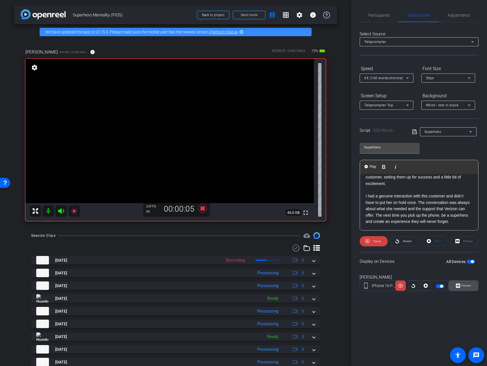
click at [468, 286] on span "Preview" at bounding box center [466, 285] width 10 height 3
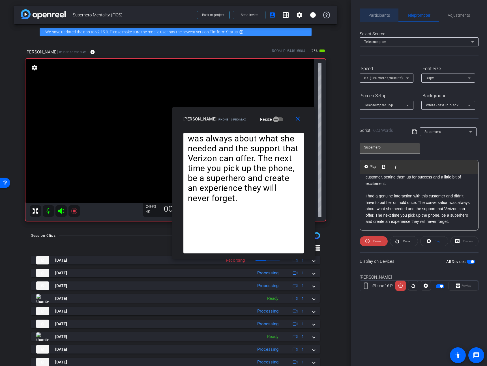
click at [379, 12] on span "Participants" at bounding box center [378, 15] width 21 height 14
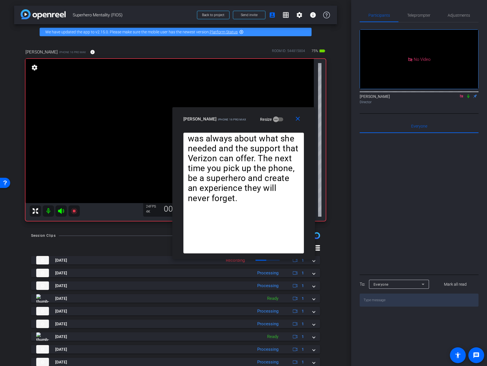
click at [468, 94] on icon at bounding box center [468, 96] width 2 height 4
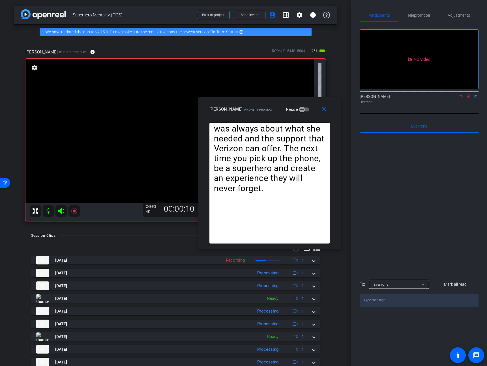
drag, startPoint x: 280, startPoint y: 117, endPoint x: 306, endPoint y: 108, distance: 28.0
click at [306, 108] on div "Jeremy iPhone 16 Pro Max Resize" at bounding box center [271, 109] width 125 height 10
click at [468, 94] on icon at bounding box center [468, 96] width 3 height 4
click at [323, 108] on mat-icon "close" at bounding box center [324, 109] width 7 height 7
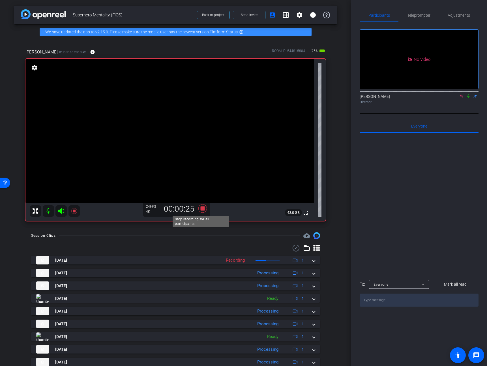
click at [200, 207] on icon at bounding box center [202, 208] width 8 height 8
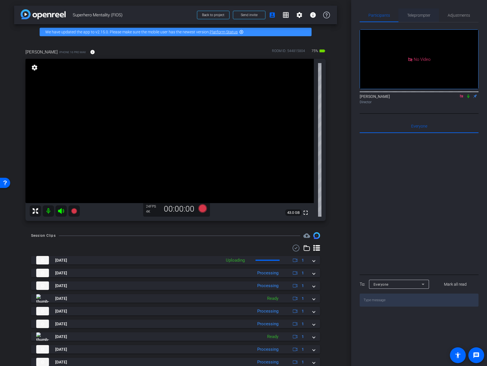
click at [425, 16] on span "Teleprompter" at bounding box center [418, 15] width 23 height 4
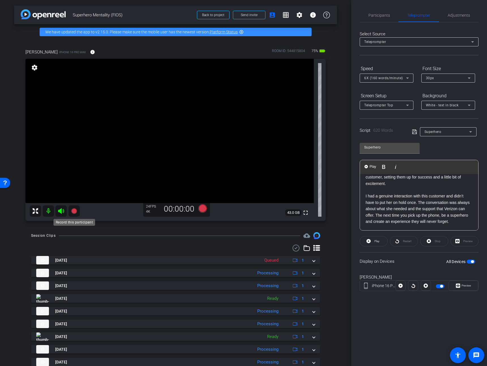
click at [75, 207] on mat-icon at bounding box center [73, 210] width 11 height 11
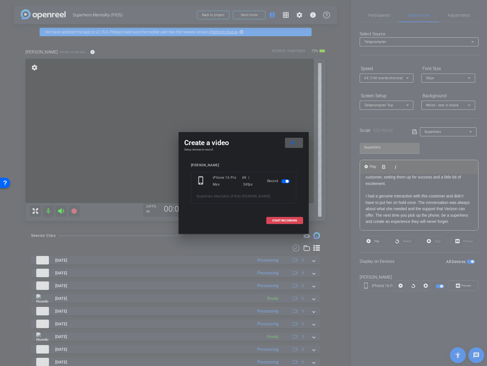
click at [266, 218] on span at bounding box center [284, 221] width 36 height 14
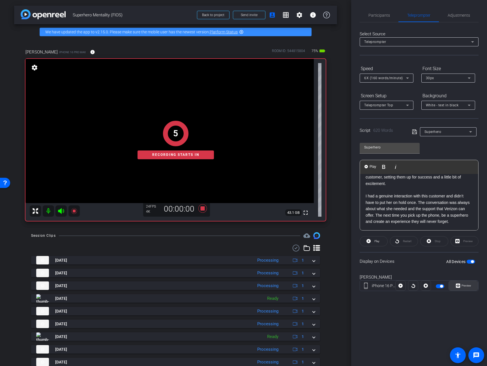
click at [463, 284] on span "Preview" at bounding box center [466, 285] width 10 height 3
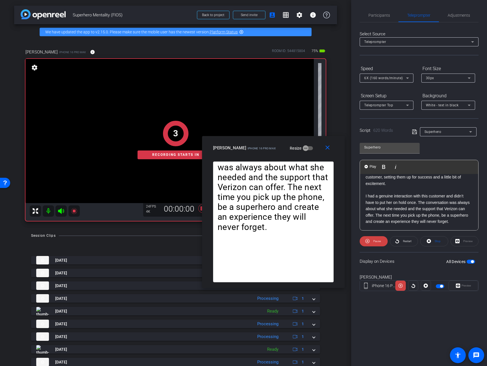
drag, startPoint x: 277, startPoint y: 116, endPoint x: 308, endPoint y: 145, distance: 42.0
click at [308, 145] on div "Jeremy iPhone 16 Pro Max Resize" at bounding box center [275, 148] width 125 height 10
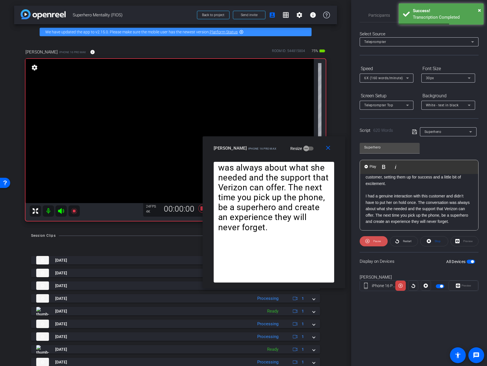
click at [374, 240] on span "Pause" at bounding box center [377, 241] width 8 height 3
click at [380, 193] on p "I had a genuine interaction with this customer and didn’t have to put her on ho…" at bounding box center [418, 209] width 107 height 32
click at [438, 180] on p "We ELEVATE the customer experience by LEARNING about their immediate need, conn…" at bounding box center [418, 161] width 107 height 51
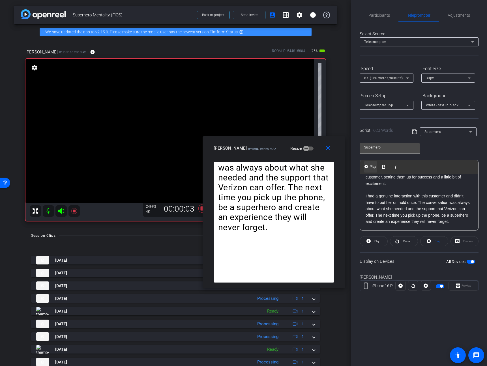
click at [371, 168] on span "Play" at bounding box center [372, 166] width 9 height 5
click at [327, 146] on mat-icon "close" at bounding box center [327, 148] width 7 height 7
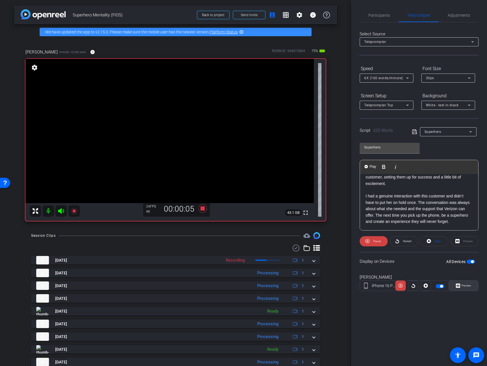
click at [458, 284] on icon at bounding box center [458, 286] width 4 height 4
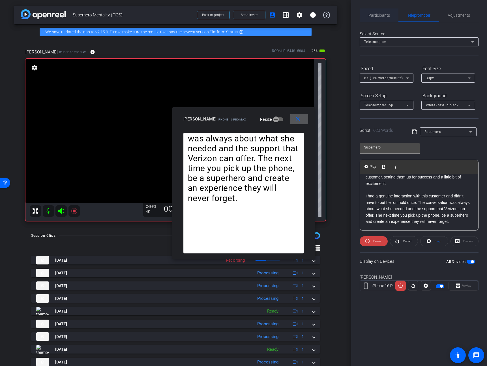
click at [380, 16] on span "Participants" at bounding box center [378, 15] width 21 height 4
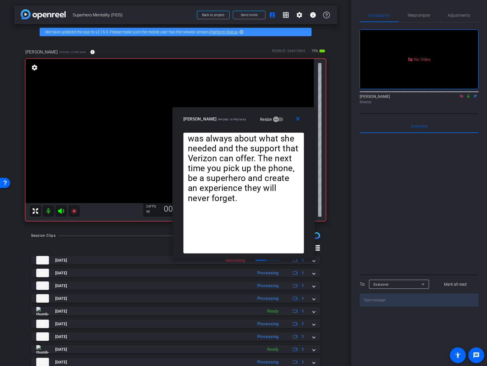
click at [467, 94] on icon at bounding box center [468, 96] width 5 height 4
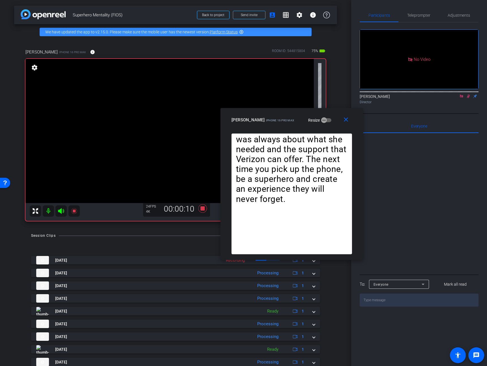
drag, startPoint x: 286, startPoint y: 119, endPoint x: 329, endPoint y: 120, distance: 42.5
click at [329, 120] on div "Jeremy iPhone 16 Pro Max Resize" at bounding box center [293, 120] width 125 height 10
click at [468, 94] on icon at bounding box center [468, 96] width 3 height 4
click at [203, 208] on icon at bounding box center [203, 208] width 14 height 10
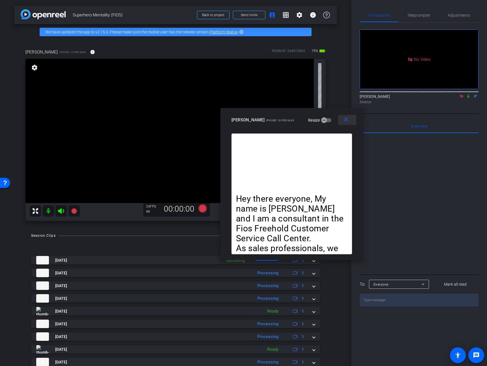
click at [344, 126] on span at bounding box center [347, 120] width 18 height 14
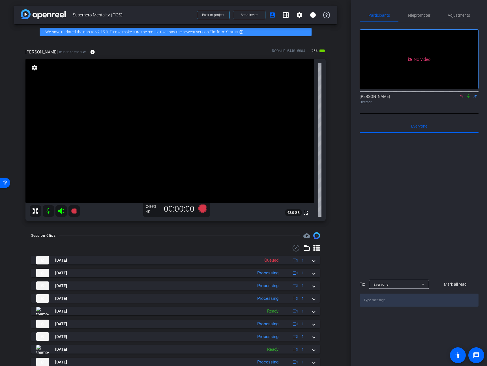
click at [460, 94] on icon at bounding box center [461, 96] width 5 height 4
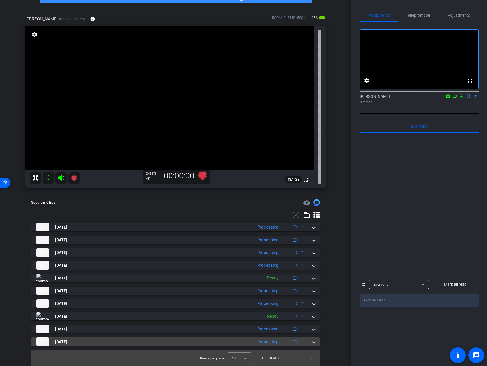
click at [311, 329] on mat-expansion-panel-header "Aug 20, 2025 Processing 1" at bounding box center [175, 341] width 289 height 8
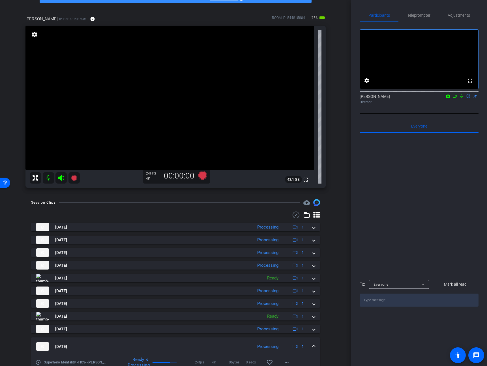
click at [405, 251] on div at bounding box center [419, 203] width 119 height 140
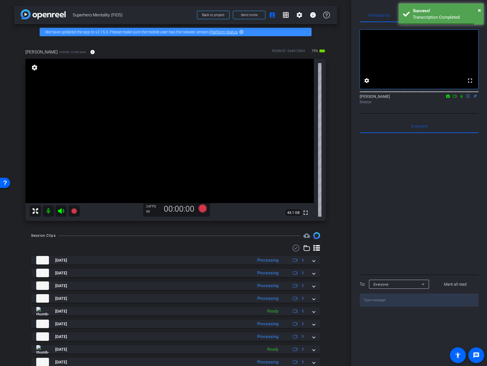
scroll to position [62, 0]
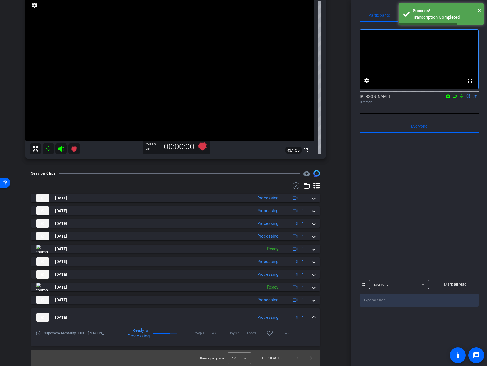
click at [313, 319] on span at bounding box center [314, 318] width 2 height 6
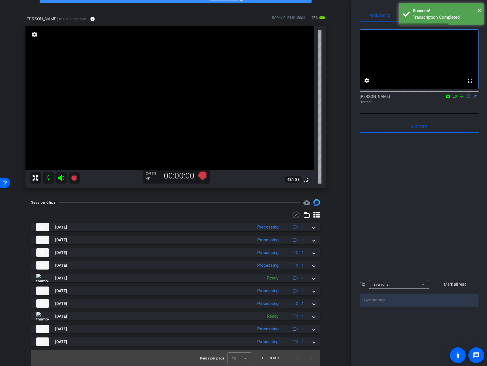
scroll to position [33, 0]
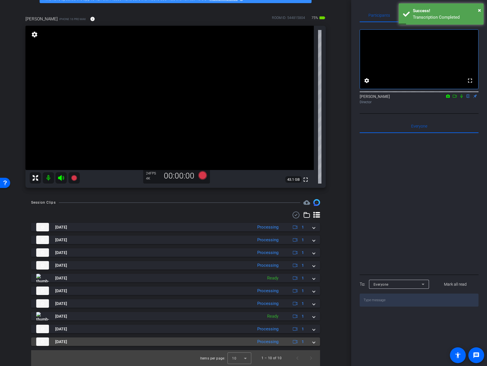
click at [313, 329] on span at bounding box center [314, 342] width 2 height 6
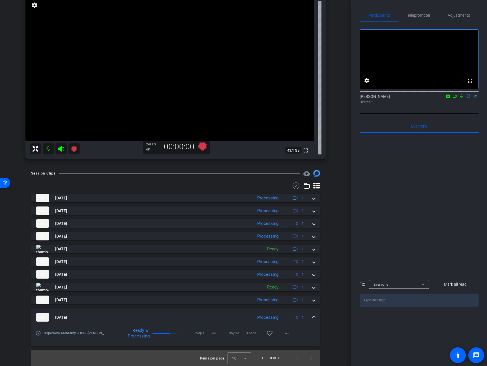
scroll to position [62, 0]
click at [307, 315] on div "Aug 20, 2025 Processing 1" at bounding box center [174, 317] width 276 height 8
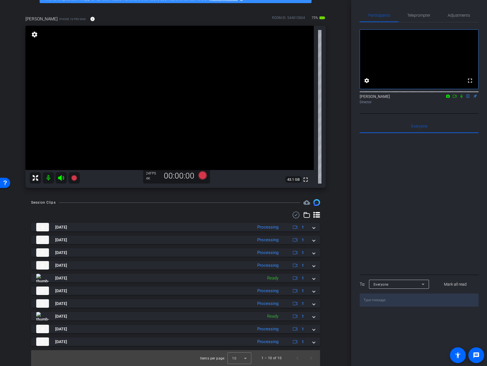
scroll to position [33, 0]
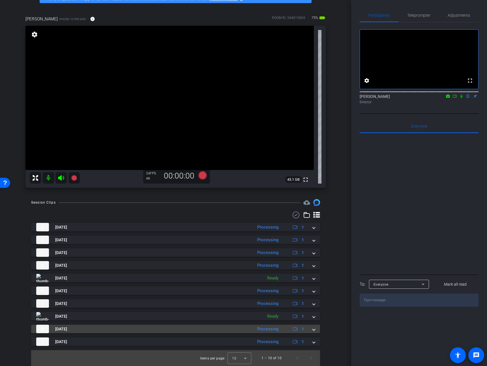
click at [304, 329] on mat-panel-description "Processing 1" at bounding box center [281, 329] width 54 height 8
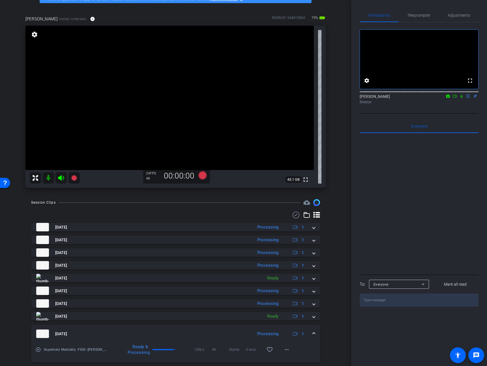
click at [312, 329] on mat-expansion-panel-header "Aug 20, 2025 Processing 1" at bounding box center [175, 334] width 289 height 18
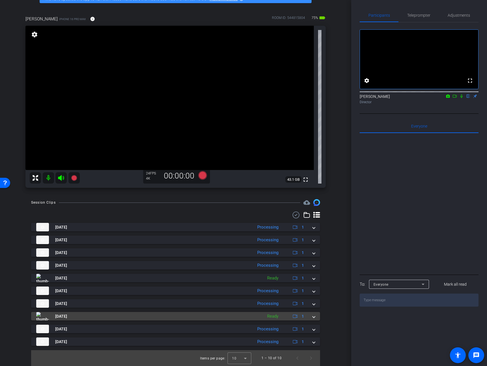
click at [304, 316] on mat-panel-description "Ready 1" at bounding box center [286, 316] width 44 height 8
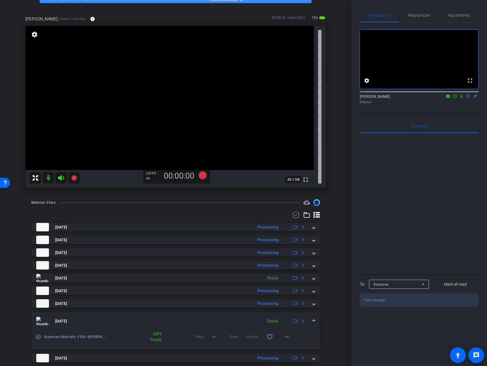
click at [306, 319] on div "Aug 20, 2025 Ready 1" at bounding box center [174, 321] width 276 height 8
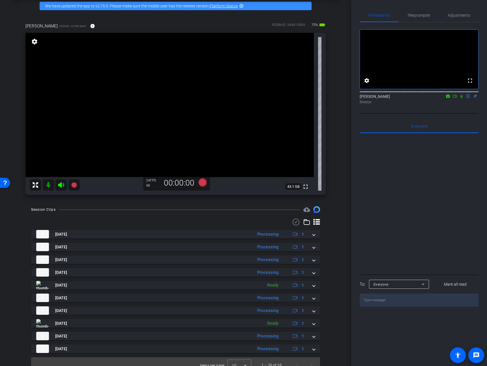
scroll to position [0, 0]
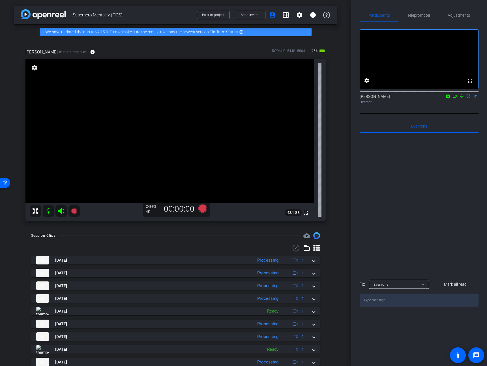
click at [452, 98] on icon at bounding box center [454, 96] width 5 height 4
click at [469, 98] on icon at bounding box center [468, 96] width 5 height 4
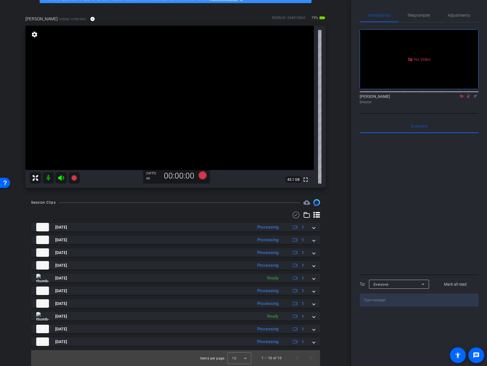
click at [328, 285] on div "Session Clips cloud_upload Aug 20, 2025 Processing 1 play_circle_outline Superh…" at bounding box center [175, 282] width 323 height 167
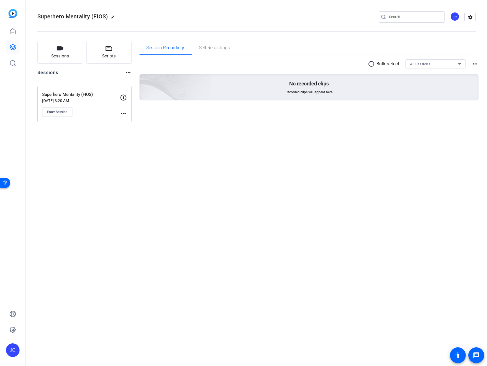
click at [141, 152] on div "Superhero Mentality (FIOS) edit JC settings Sessions Scripts Sessions more_hori…" at bounding box center [256, 183] width 461 height 366
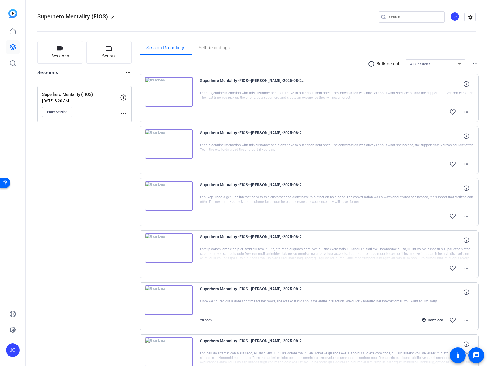
click at [166, 99] on img at bounding box center [169, 91] width 48 height 29
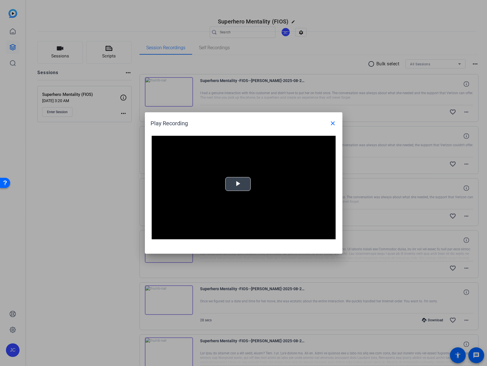
click at [238, 184] on span "Video Player" at bounding box center [238, 184] width 0 height 0
click at [195, 237] on div "Loaded : 100.00% 0:04 0:00" at bounding box center [237, 235] width 126 height 8
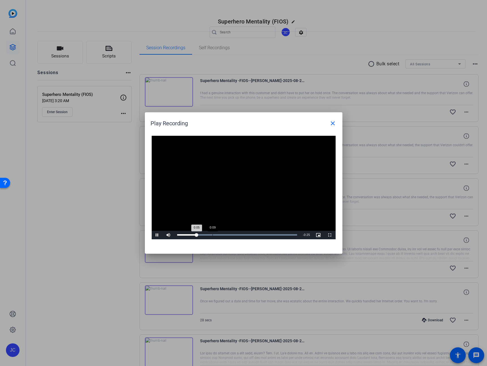
click at [212, 238] on div "Loaded : 100.00% 0:09 0:05" at bounding box center [237, 235] width 126 height 8
click at [420, 225] on div at bounding box center [243, 183] width 487 height 366
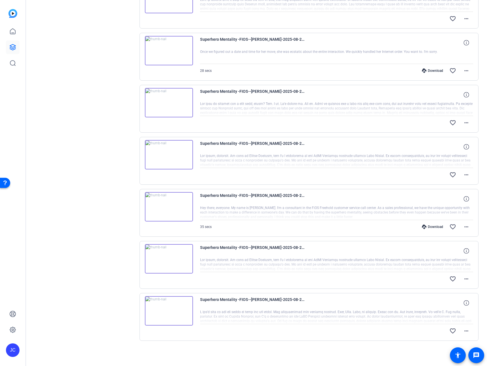
scroll to position [175, 0]
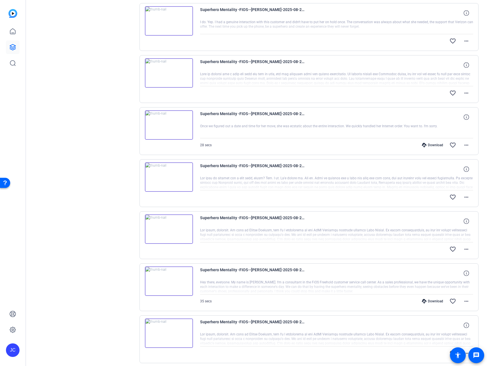
click at [172, 324] on img at bounding box center [169, 333] width 48 height 29
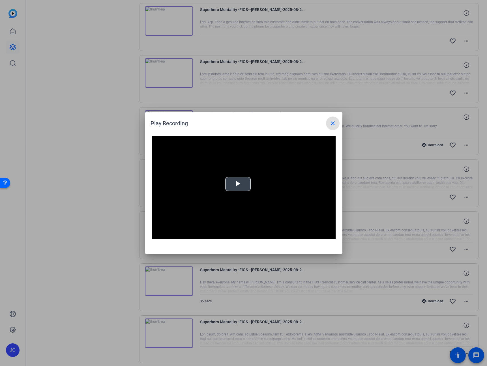
click at [246, 192] on video "Video Player" at bounding box center [244, 188] width 184 height 104
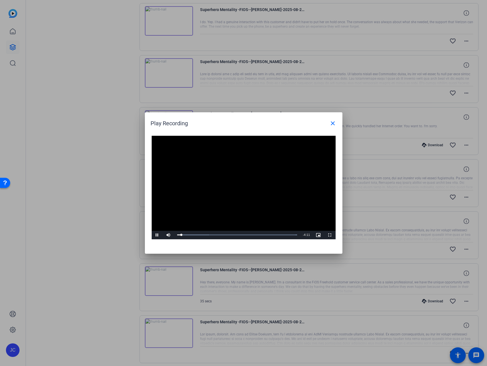
click at [389, 283] on div at bounding box center [243, 183] width 487 height 366
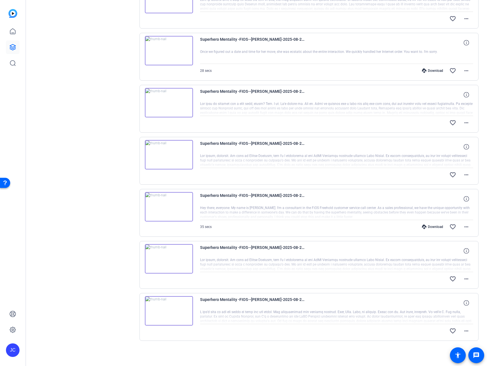
scroll to position [0, 0]
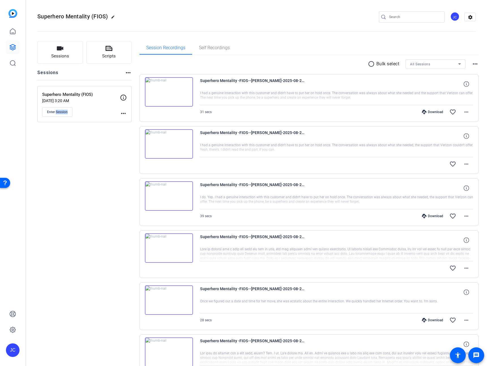
click at [61, 138] on div "Sessions Scripts Sessions more_horiz Superhero Mentality (FIOS) Aug 19, 2025 @ …" at bounding box center [84, 324] width 94 height 567
click at [63, 109] on button "Enter Session" at bounding box center [57, 112] width 30 height 10
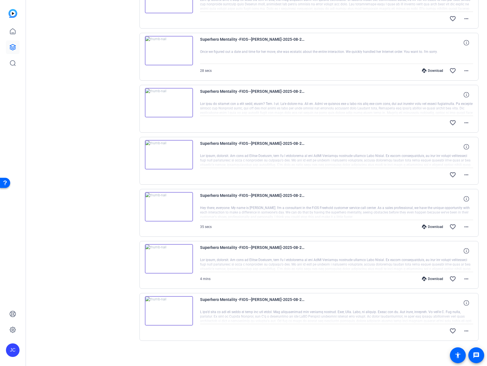
click at [102, 239] on div "Sessions Scripts Sessions more_horiz Superhero Mentality (FIOS) Aug 19, 2025 @ …" at bounding box center [84, 75] width 94 height 567
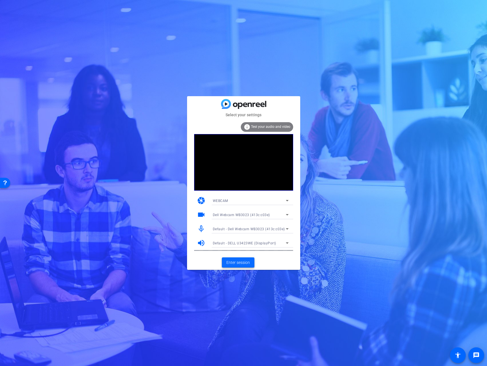
click at [242, 260] on span "Enter session" at bounding box center [237, 263] width 23 height 6
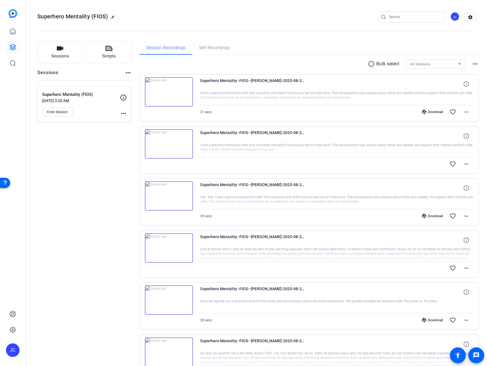
scroll to position [126, 0]
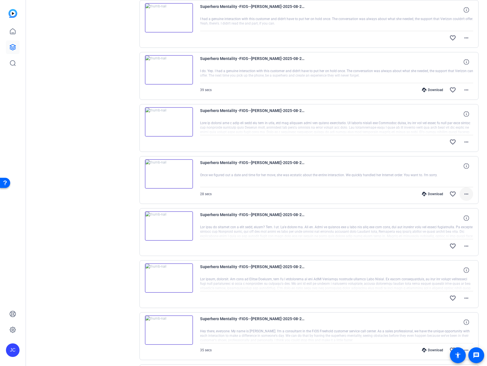
click at [464, 194] on mat-icon "more_horiz" at bounding box center [466, 194] width 7 height 7
click at [93, 164] on div at bounding box center [243, 183] width 487 height 366
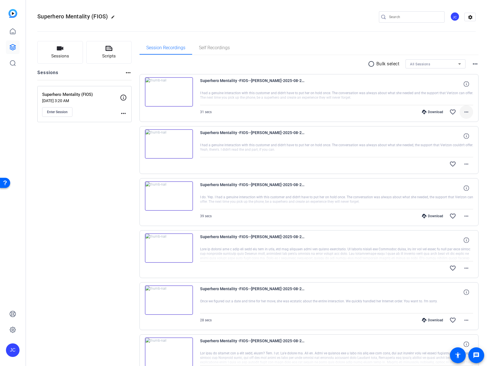
click at [463, 111] on mat-icon "more_horiz" at bounding box center [466, 112] width 7 height 7
click at [450, 121] on span "Download Original" at bounding box center [448, 124] width 34 height 7
